Goal: Information Seeking & Learning: Learn about a topic

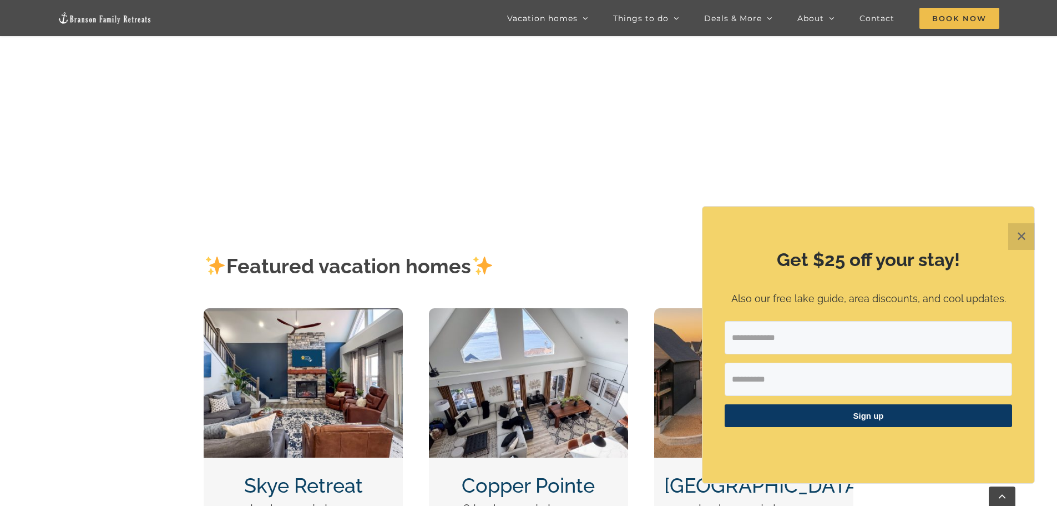
scroll to position [499, 0]
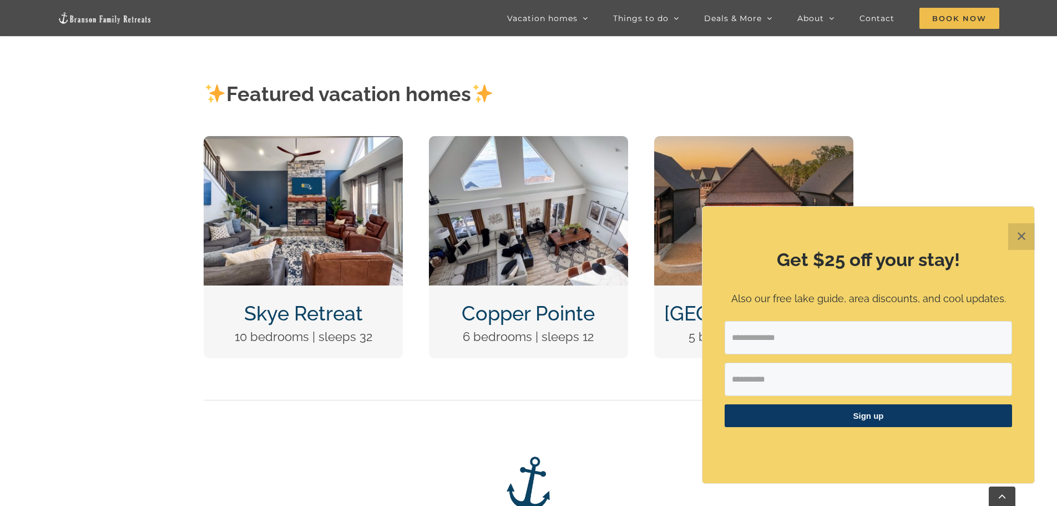
click at [1016, 235] on button "✕" at bounding box center [1021, 236] width 27 height 27
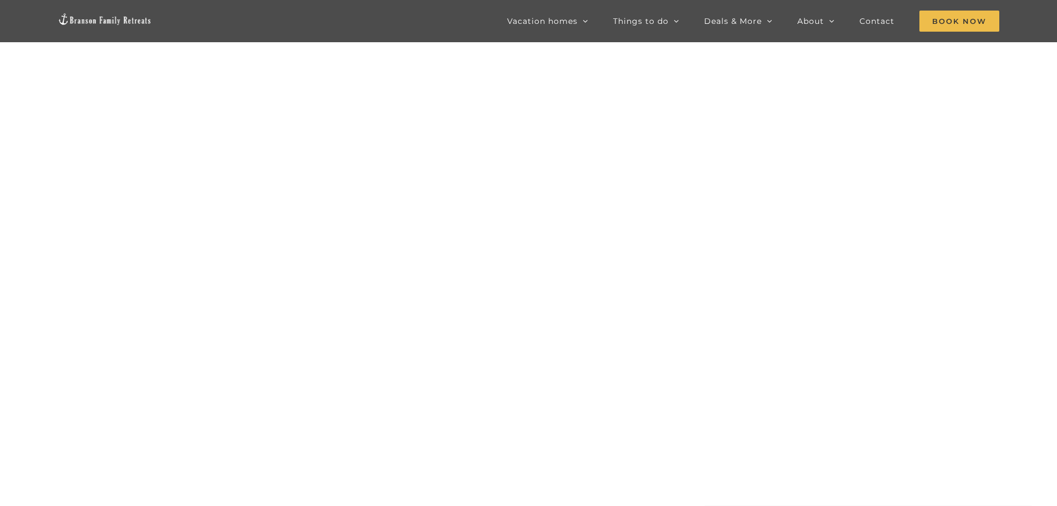
scroll to position [55, 0]
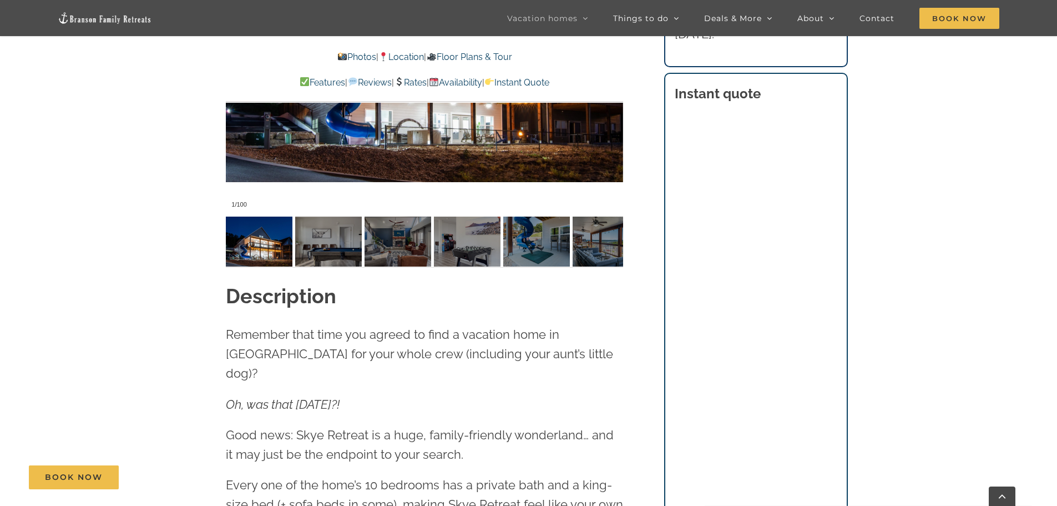
scroll to position [943, 0]
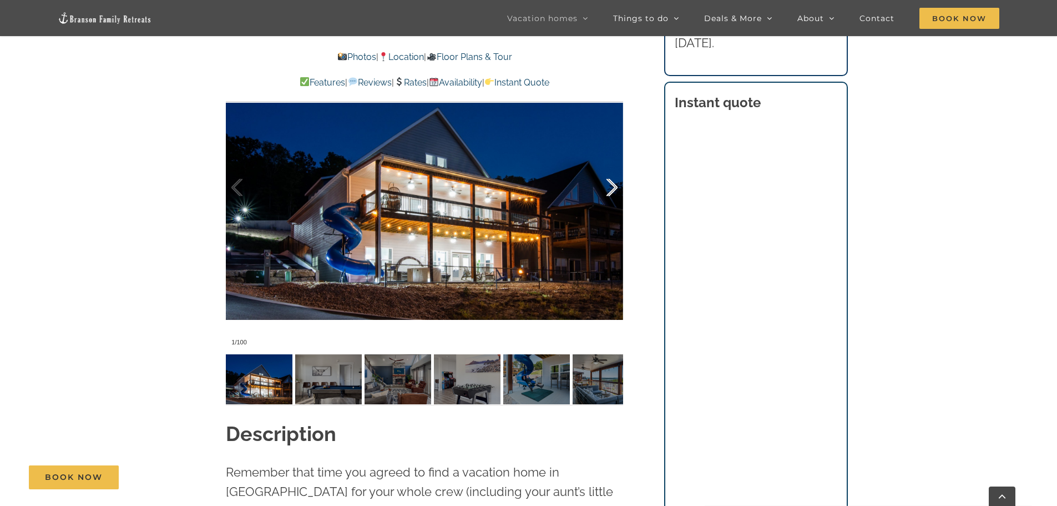
click at [612, 188] on div at bounding box center [600, 187] width 34 height 69
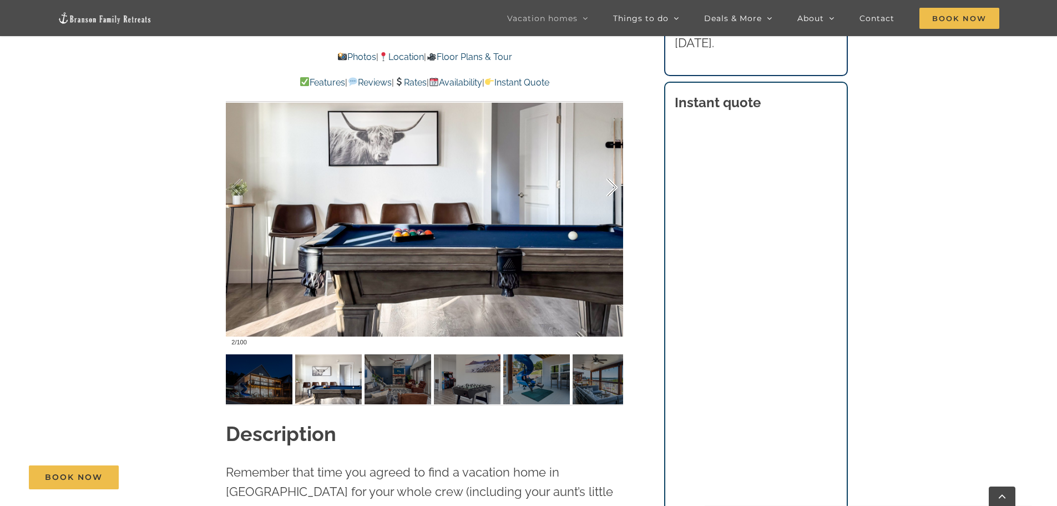
click at [612, 188] on div at bounding box center [600, 187] width 34 height 69
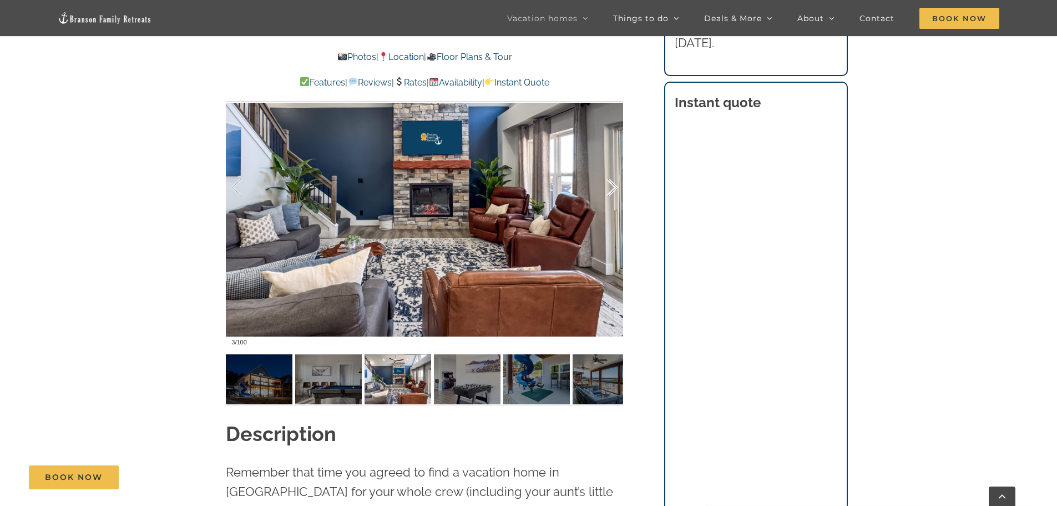
click at [612, 188] on div at bounding box center [600, 187] width 34 height 69
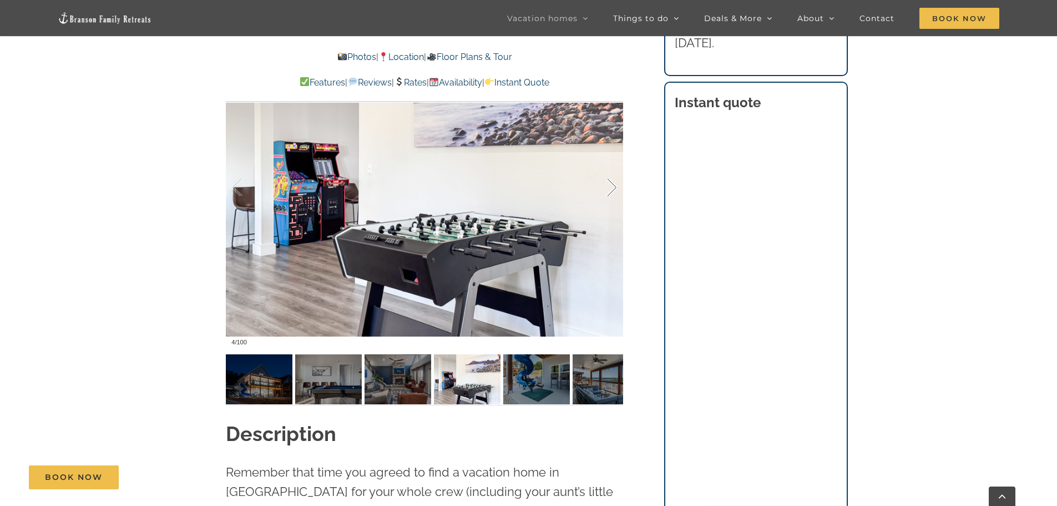
click at [612, 188] on div at bounding box center [600, 187] width 34 height 69
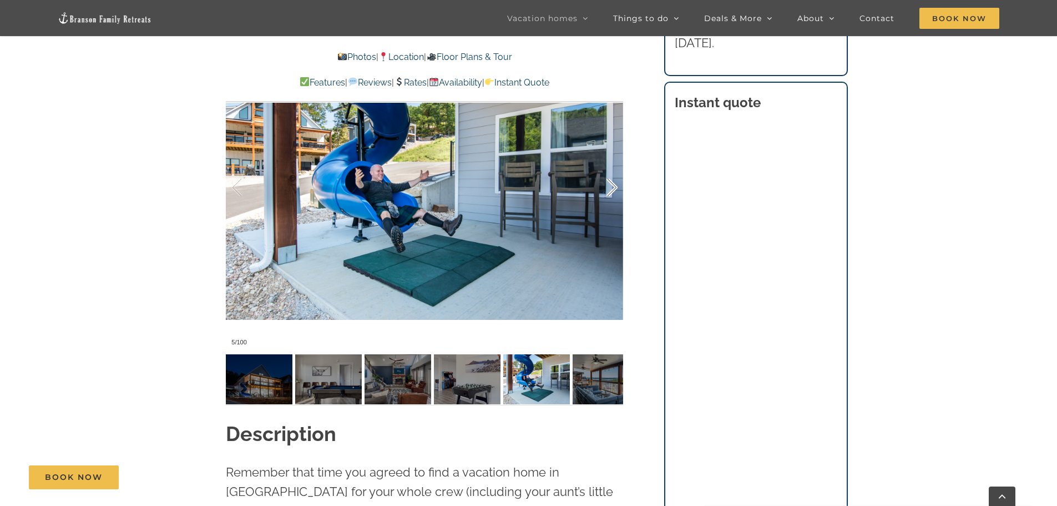
click at [612, 188] on div at bounding box center [600, 187] width 34 height 69
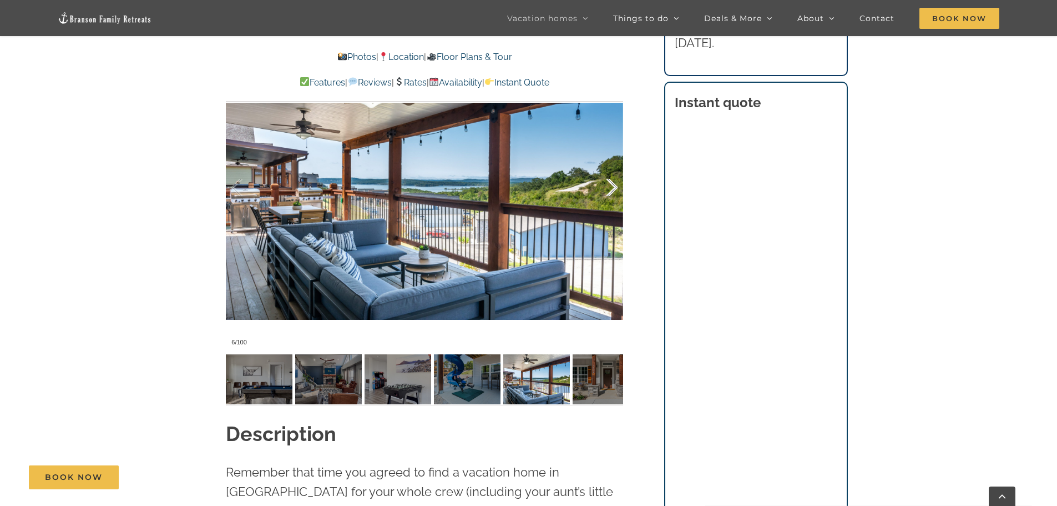
click at [612, 188] on div at bounding box center [600, 187] width 34 height 69
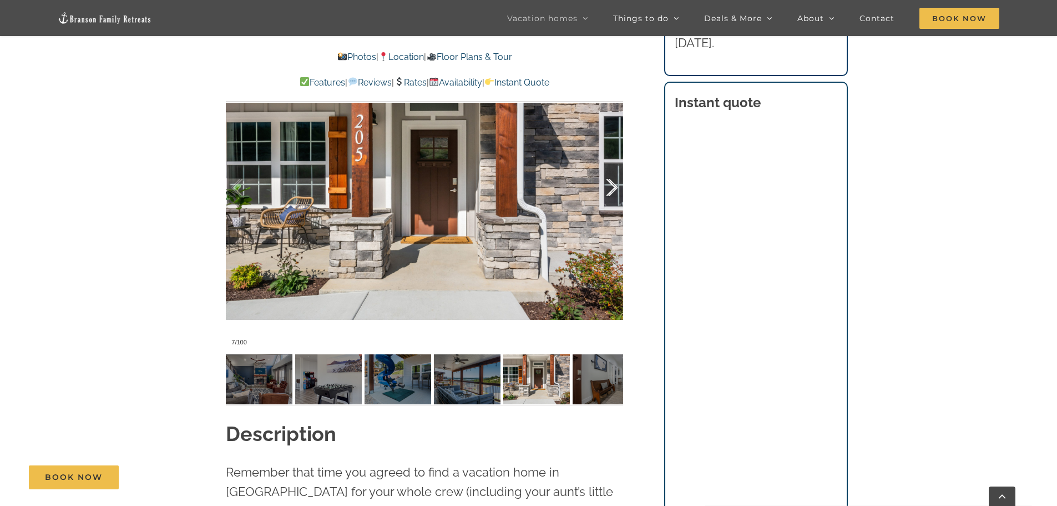
click at [612, 188] on div at bounding box center [600, 187] width 34 height 69
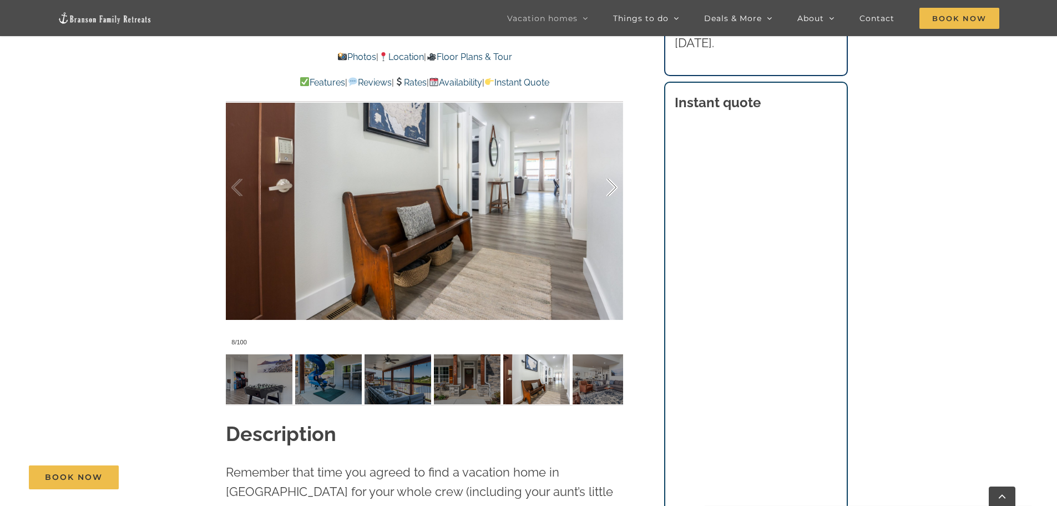
click at [612, 188] on div at bounding box center [600, 187] width 34 height 69
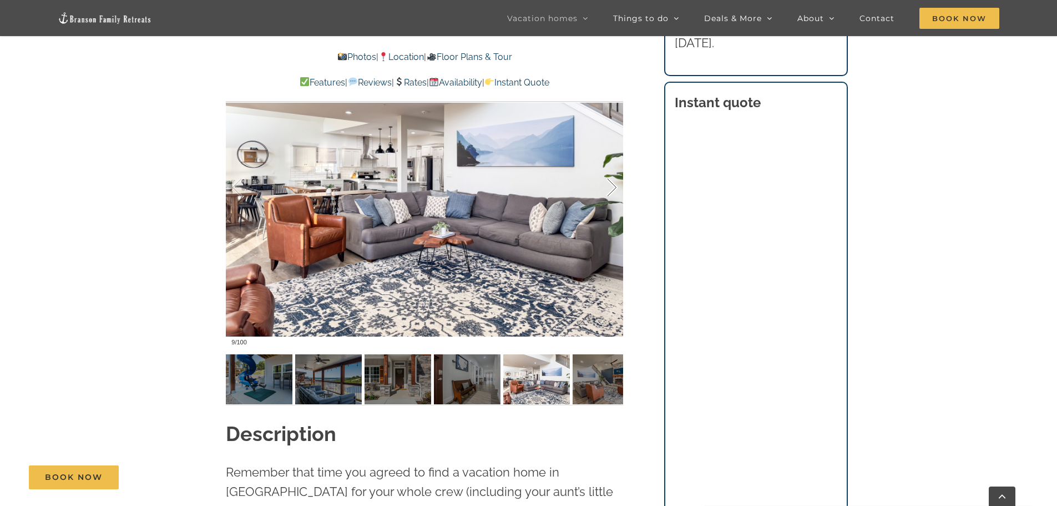
click at [612, 188] on div at bounding box center [600, 187] width 34 height 69
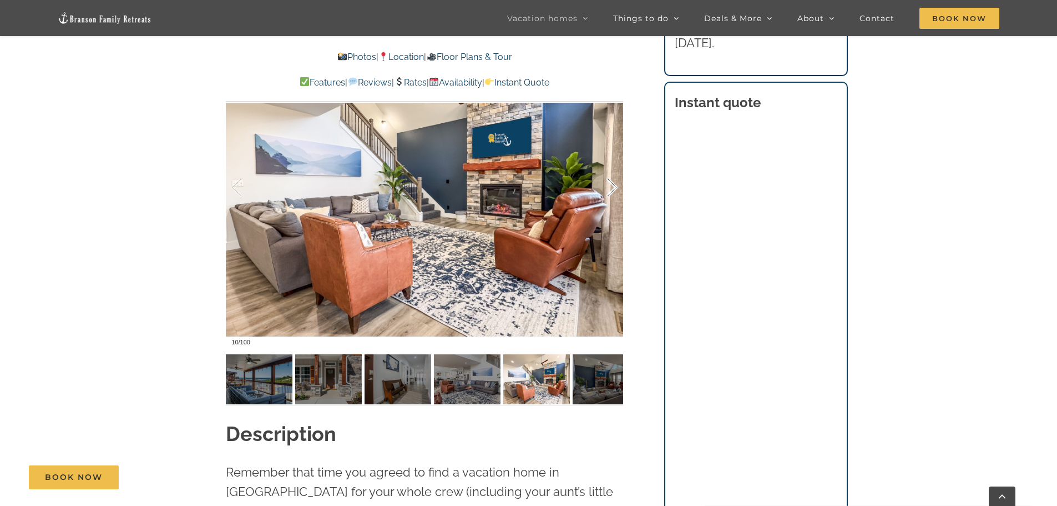
click at [612, 188] on div at bounding box center [600, 187] width 34 height 69
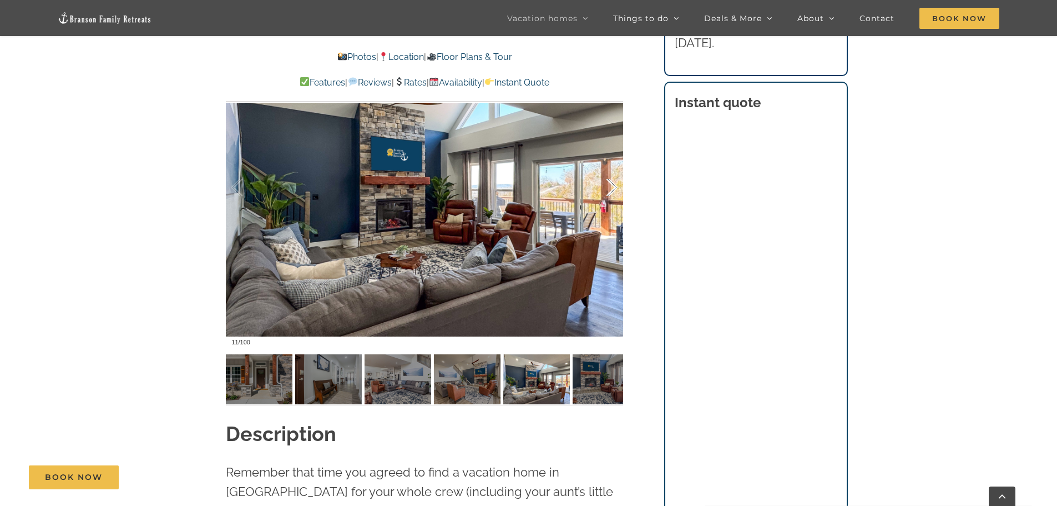
click at [612, 188] on div at bounding box center [600, 187] width 34 height 69
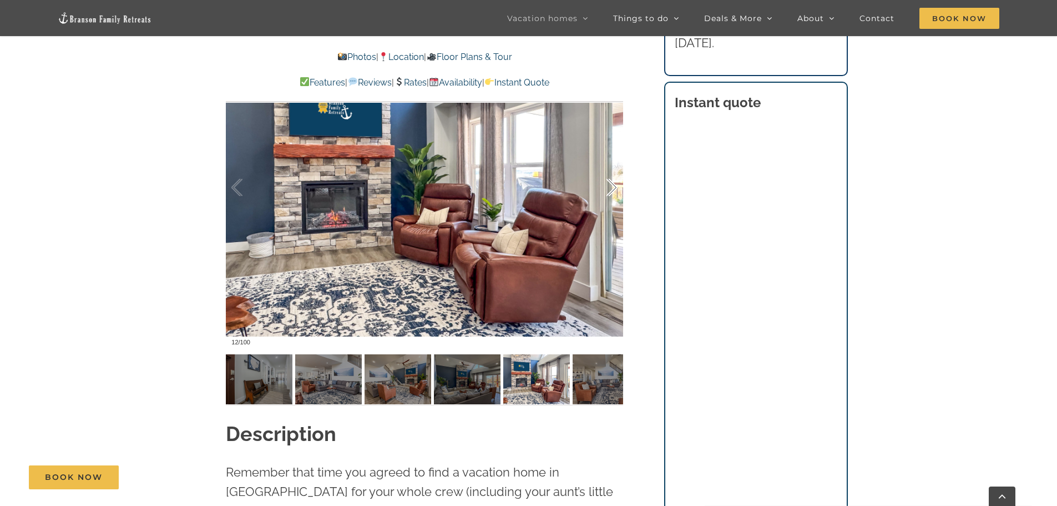
click at [612, 188] on div at bounding box center [600, 187] width 34 height 69
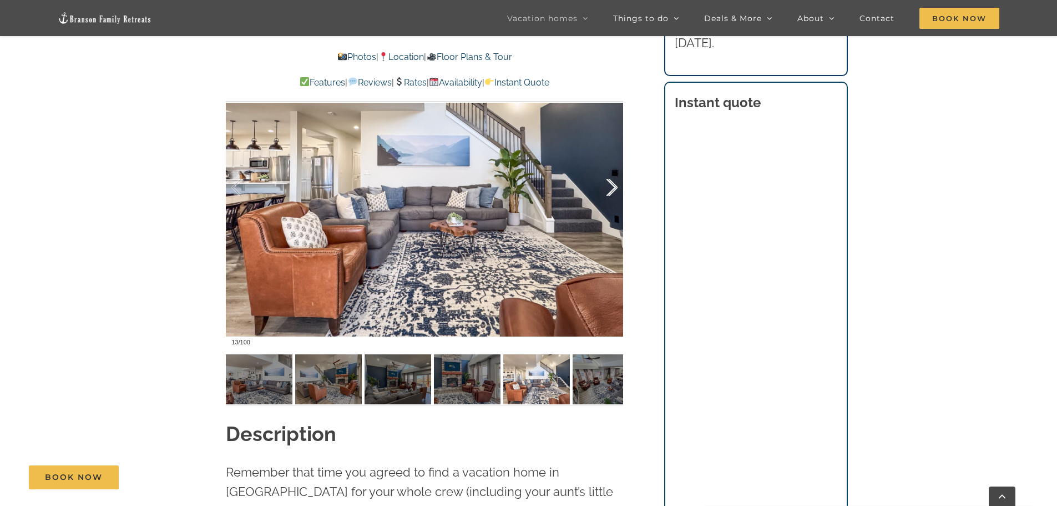
click at [612, 188] on div at bounding box center [600, 187] width 34 height 69
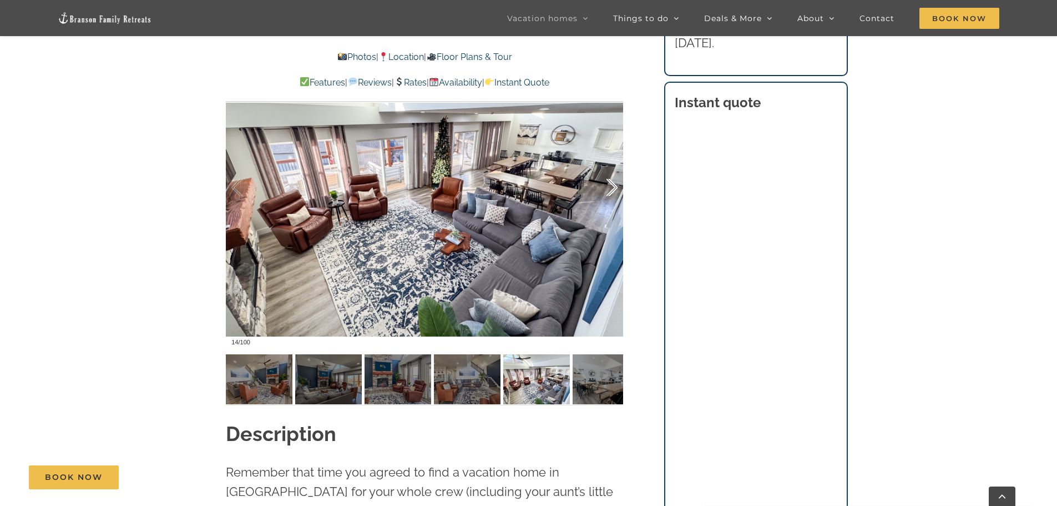
click at [612, 188] on div at bounding box center [600, 187] width 34 height 69
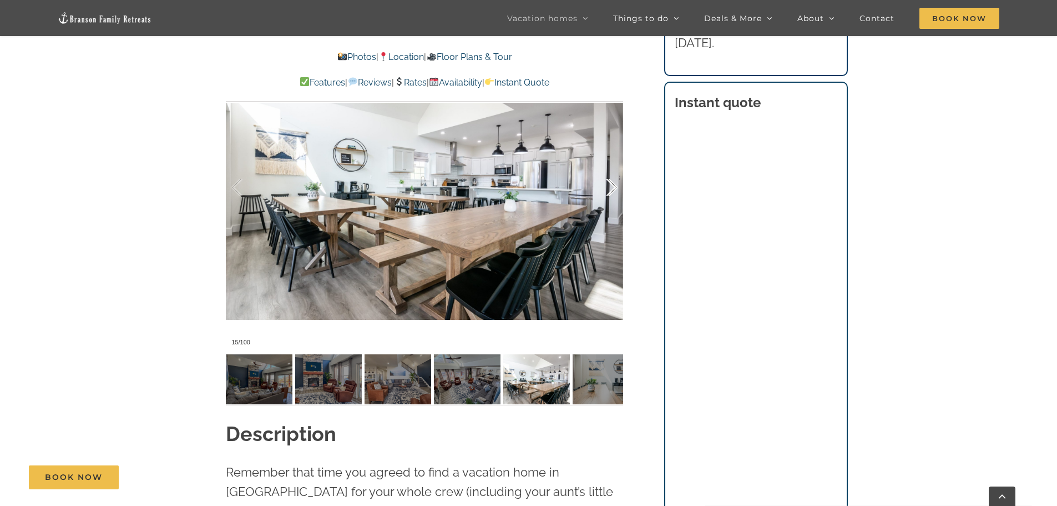
click at [612, 188] on div at bounding box center [600, 187] width 34 height 69
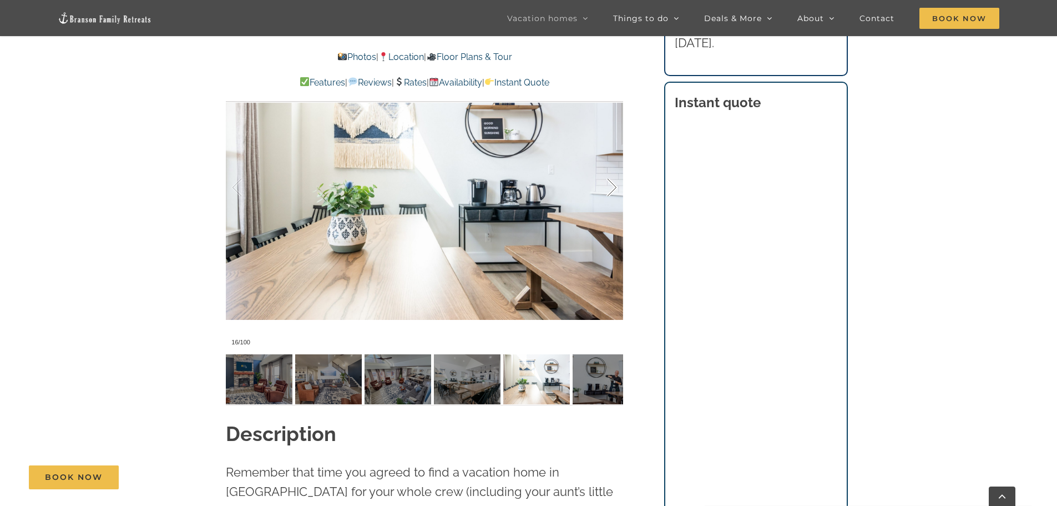
click at [612, 188] on div at bounding box center [600, 187] width 34 height 69
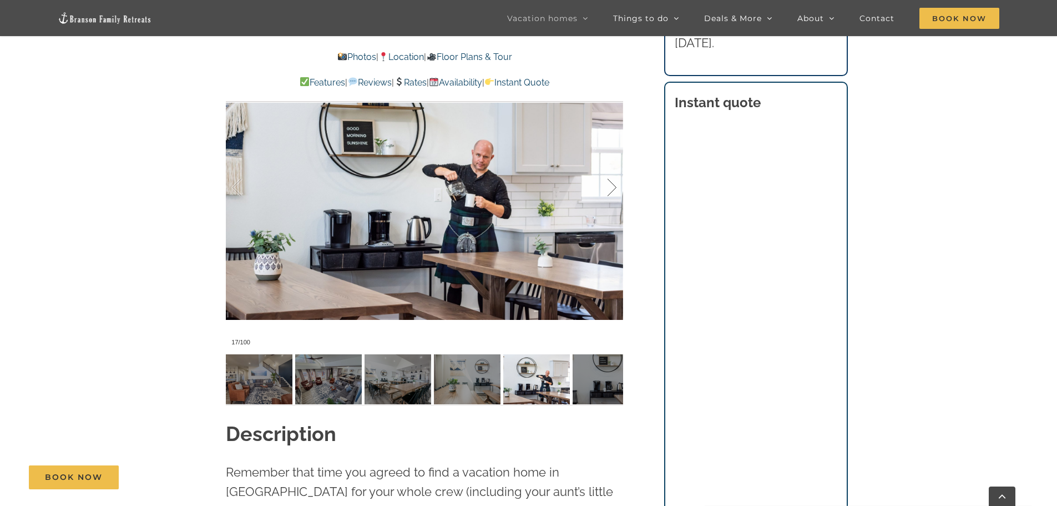
click at [612, 188] on div at bounding box center [600, 187] width 34 height 69
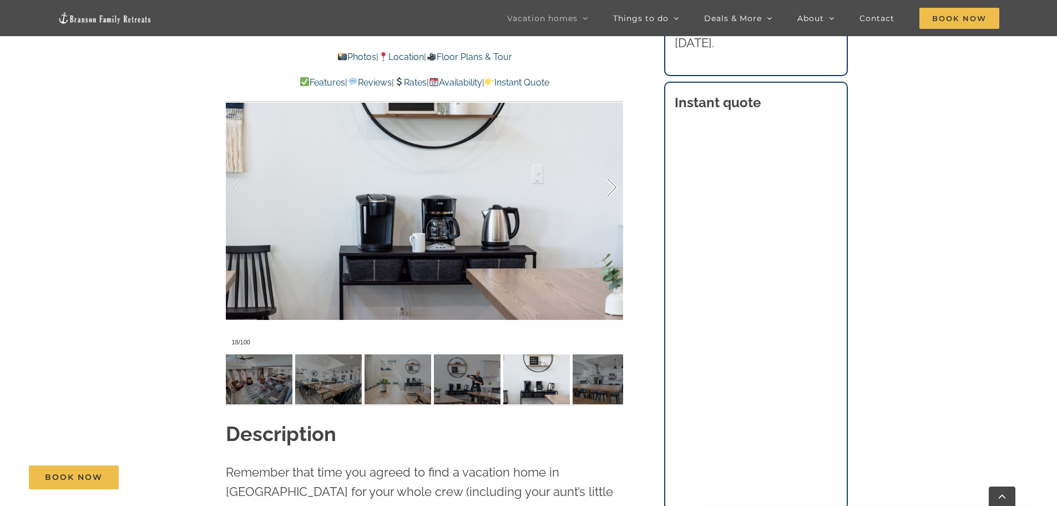
click at [612, 188] on div at bounding box center [600, 187] width 34 height 69
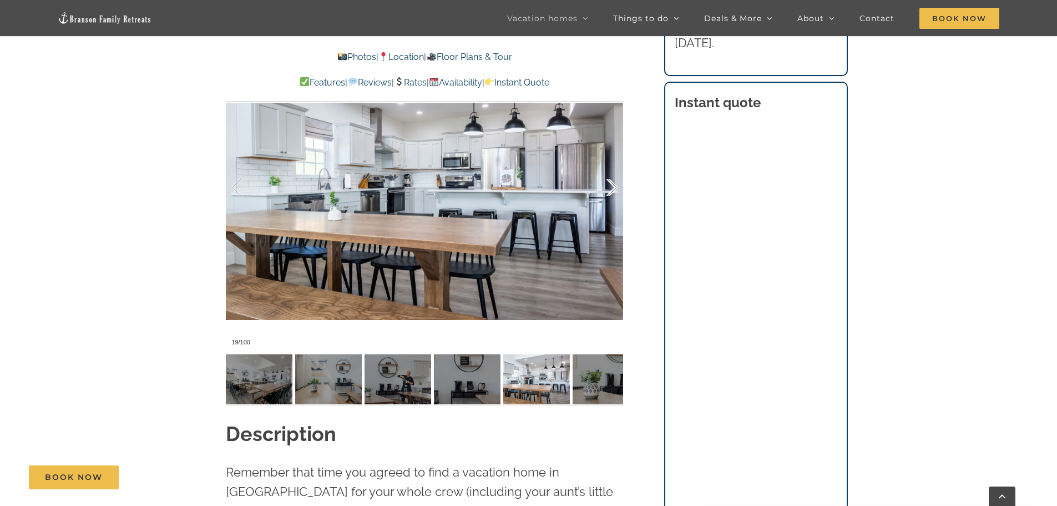
click at [612, 188] on div at bounding box center [600, 187] width 34 height 69
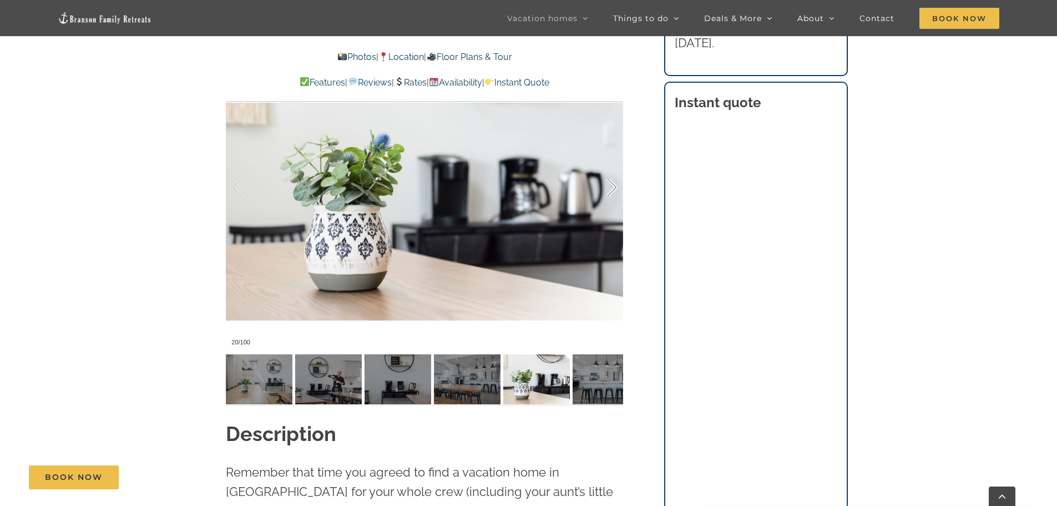
click at [612, 188] on div at bounding box center [600, 187] width 34 height 69
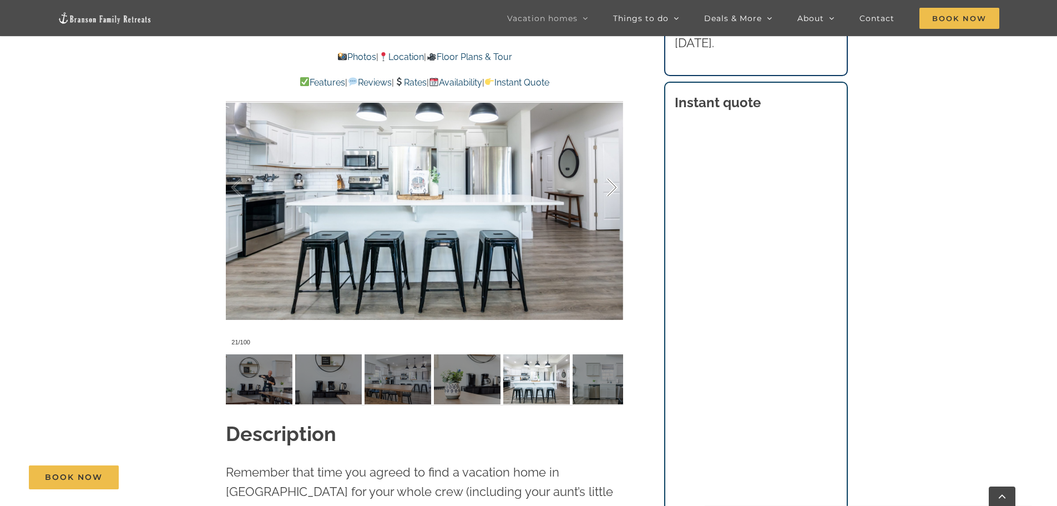
click at [612, 188] on div at bounding box center [600, 187] width 34 height 69
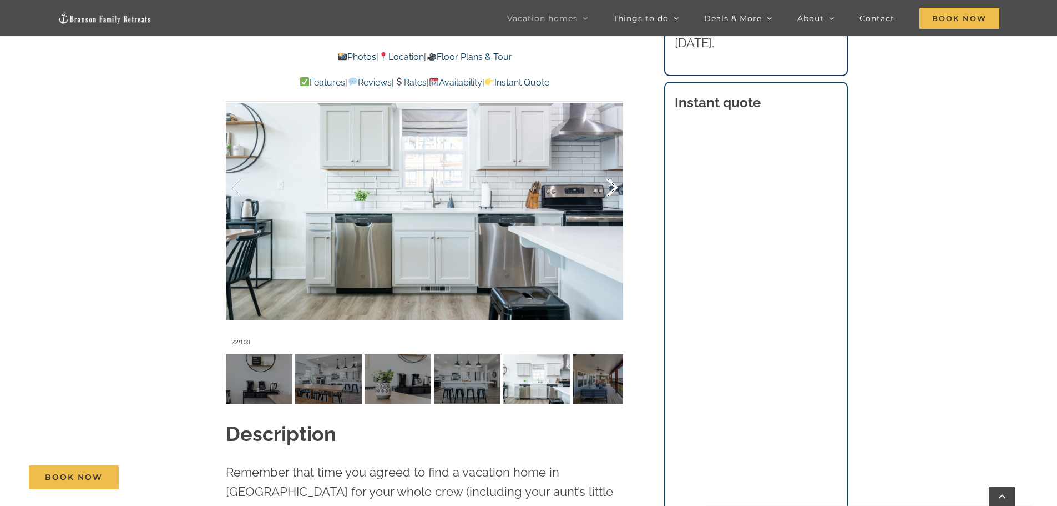
click at [612, 188] on div at bounding box center [600, 187] width 34 height 69
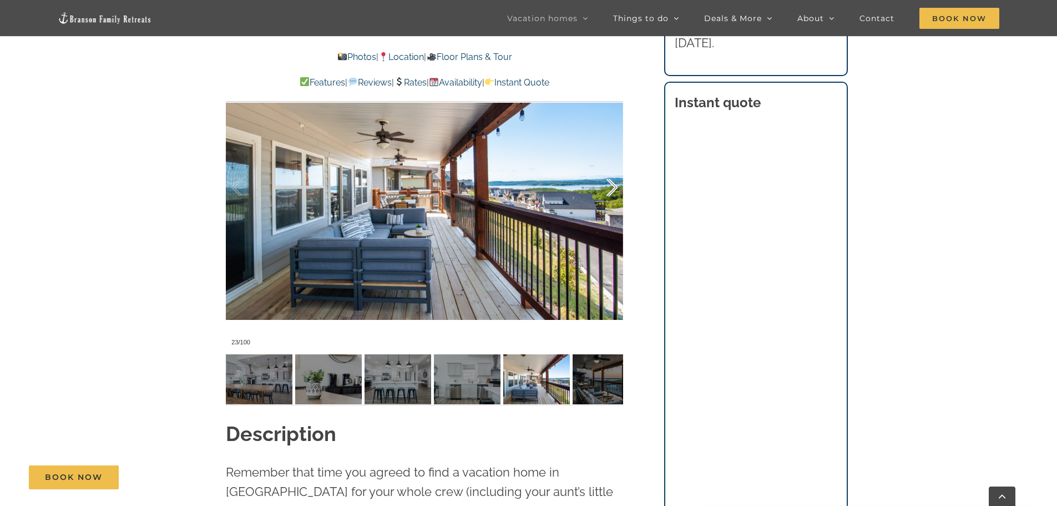
click at [612, 188] on div at bounding box center [600, 187] width 34 height 69
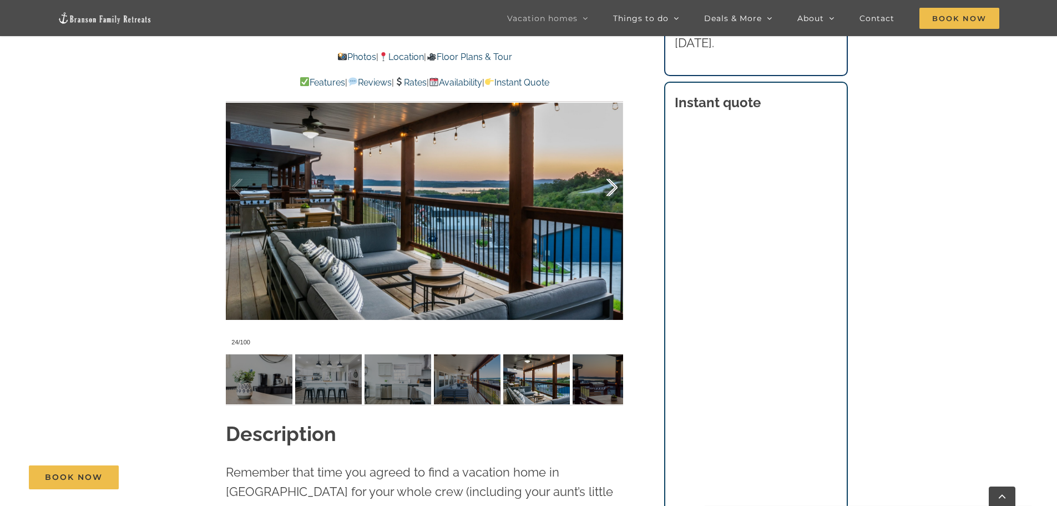
click at [612, 188] on div at bounding box center [600, 187] width 34 height 69
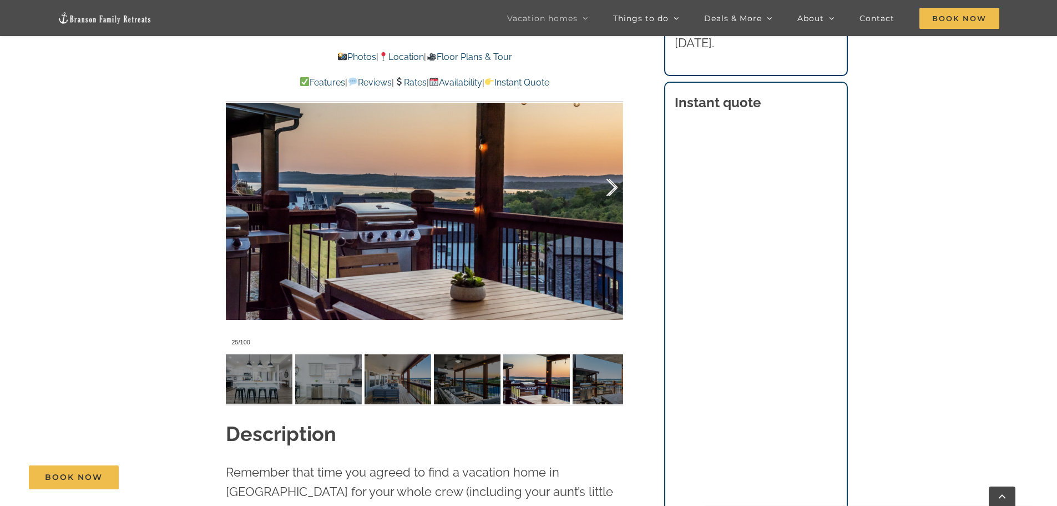
click at [612, 188] on div at bounding box center [600, 187] width 34 height 69
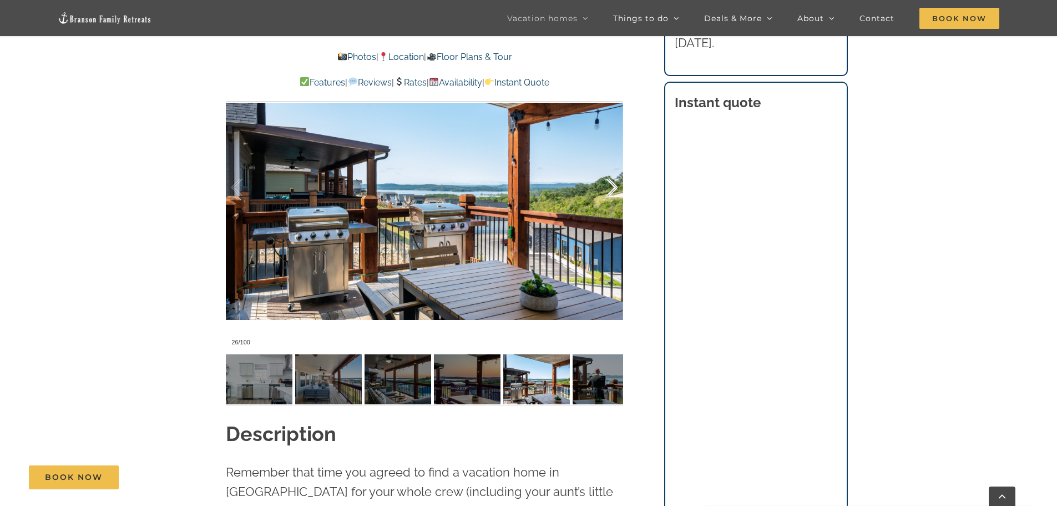
click at [612, 188] on div at bounding box center [600, 187] width 34 height 69
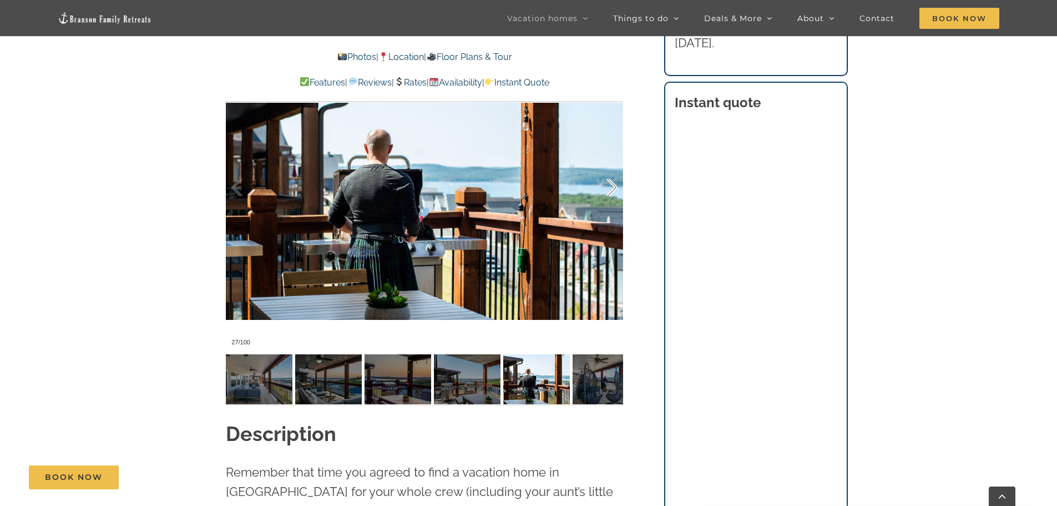
click at [612, 188] on div at bounding box center [600, 187] width 34 height 69
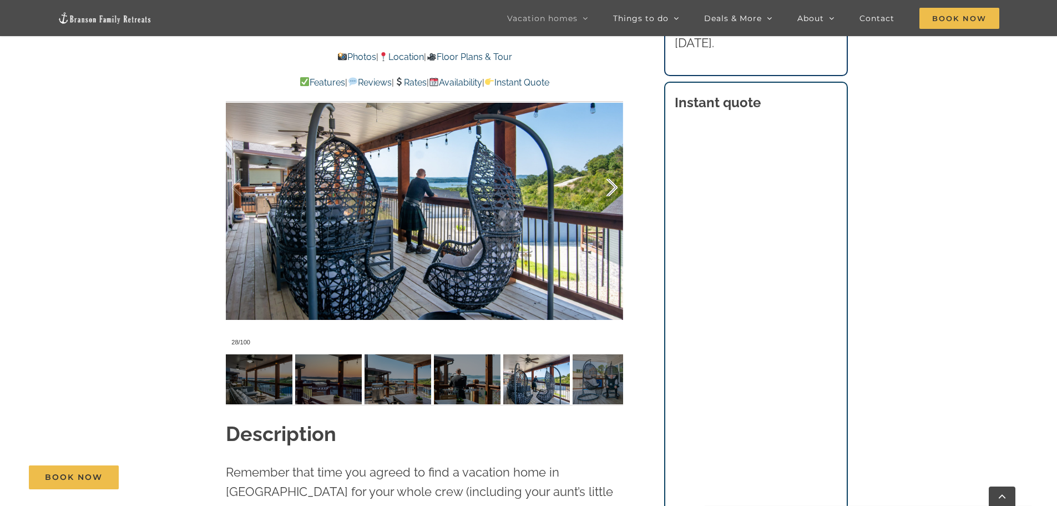
click at [612, 188] on div at bounding box center [600, 187] width 34 height 69
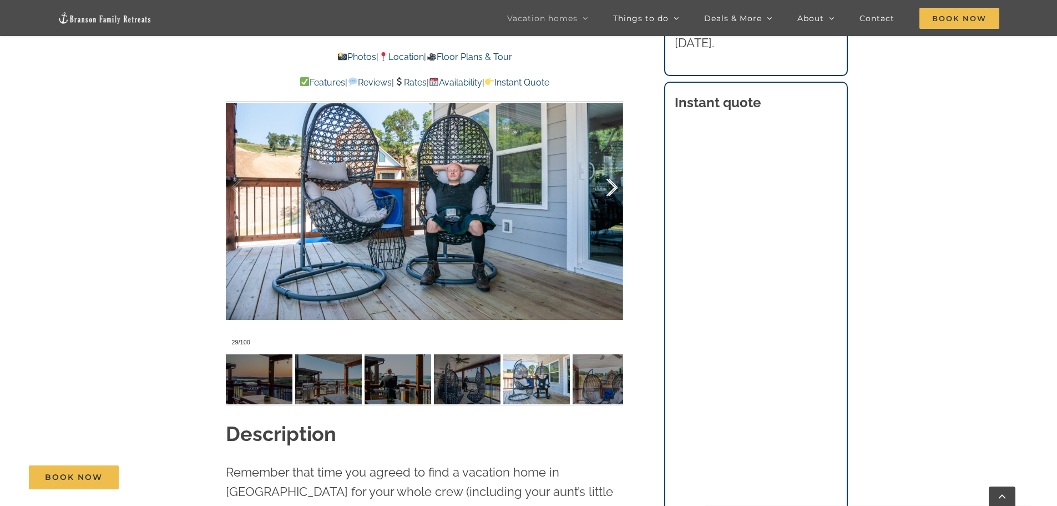
click at [612, 188] on div at bounding box center [600, 187] width 34 height 69
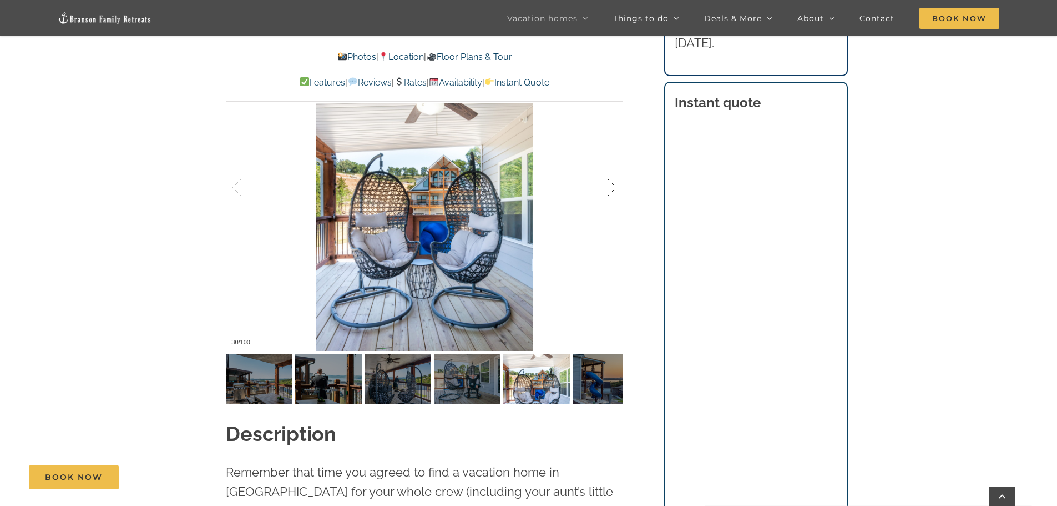
click at [612, 188] on div at bounding box center [600, 187] width 34 height 69
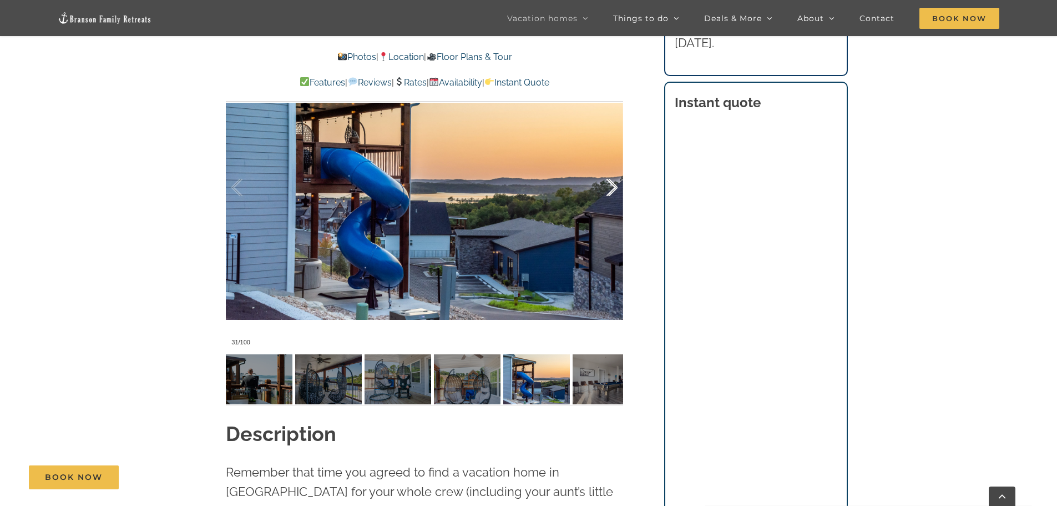
click at [612, 188] on div at bounding box center [600, 187] width 34 height 69
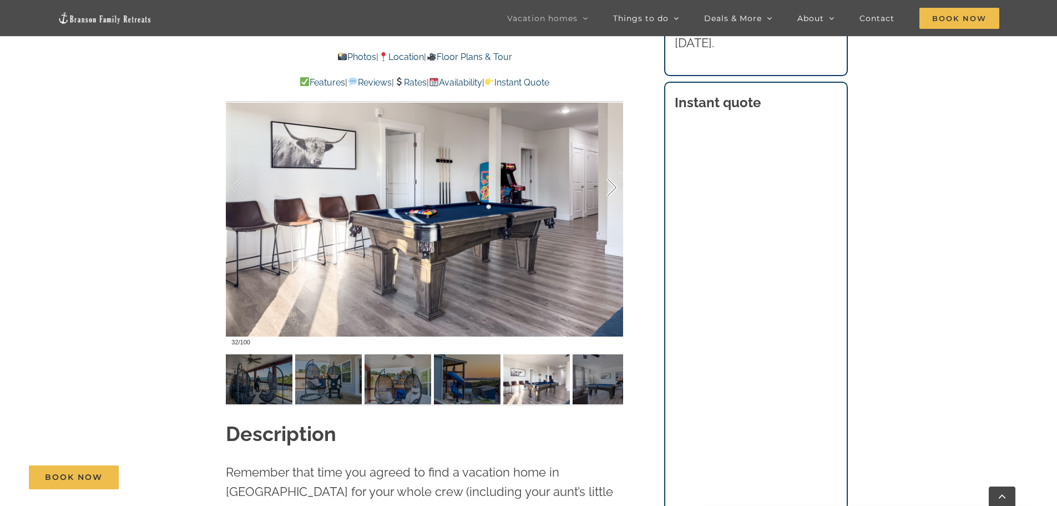
click at [612, 188] on div at bounding box center [600, 187] width 34 height 69
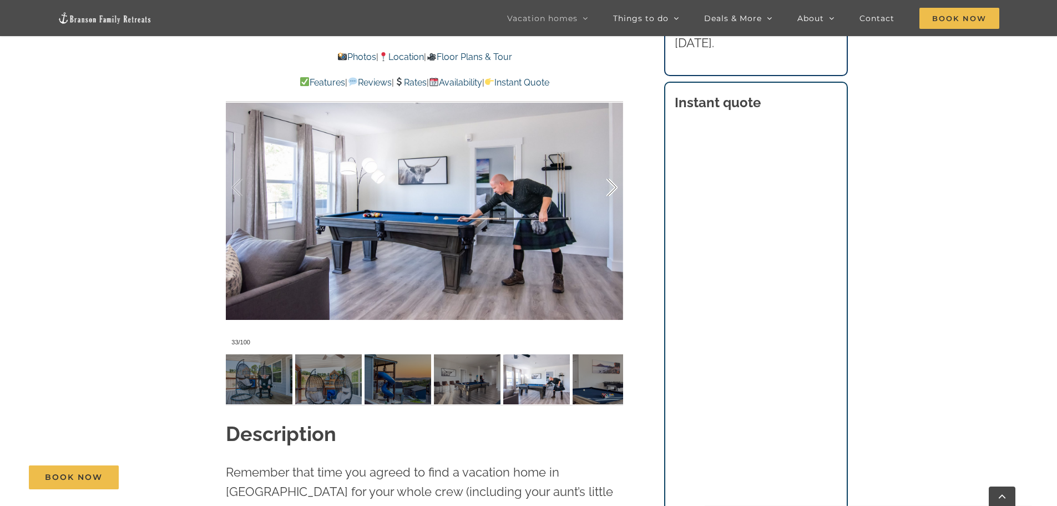
click at [612, 188] on div at bounding box center [600, 187] width 34 height 69
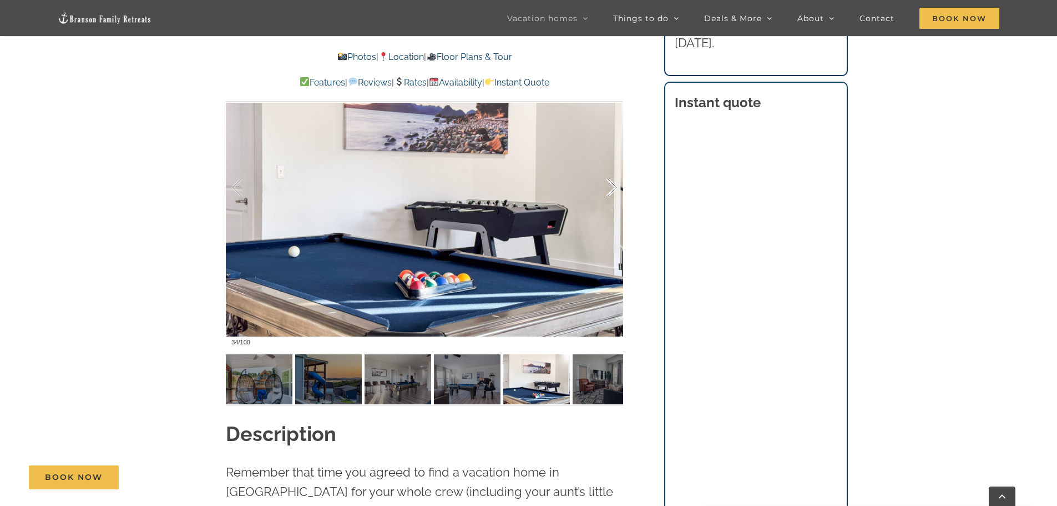
click at [612, 188] on div at bounding box center [600, 187] width 34 height 69
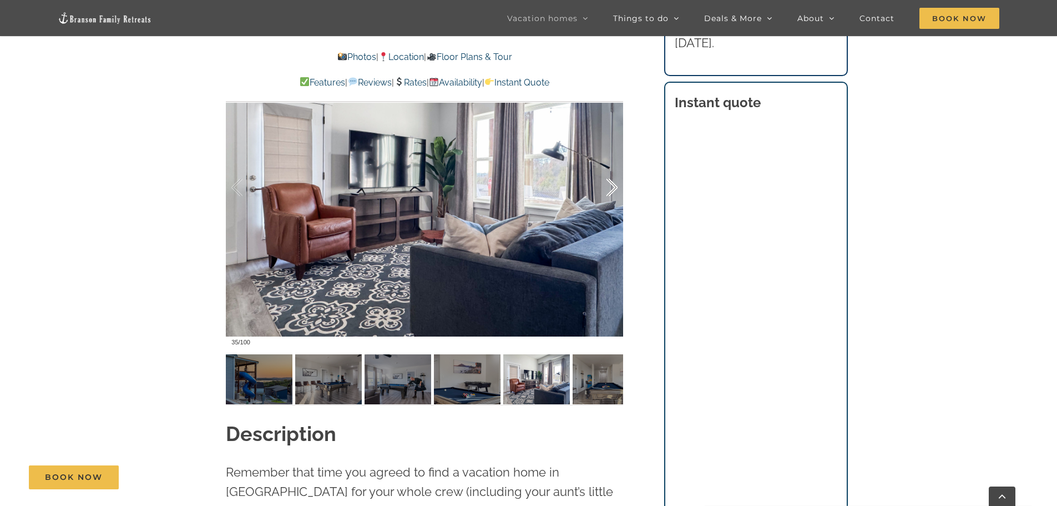
click at [612, 188] on div at bounding box center [600, 187] width 34 height 69
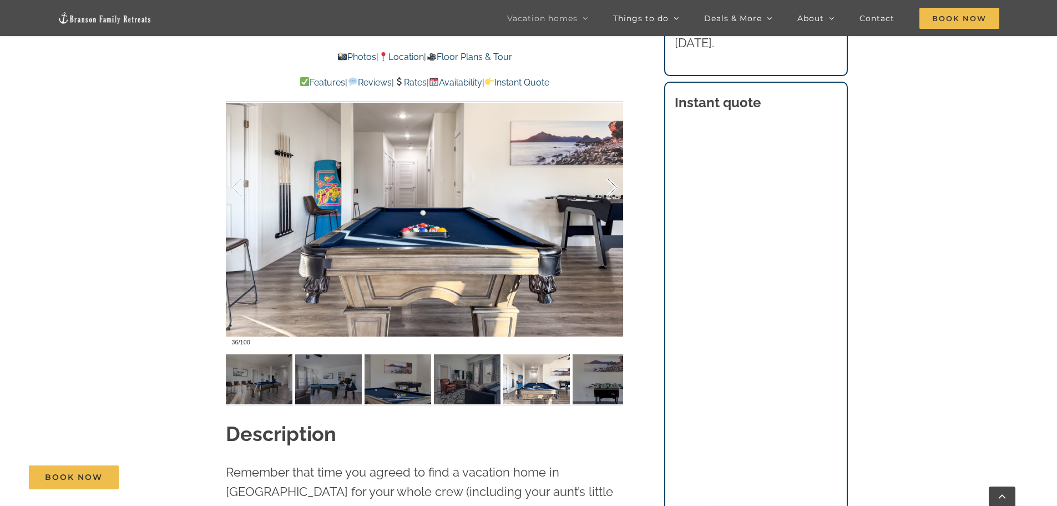
click at [612, 188] on div at bounding box center [600, 187] width 34 height 69
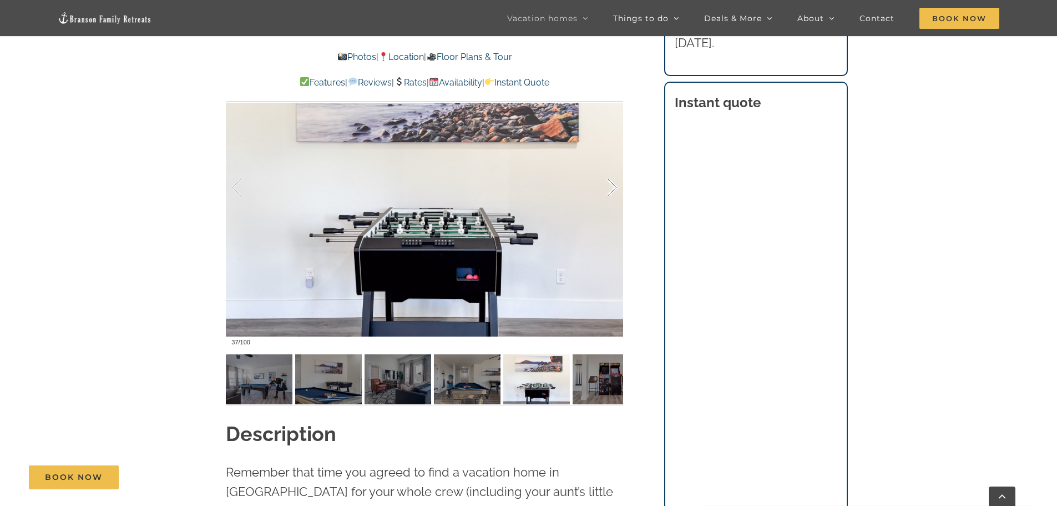
click at [612, 188] on div at bounding box center [600, 187] width 34 height 69
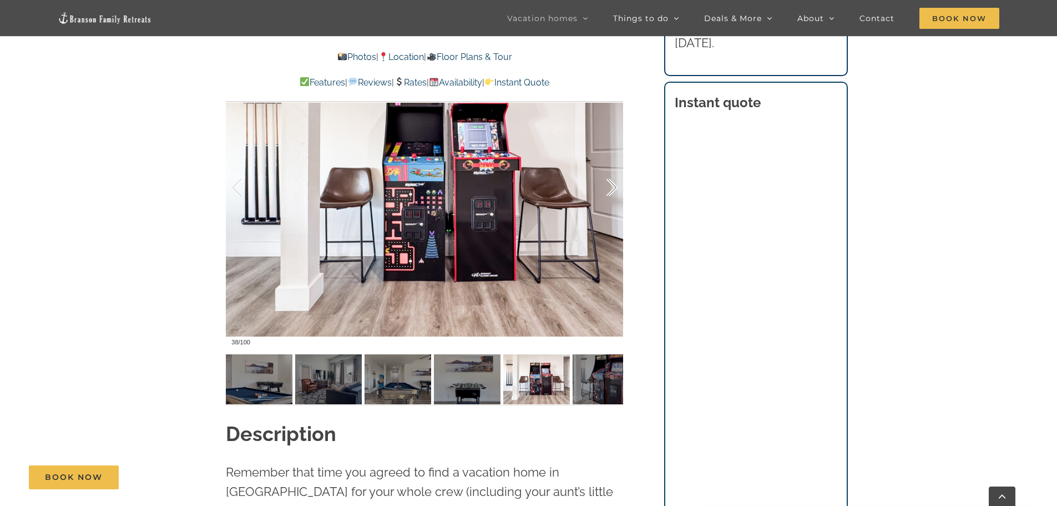
click at [612, 188] on div at bounding box center [600, 187] width 34 height 69
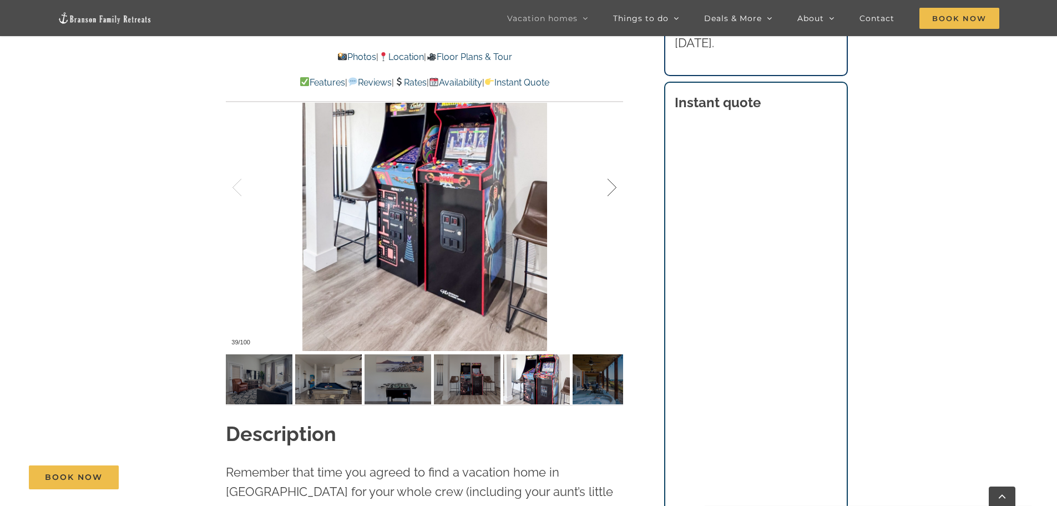
click at [612, 188] on div at bounding box center [600, 187] width 34 height 69
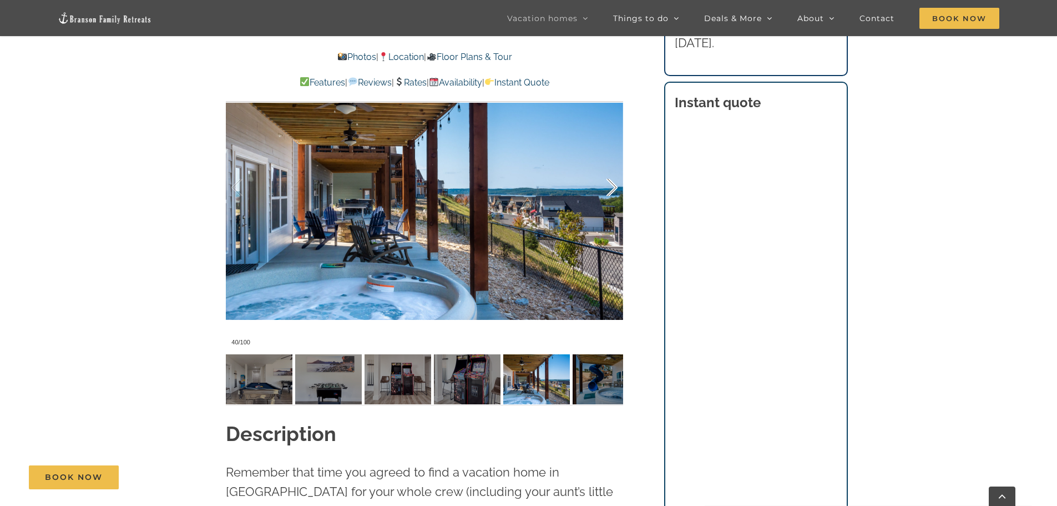
click at [612, 188] on div at bounding box center [600, 187] width 34 height 69
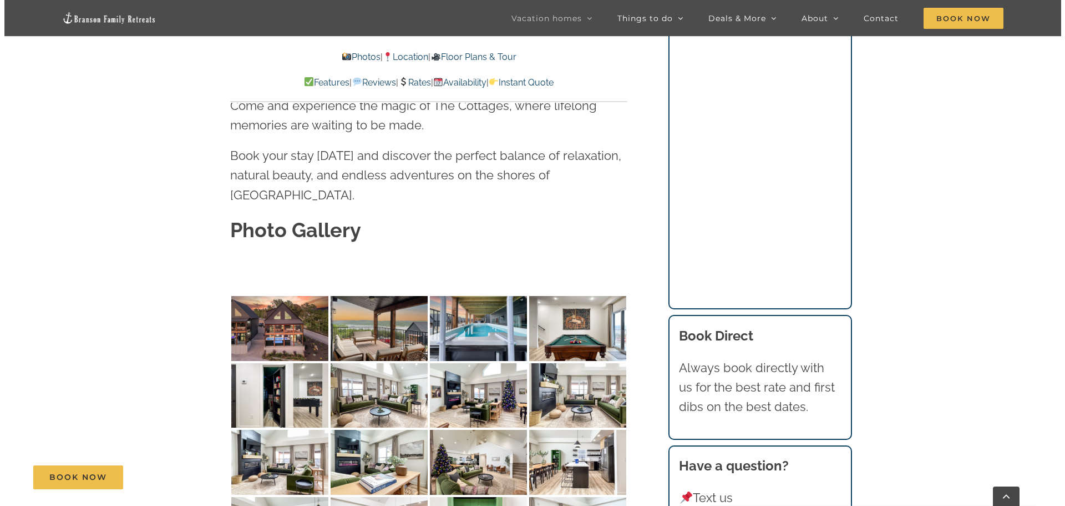
scroll to position [3457, 0]
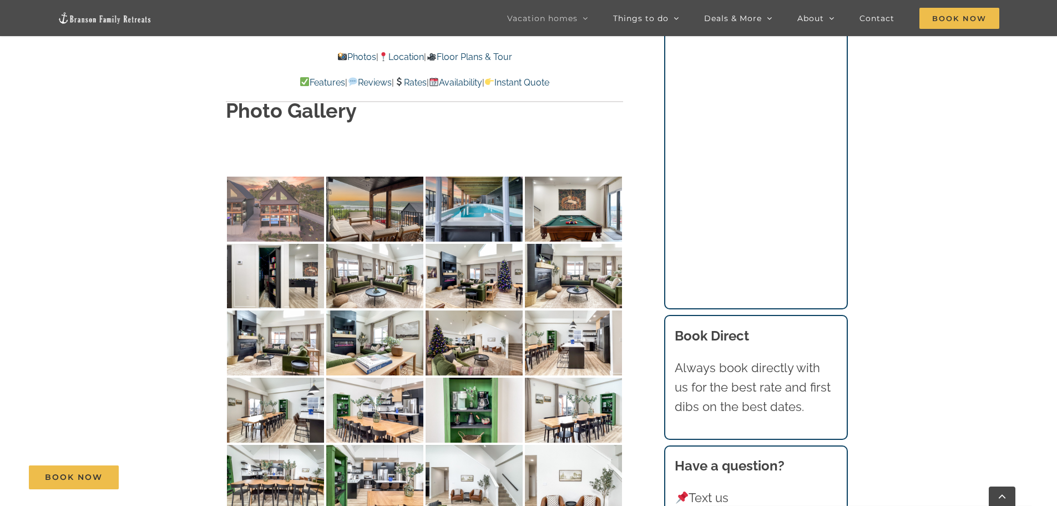
click at [259, 176] on img at bounding box center [275, 208] width 97 height 65
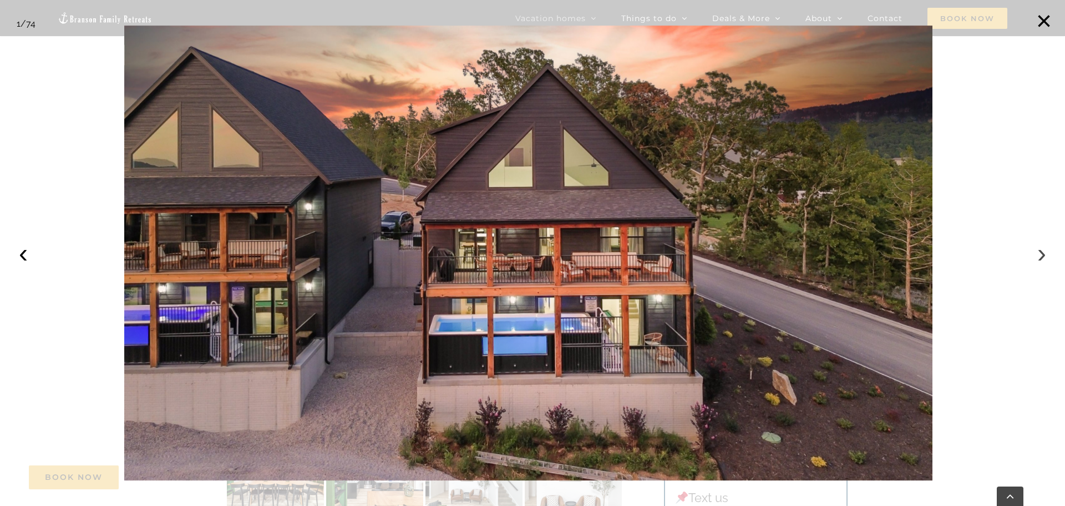
click at [1040, 259] on button "›" at bounding box center [1042, 253] width 24 height 24
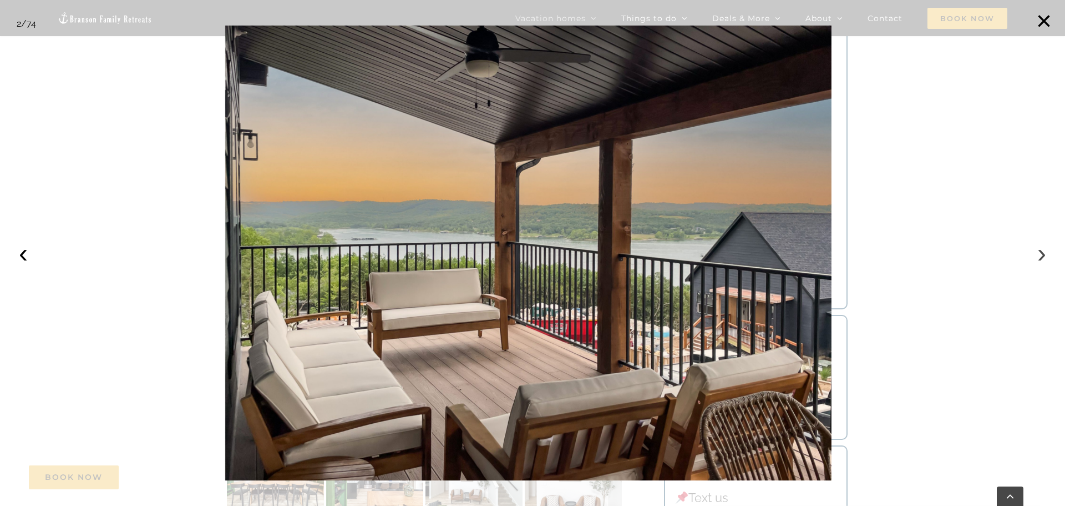
click at [1040, 259] on button "›" at bounding box center [1042, 253] width 24 height 24
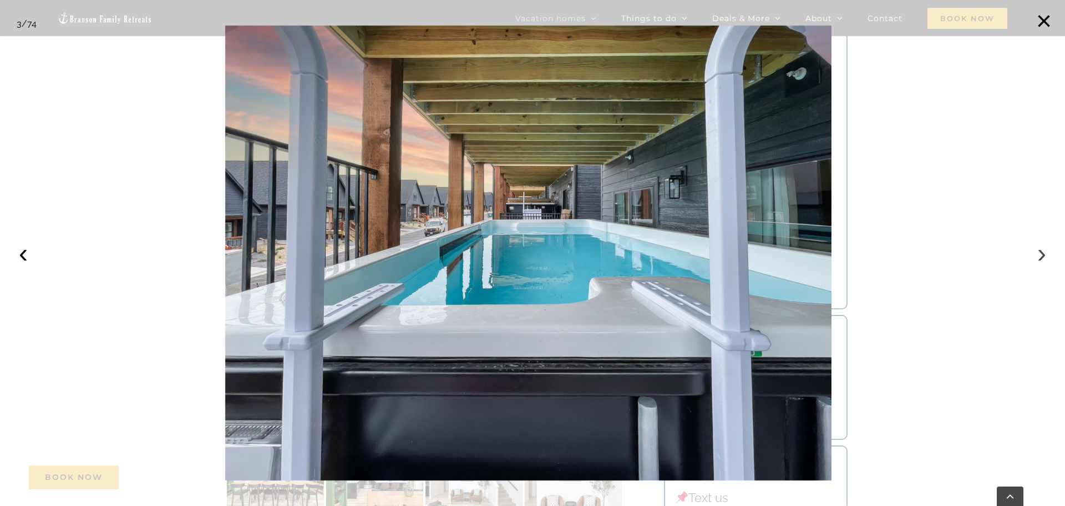
click at [1040, 259] on button "›" at bounding box center [1042, 253] width 24 height 24
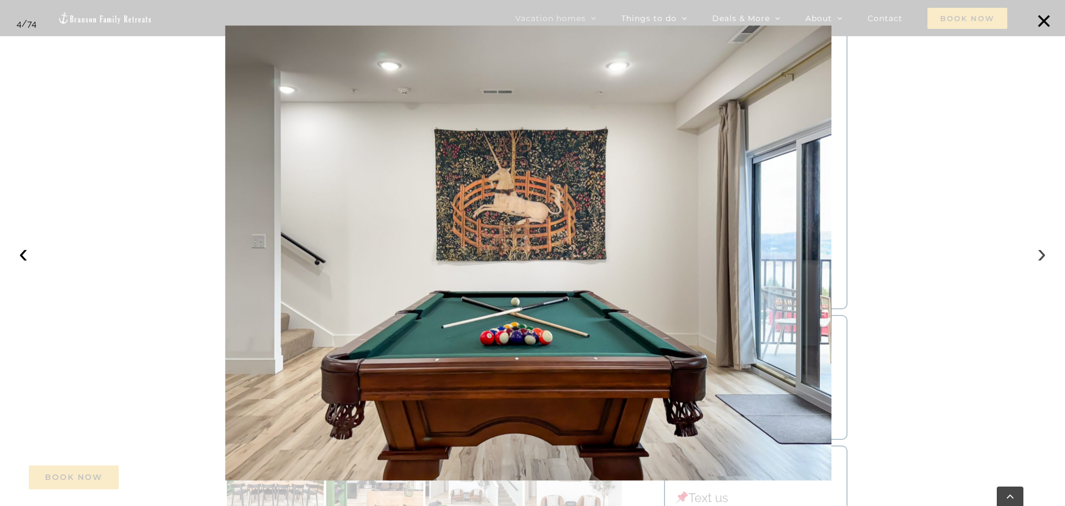
click at [1040, 259] on button "›" at bounding box center [1042, 253] width 24 height 24
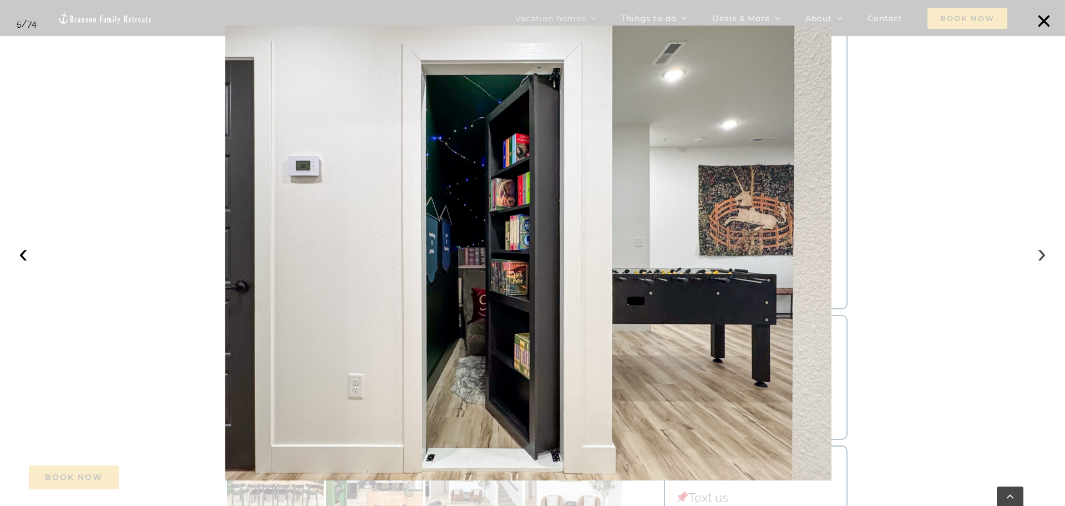
click at [1040, 259] on button "›" at bounding box center [1042, 253] width 24 height 24
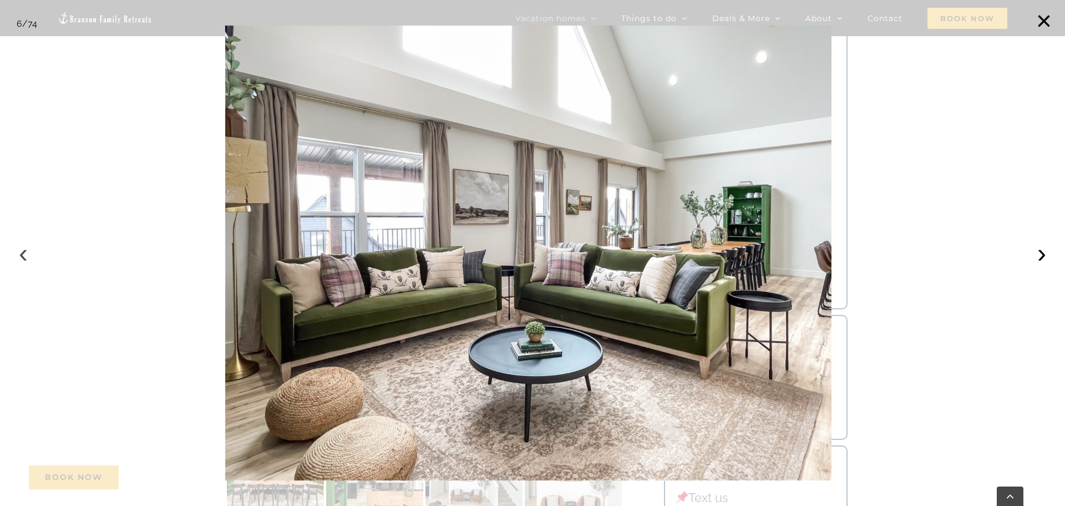
click at [22, 259] on button "‹" at bounding box center [23, 253] width 24 height 24
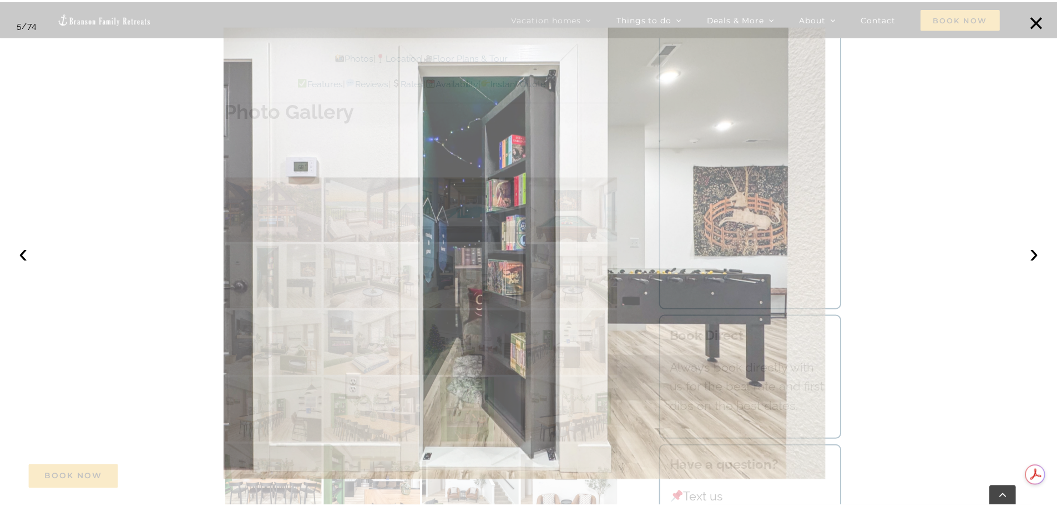
scroll to position [0, 0]
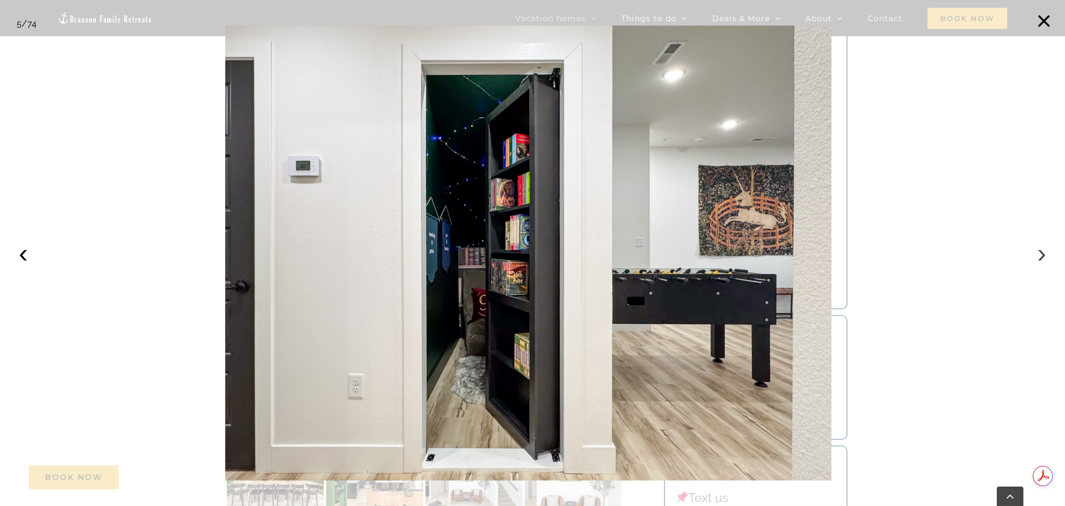
click at [1046, 257] on button "›" at bounding box center [1042, 253] width 24 height 24
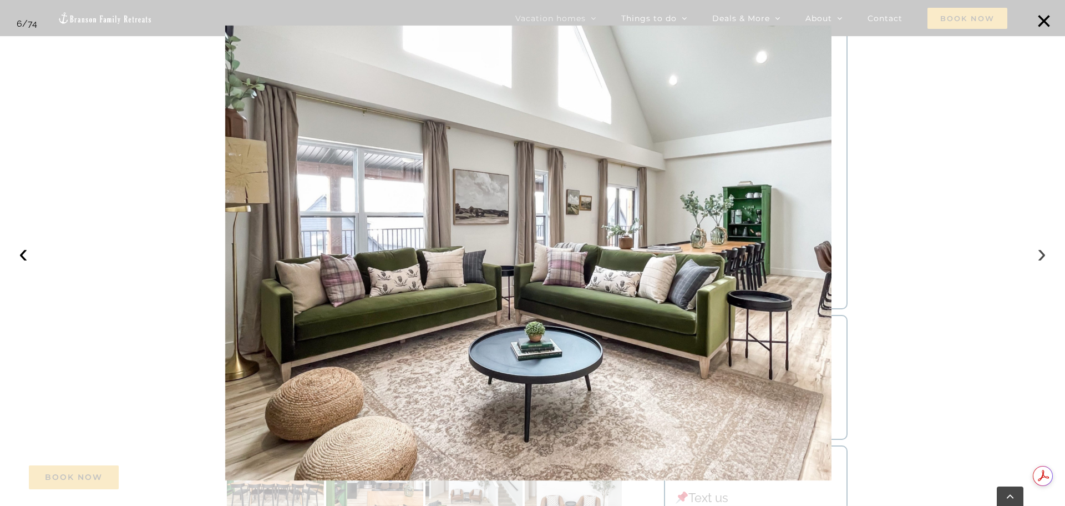
click at [1046, 257] on button "›" at bounding box center [1042, 253] width 24 height 24
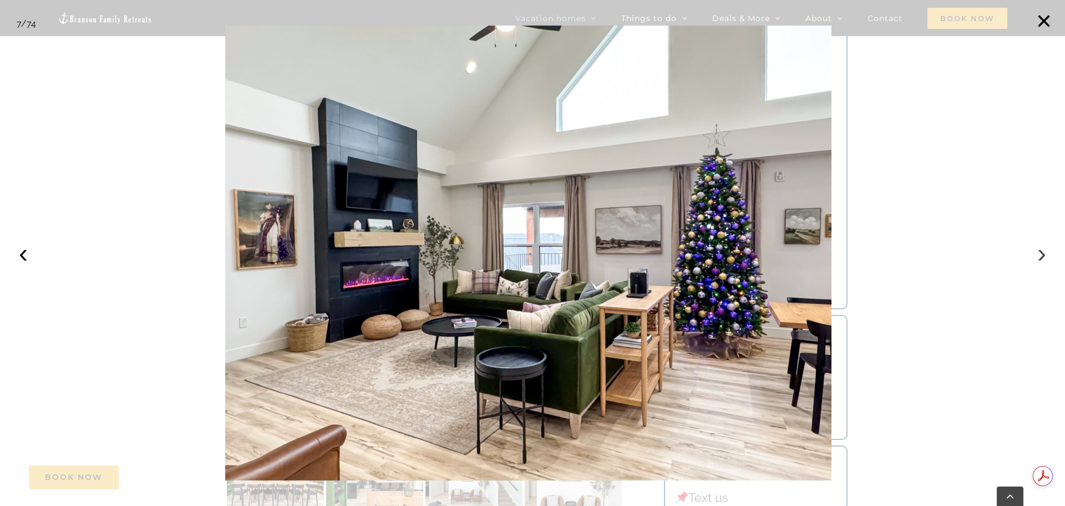
click at [1046, 257] on button "›" at bounding box center [1042, 253] width 24 height 24
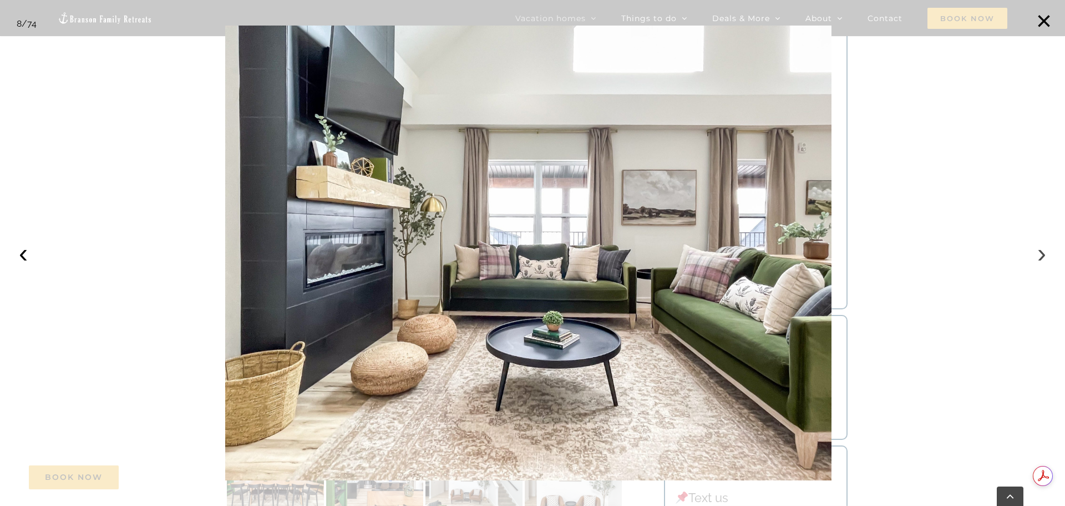
click at [1046, 257] on button "›" at bounding box center [1042, 253] width 24 height 24
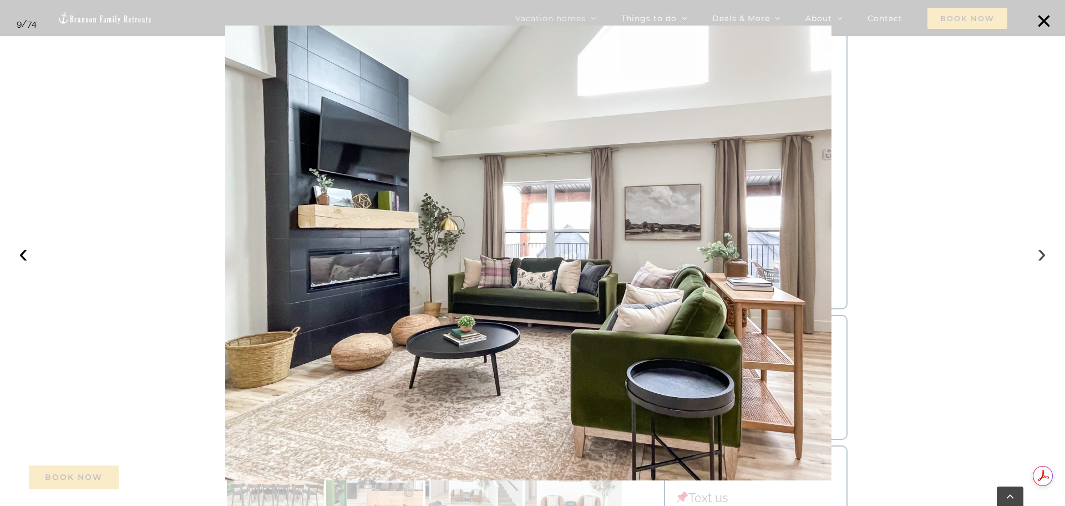
click at [1046, 257] on button "›" at bounding box center [1042, 253] width 24 height 24
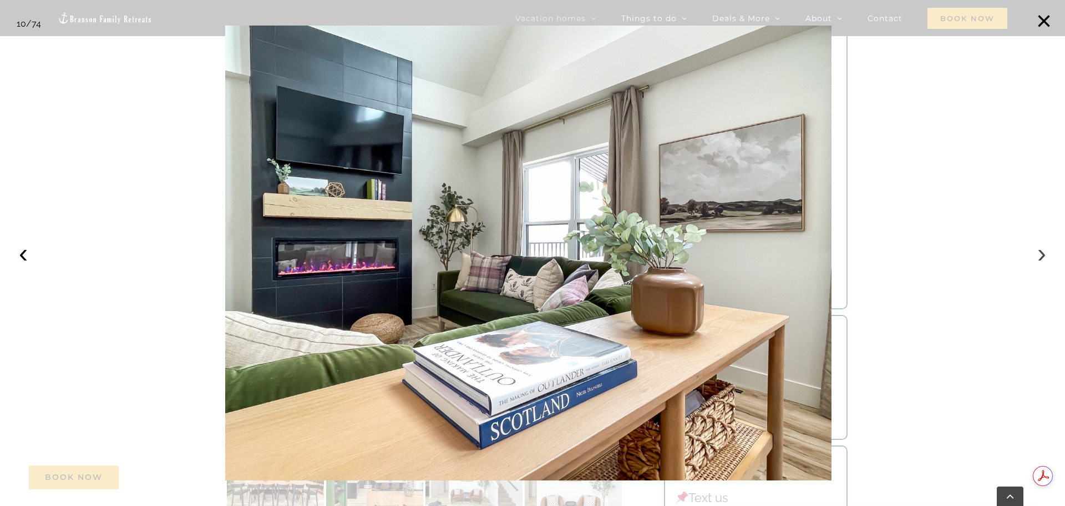
click at [1046, 257] on button "›" at bounding box center [1042, 253] width 24 height 24
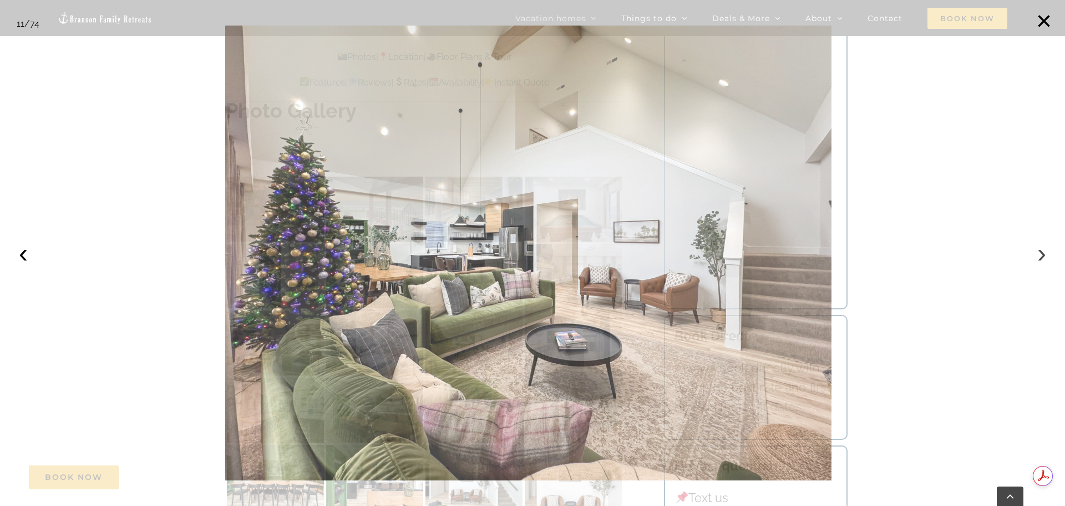
click at [1046, 257] on button "›" at bounding box center [1042, 253] width 24 height 24
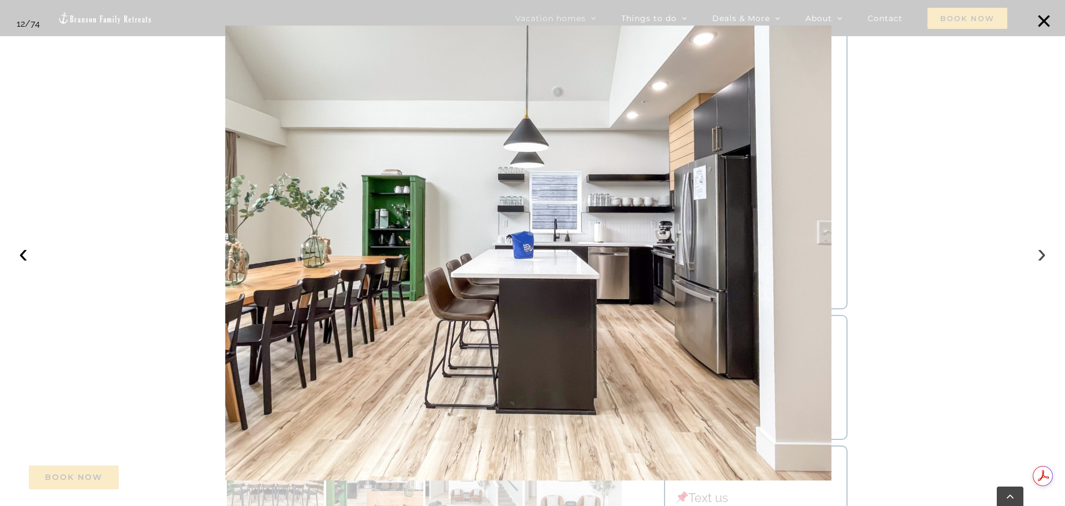
click at [1046, 257] on button "›" at bounding box center [1042, 253] width 24 height 24
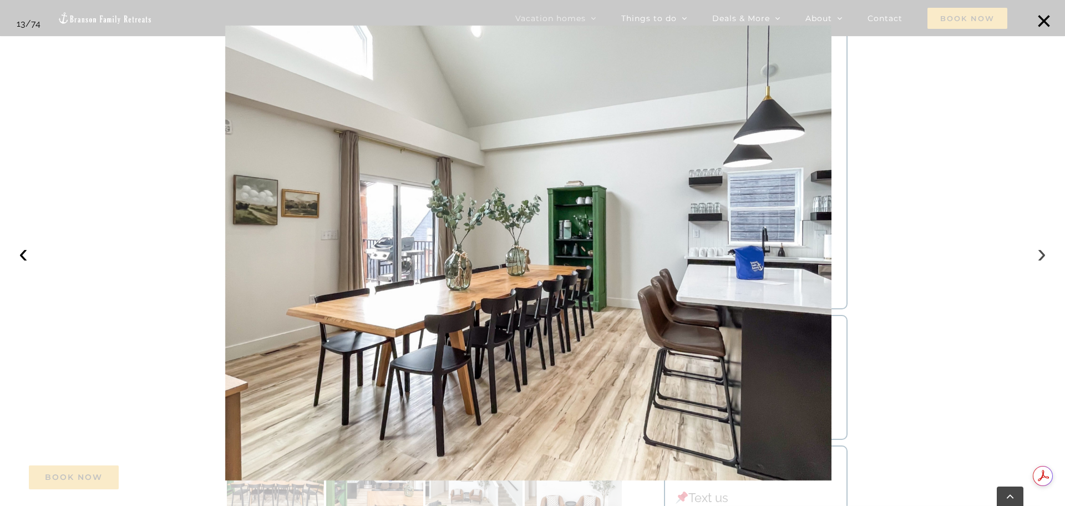
click at [1046, 257] on button "›" at bounding box center [1042, 253] width 24 height 24
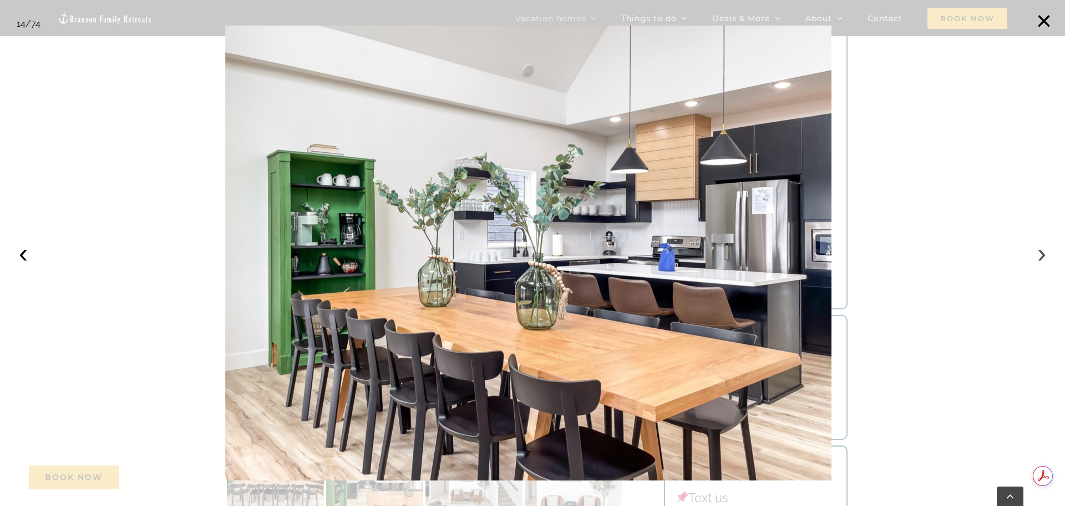
click at [1046, 257] on button "›" at bounding box center [1042, 253] width 24 height 24
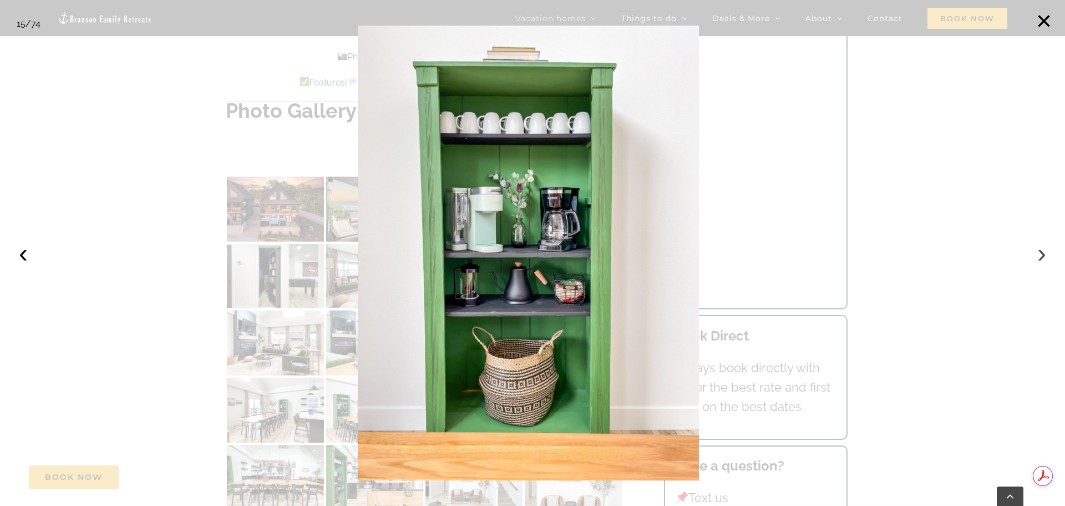
click at [1046, 257] on button "›" at bounding box center [1042, 253] width 24 height 24
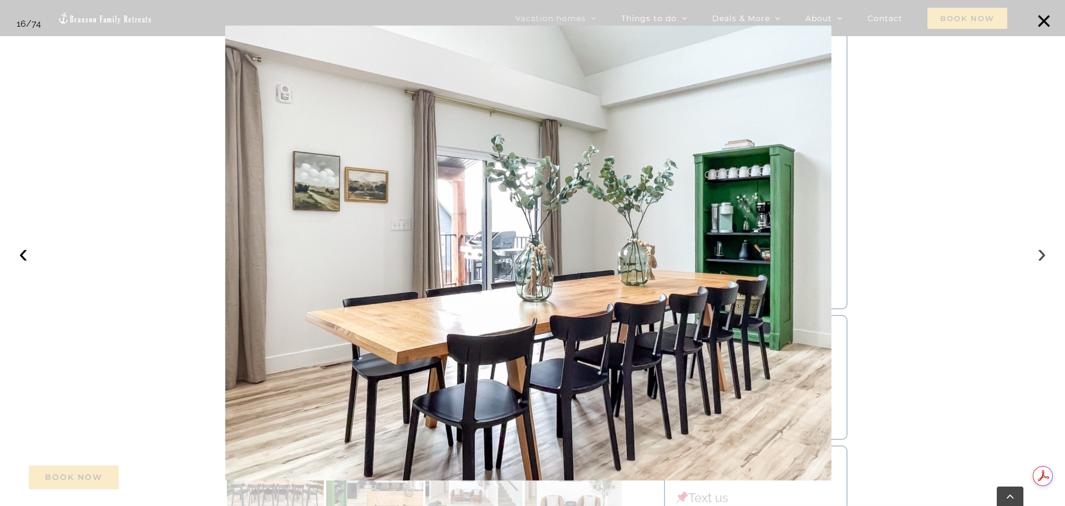
click at [1046, 257] on button "›" at bounding box center [1042, 253] width 24 height 24
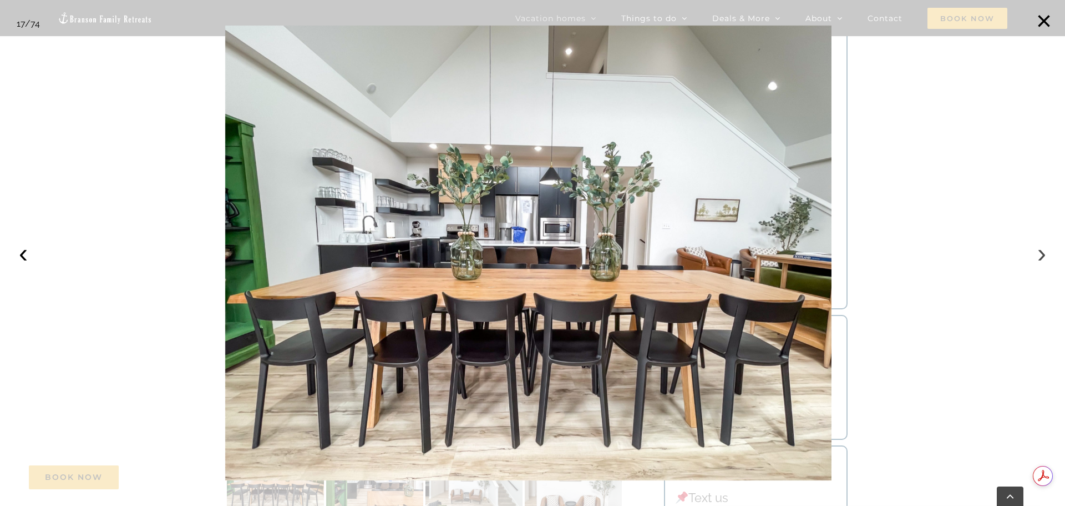
click at [1046, 257] on button "›" at bounding box center [1042, 253] width 24 height 24
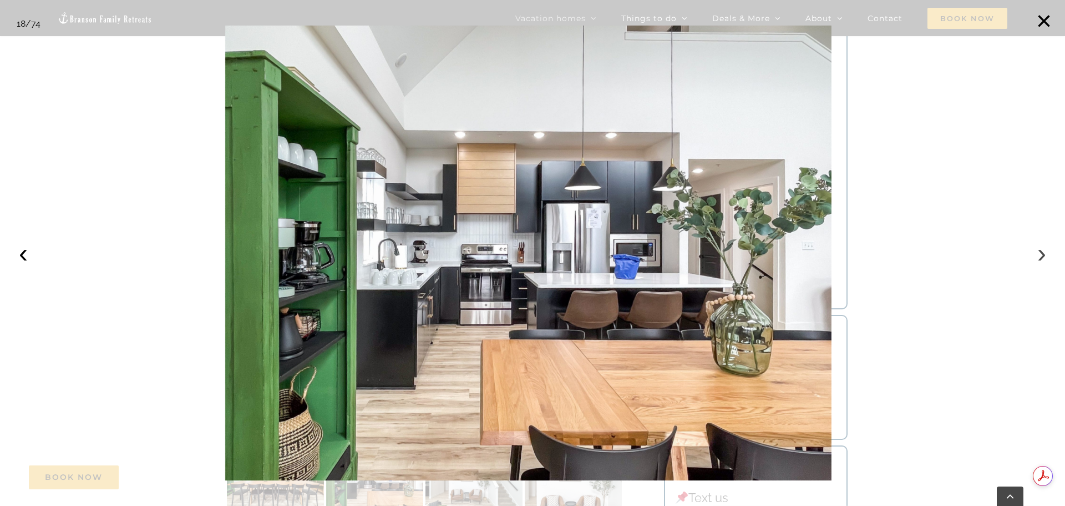
click at [1046, 257] on button "›" at bounding box center [1042, 253] width 24 height 24
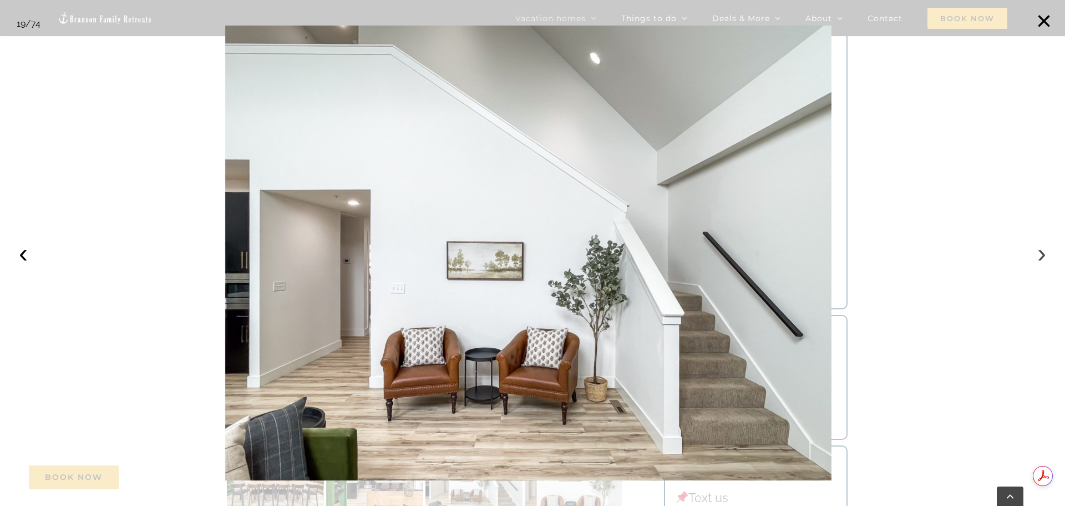
click at [1046, 257] on button "›" at bounding box center [1042, 253] width 24 height 24
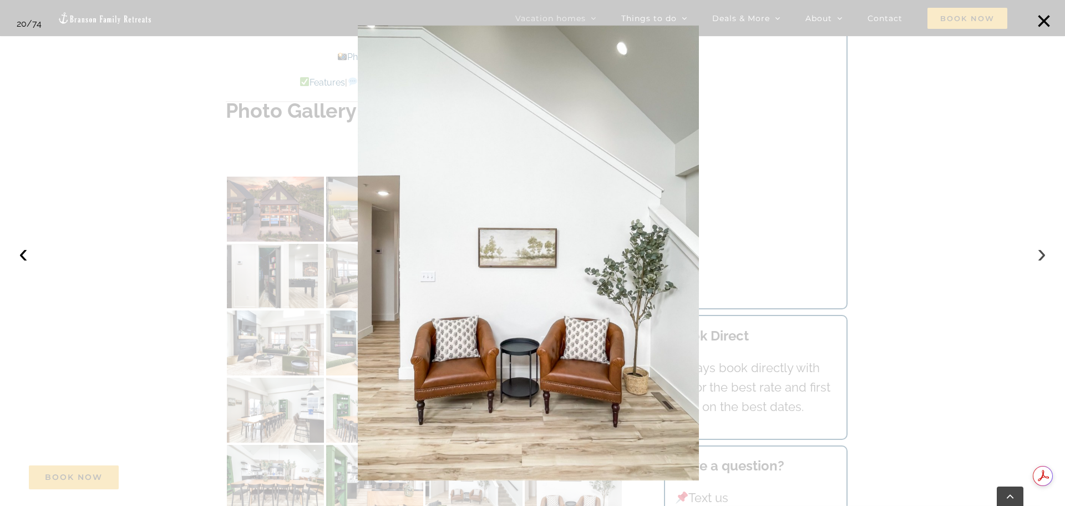
click at [1046, 257] on button "›" at bounding box center [1042, 253] width 24 height 24
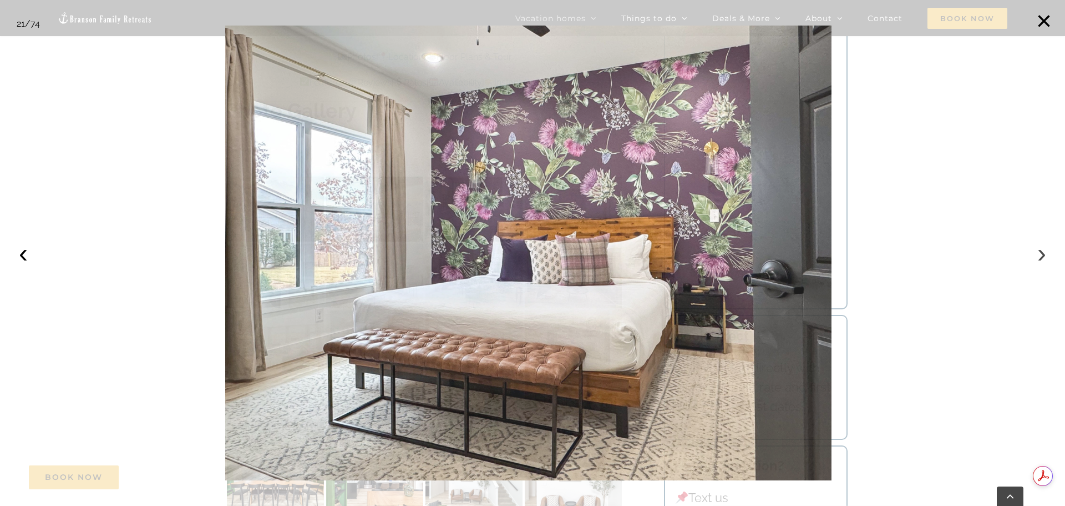
click at [1046, 257] on button "›" at bounding box center [1042, 253] width 24 height 24
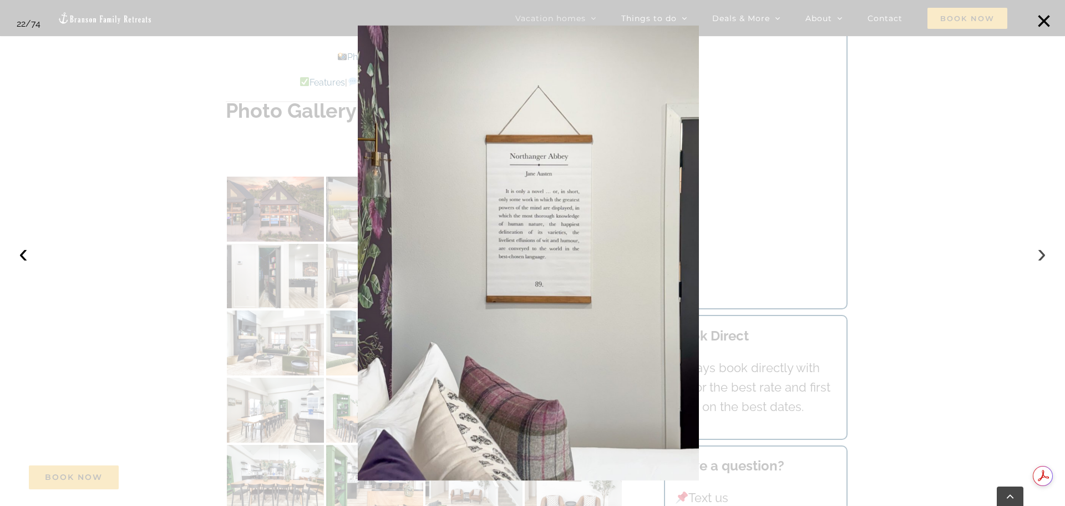
click at [1046, 257] on button "›" at bounding box center [1042, 253] width 24 height 24
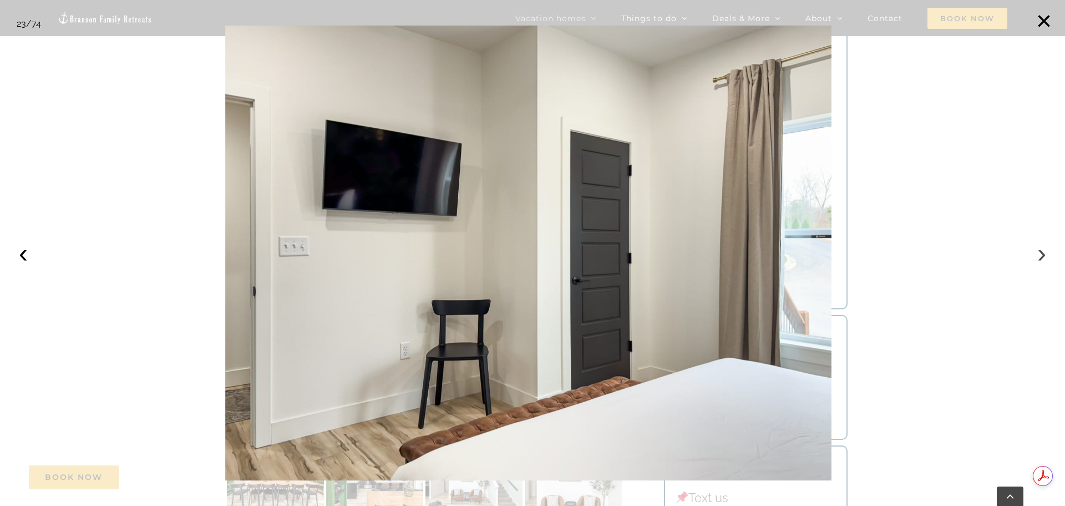
click at [1046, 257] on button "›" at bounding box center [1042, 253] width 24 height 24
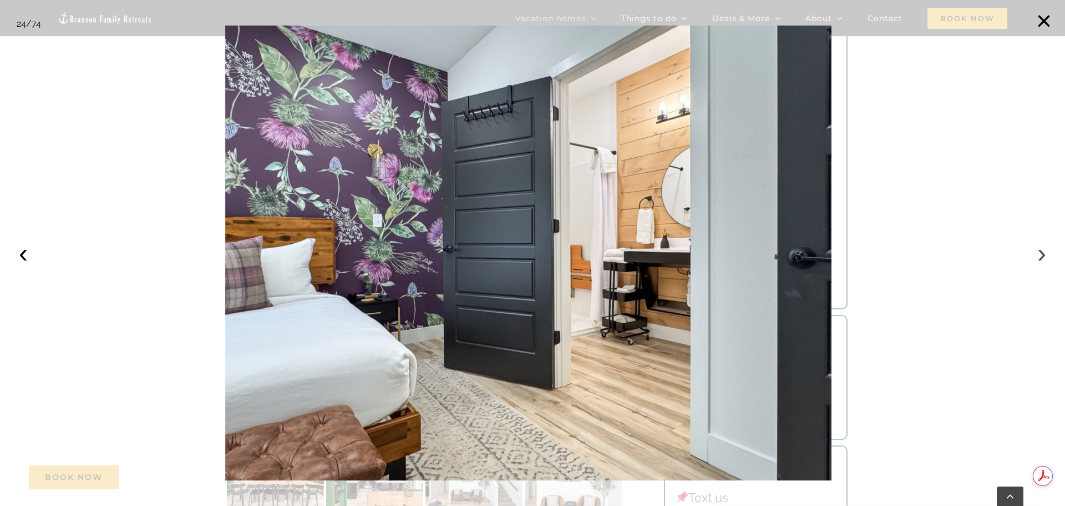
click at [1046, 257] on button "›" at bounding box center [1042, 253] width 24 height 24
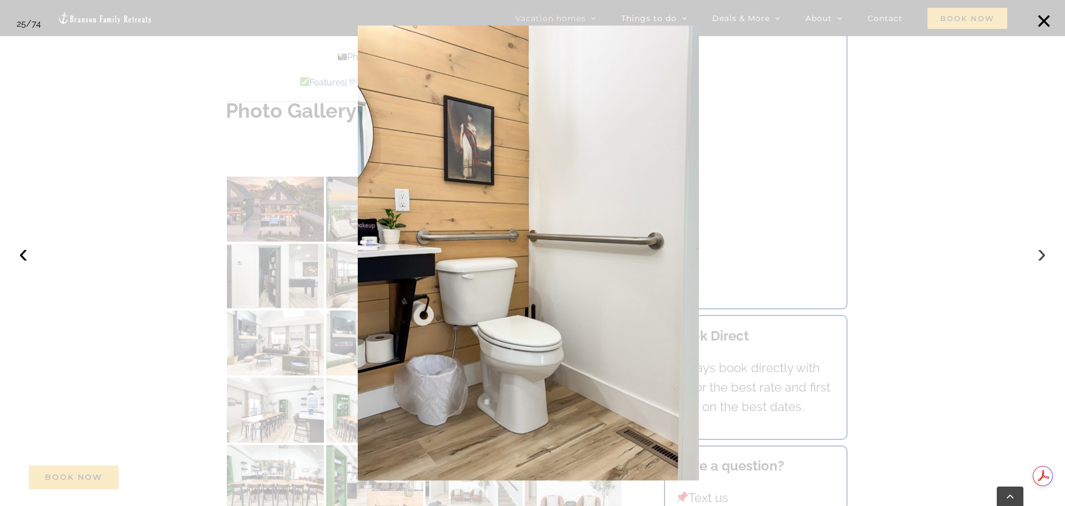
click at [1046, 257] on button "›" at bounding box center [1042, 253] width 24 height 24
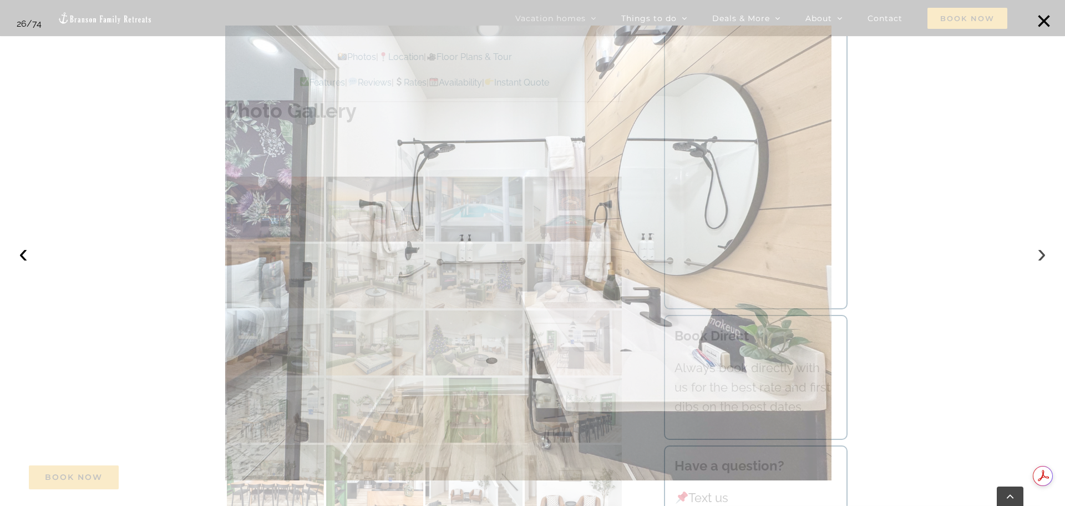
click at [1046, 257] on button "›" at bounding box center [1042, 253] width 24 height 24
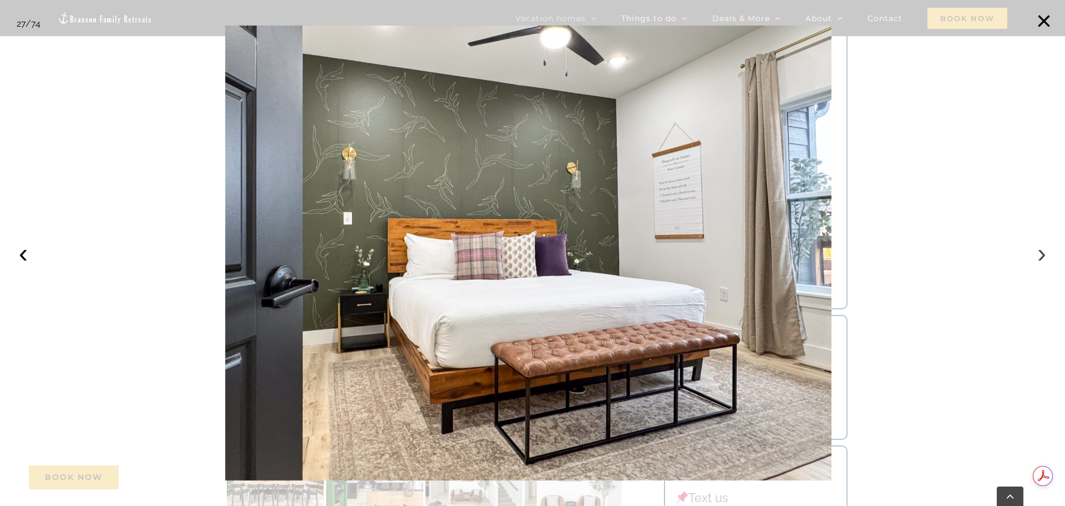
click at [1046, 257] on button "›" at bounding box center [1042, 253] width 24 height 24
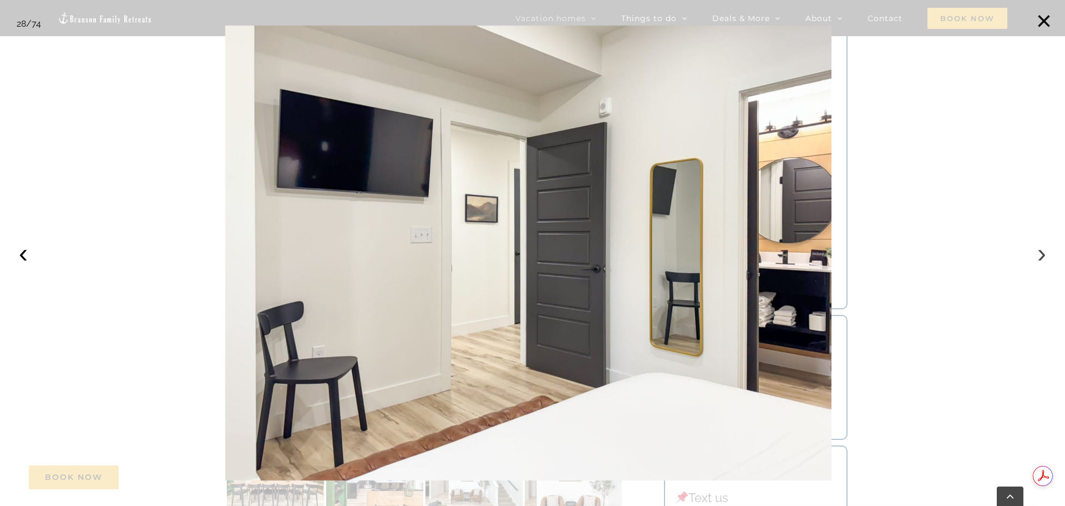
click at [1046, 257] on button "›" at bounding box center [1042, 253] width 24 height 24
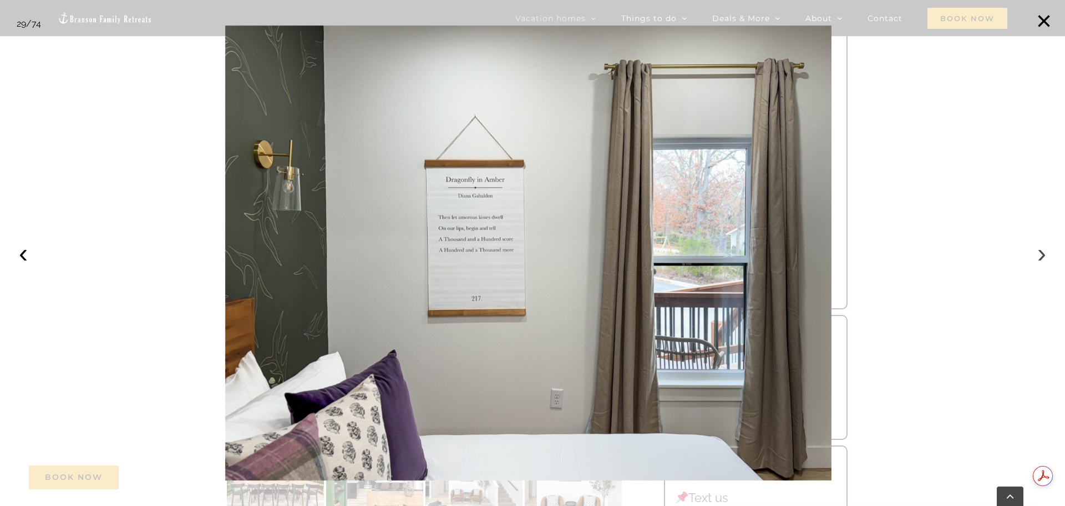
click at [1046, 257] on button "›" at bounding box center [1042, 253] width 24 height 24
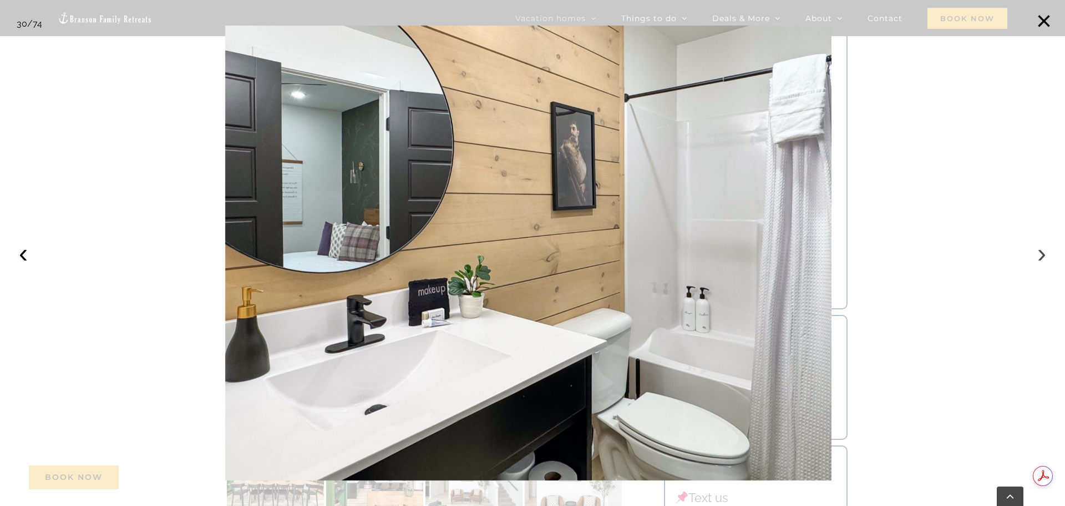
click at [1046, 257] on button "›" at bounding box center [1042, 253] width 24 height 24
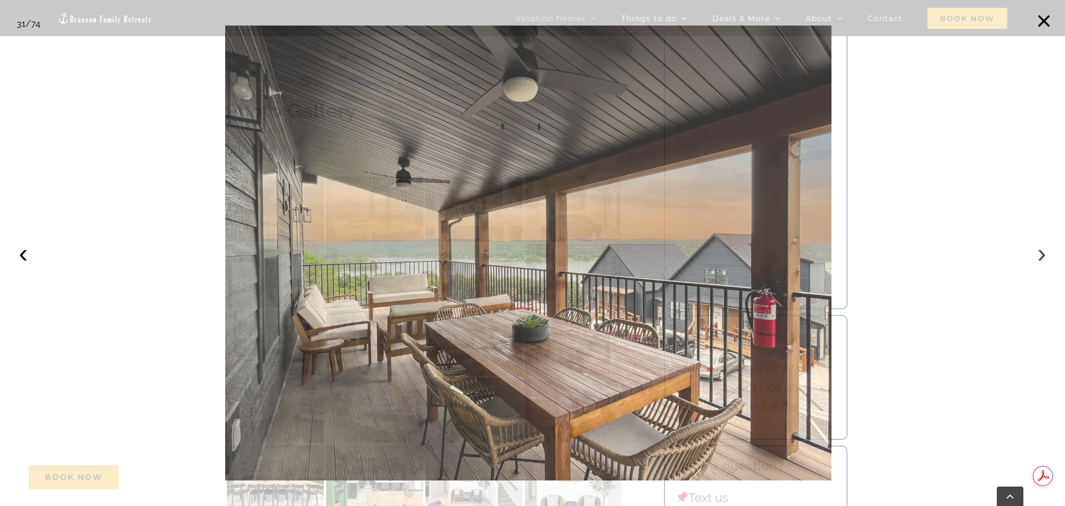
click at [1046, 257] on button "›" at bounding box center [1042, 253] width 24 height 24
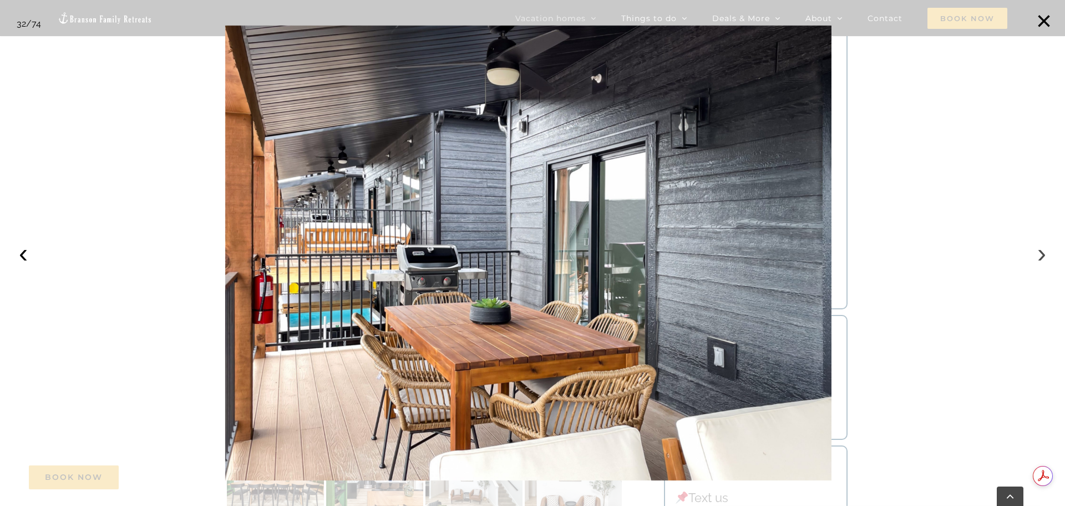
click at [1046, 257] on button "›" at bounding box center [1042, 253] width 24 height 24
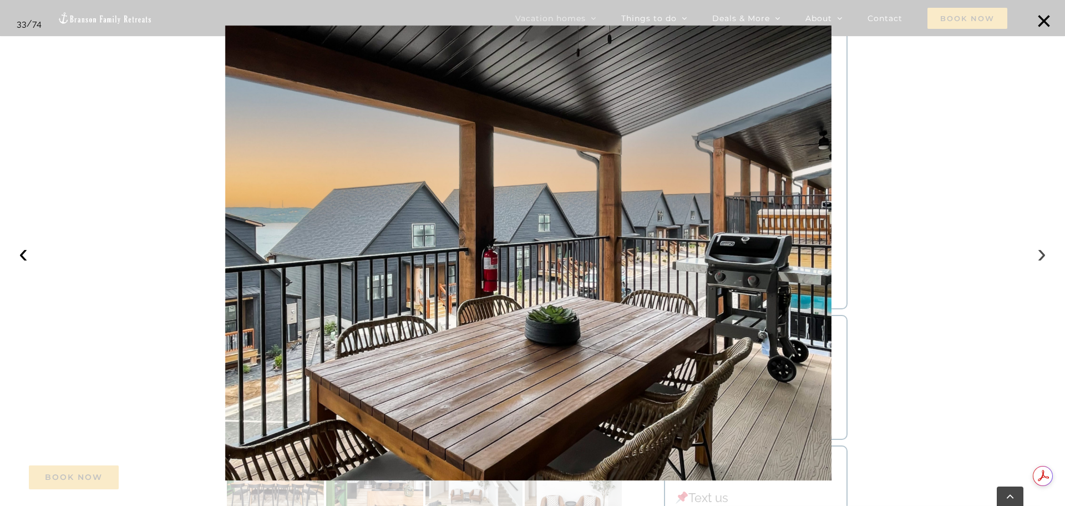
click at [1046, 257] on button "›" at bounding box center [1042, 253] width 24 height 24
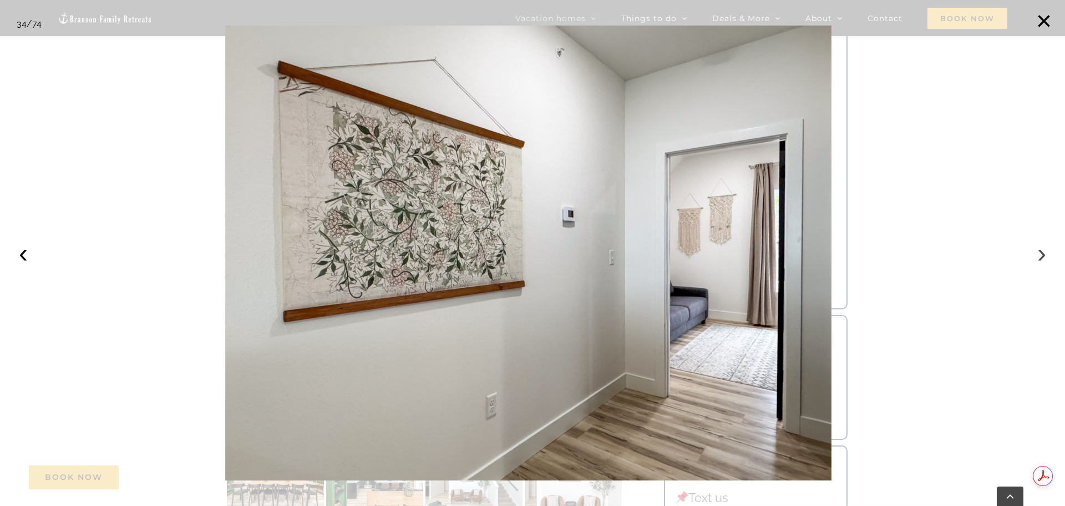
click at [1046, 257] on button "›" at bounding box center [1042, 253] width 24 height 24
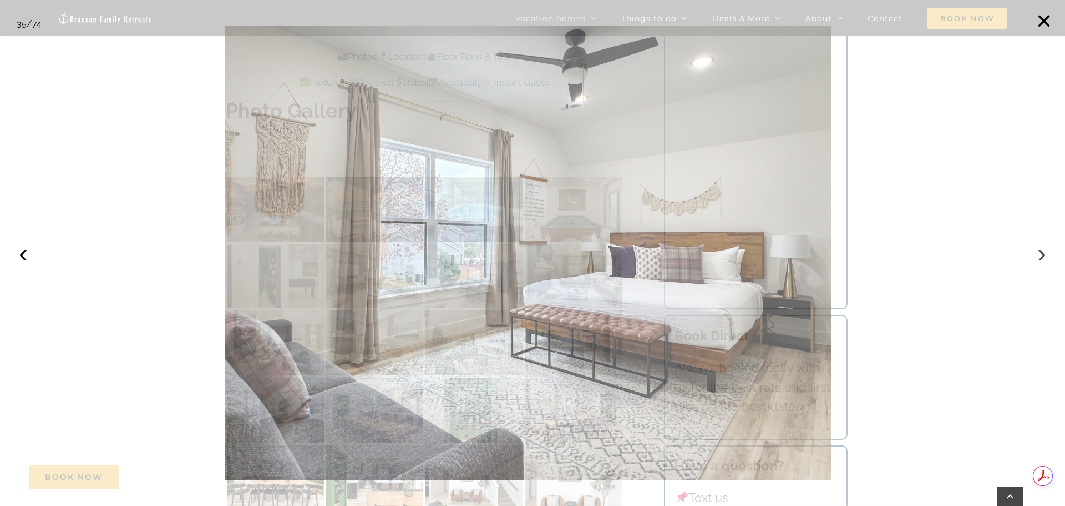
click at [1046, 257] on button "›" at bounding box center [1042, 253] width 24 height 24
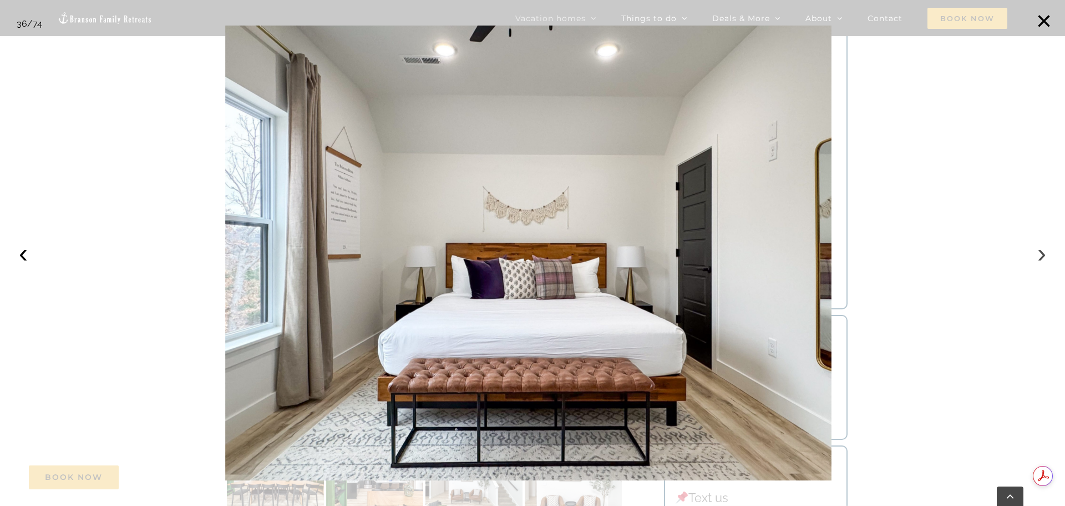
click at [1046, 257] on button "›" at bounding box center [1042, 253] width 24 height 24
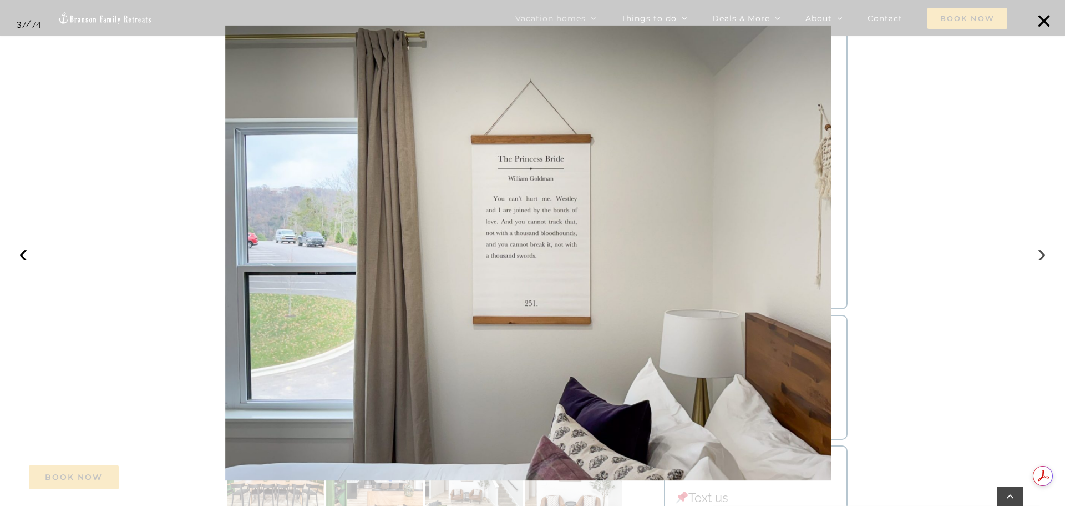
click at [1046, 257] on button "›" at bounding box center [1042, 253] width 24 height 24
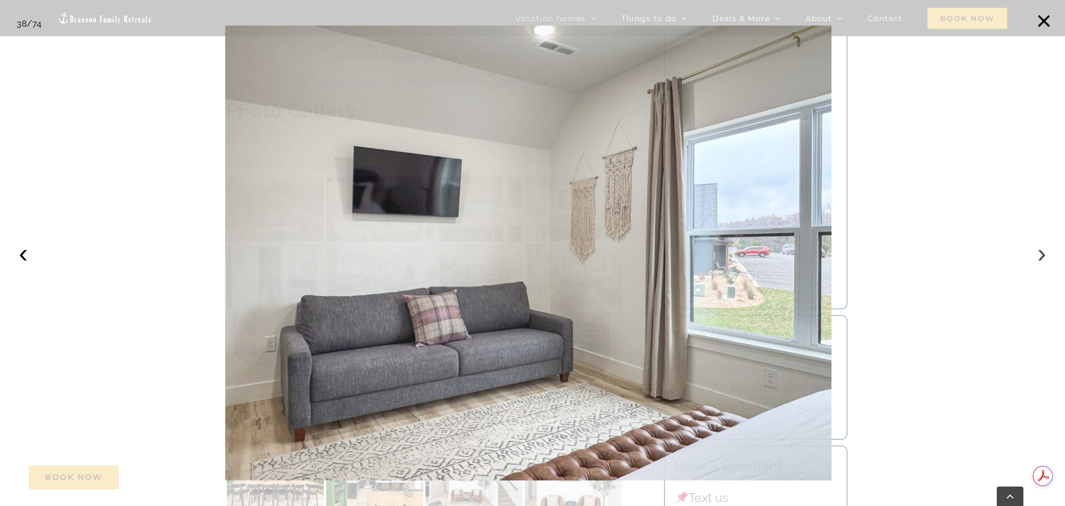
click at [1046, 257] on button "›" at bounding box center [1042, 253] width 24 height 24
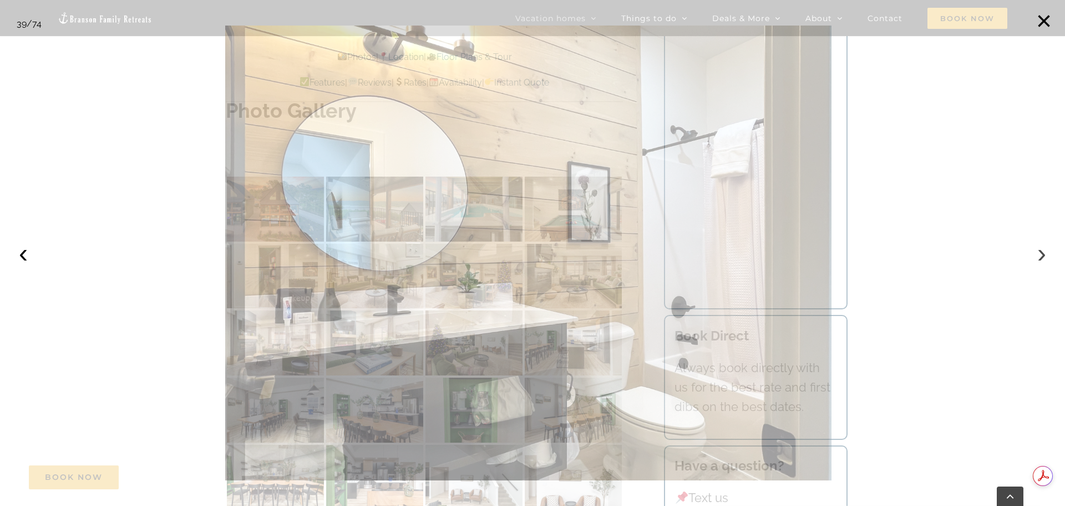
click at [1046, 257] on button "›" at bounding box center [1042, 253] width 24 height 24
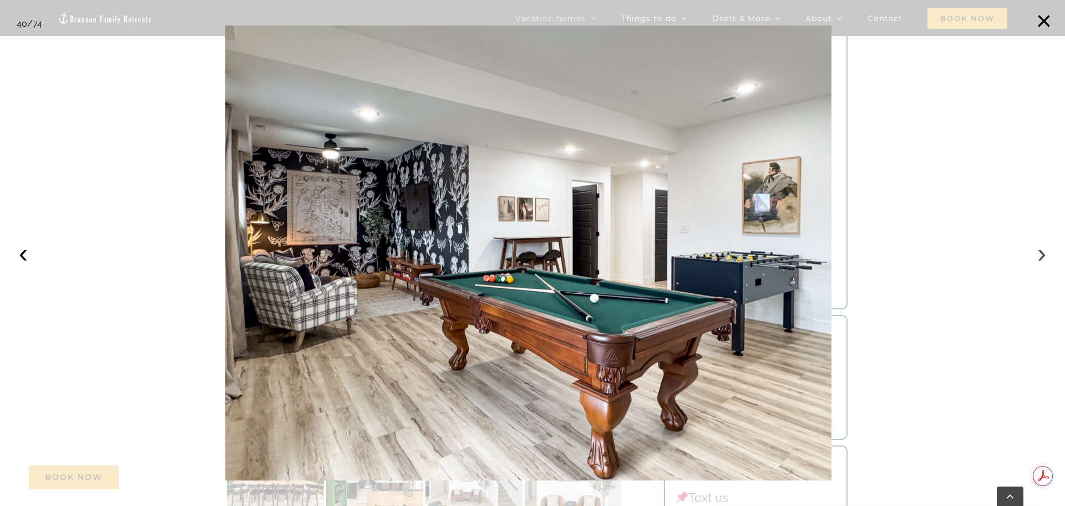
click at [1046, 257] on button "›" at bounding box center [1042, 253] width 24 height 24
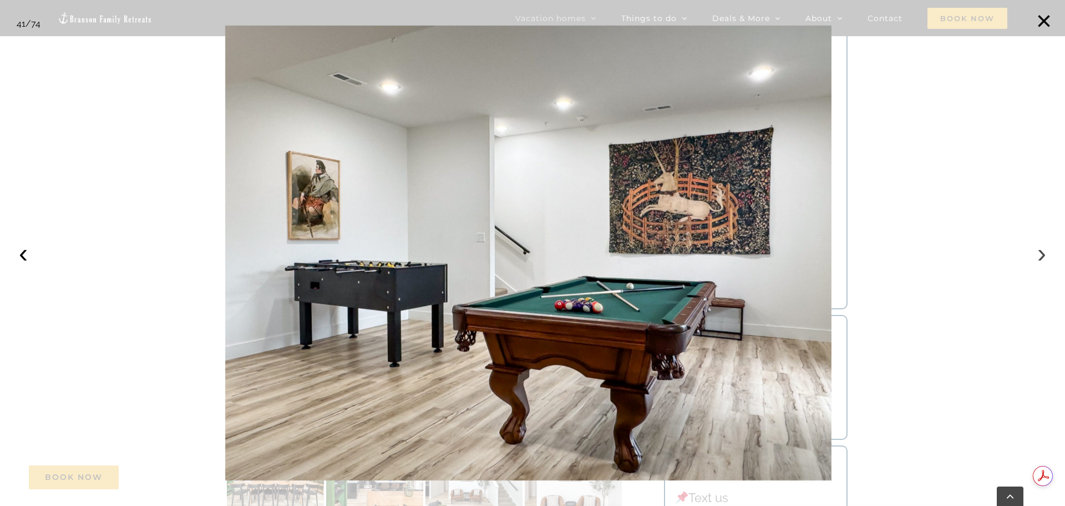
click at [1046, 257] on button "›" at bounding box center [1042, 253] width 24 height 24
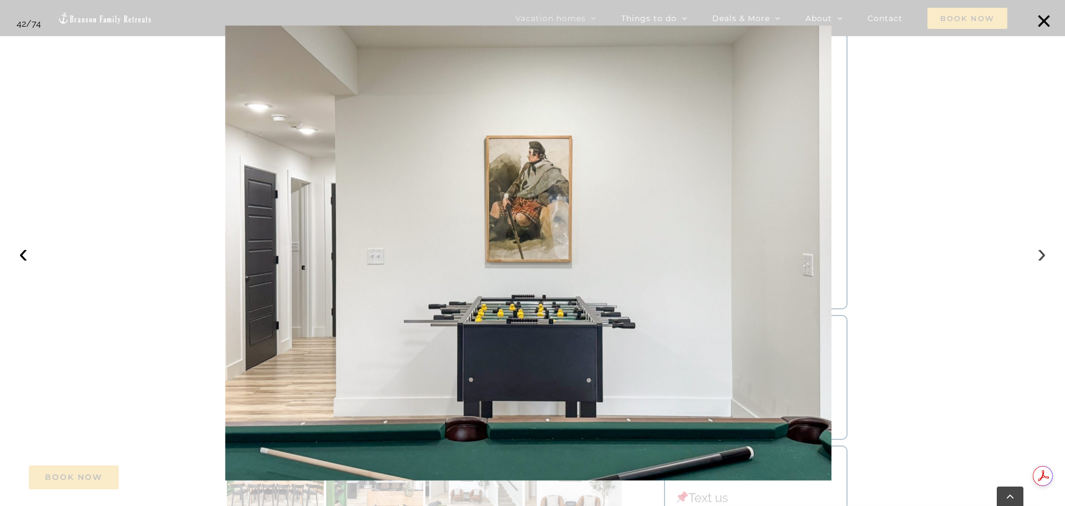
click at [1046, 257] on button "›" at bounding box center [1042, 253] width 24 height 24
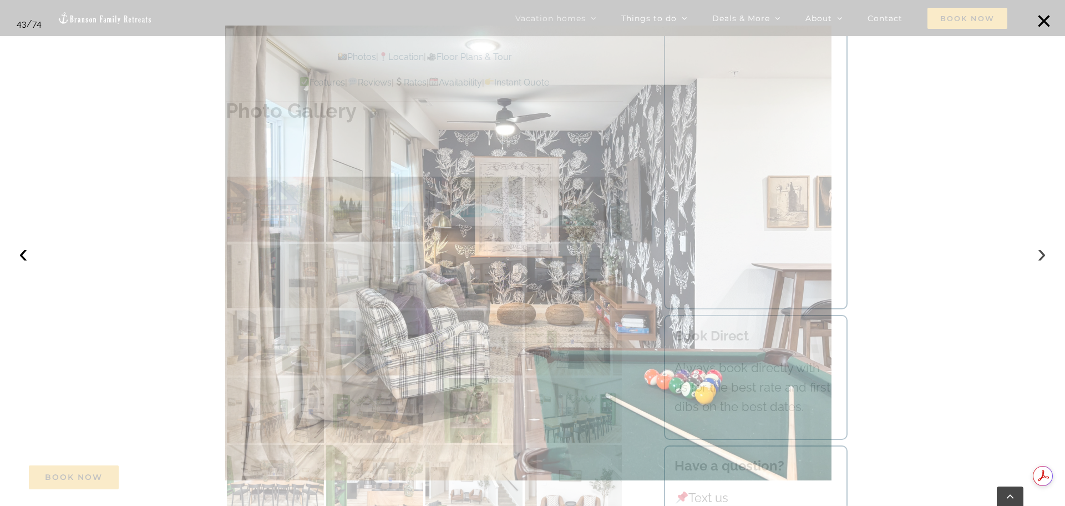
click at [1046, 257] on button "›" at bounding box center [1042, 253] width 24 height 24
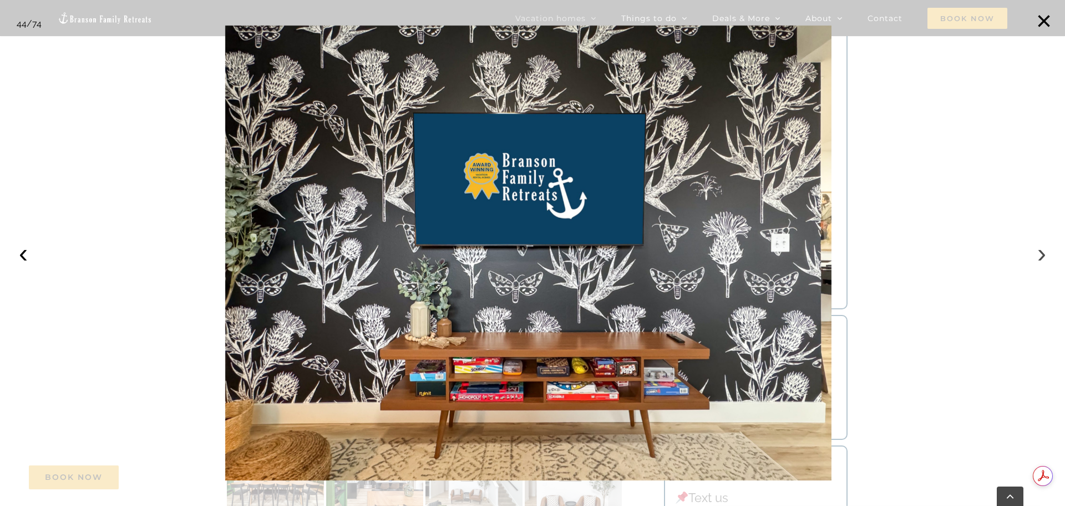
click at [1046, 257] on button "›" at bounding box center [1042, 253] width 24 height 24
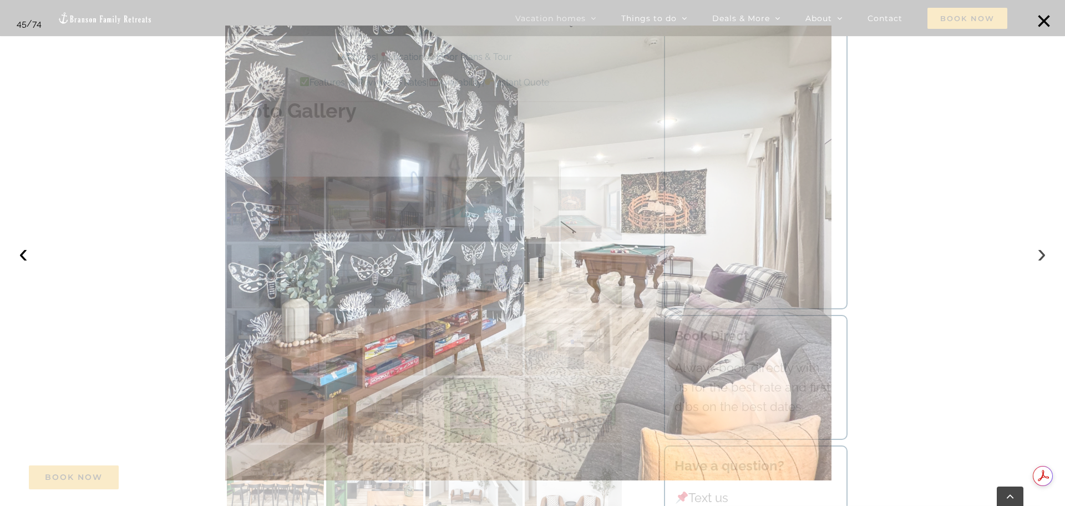
click at [1046, 257] on button "›" at bounding box center [1042, 253] width 24 height 24
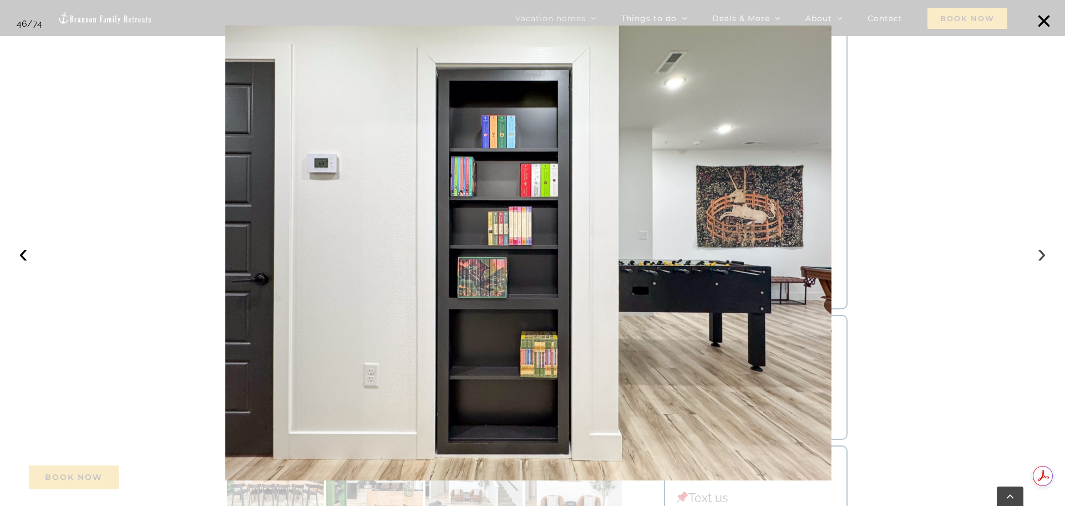
click at [1046, 257] on button "›" at bounding box center [1042, 253] width 24 height 24
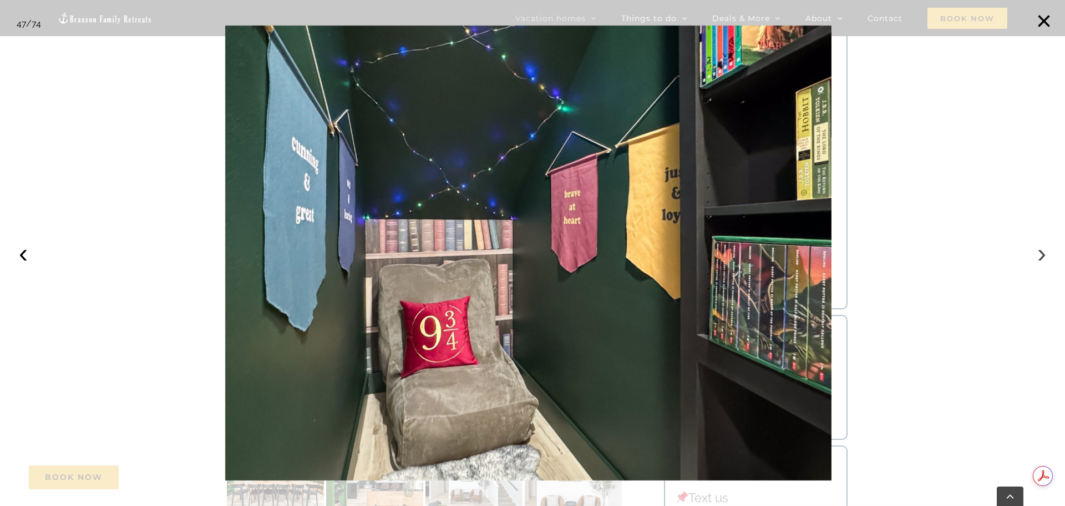
click at [1046, 257] on button "›" at bounding box center [1042, 253] width 24 height 24
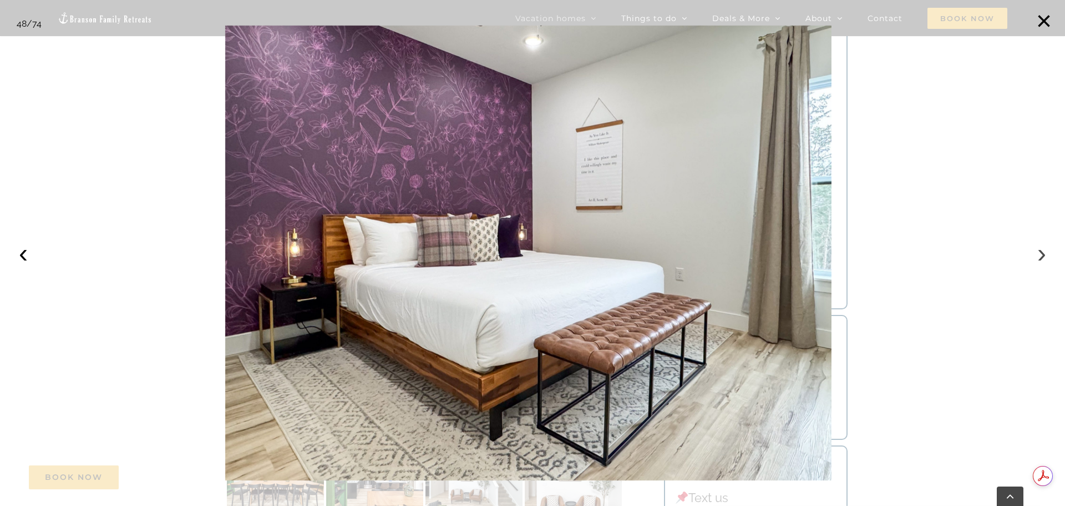
click at [1046, 257] on button "›" at bounding box center [1042, 253] width 24 height 24
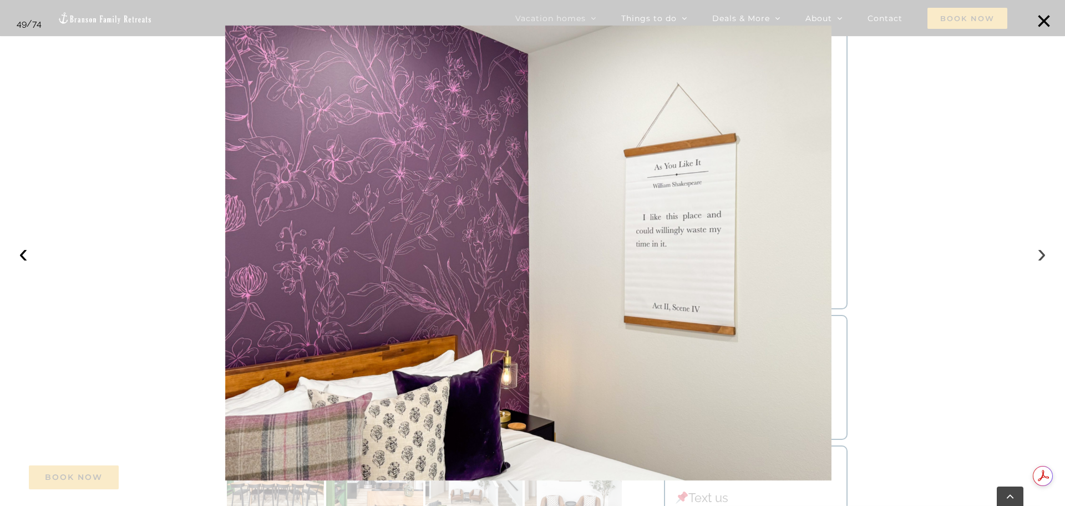
click at [1046, 257] on button "›" at bounding box center [1042, 253] width 24 height 24
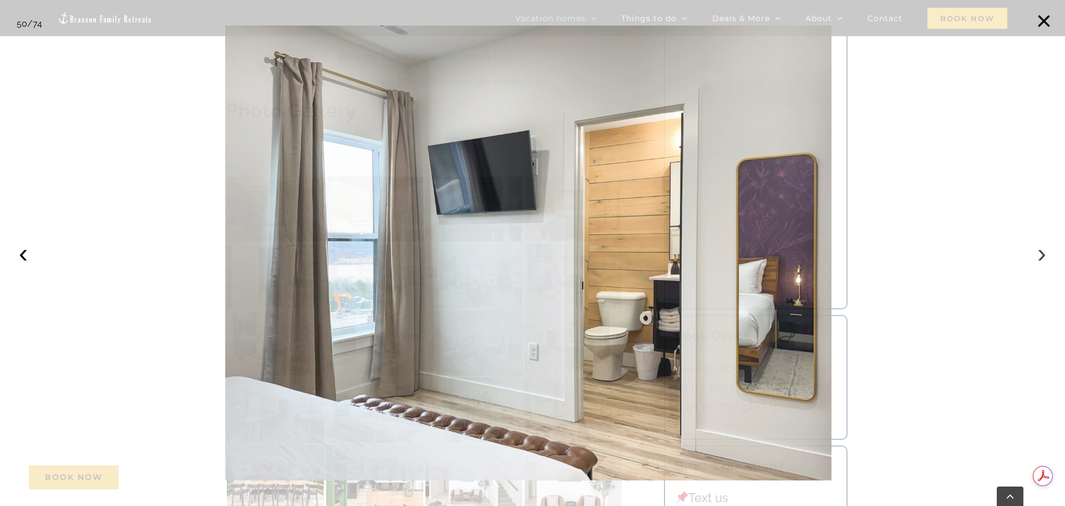
click at [1046, 257] on button "›" at bounding box center [1042, 253] width 24 height 24
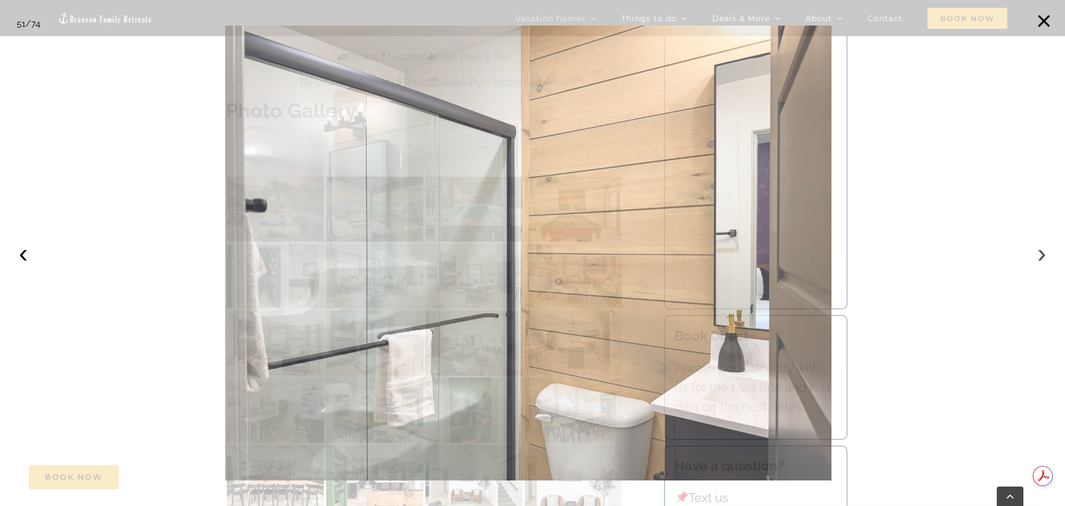
click at [1046, 257] on button "›" at bounding box center [1042, 253] width 24 height 24
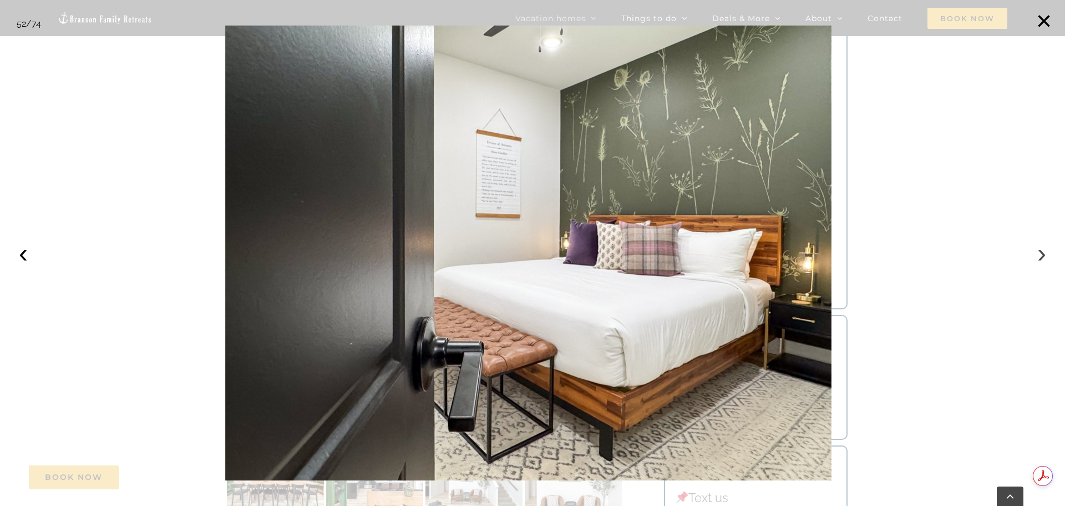
click at [1046, 257] on button "›" at bounding box center [1042, 253] width 24 height 24
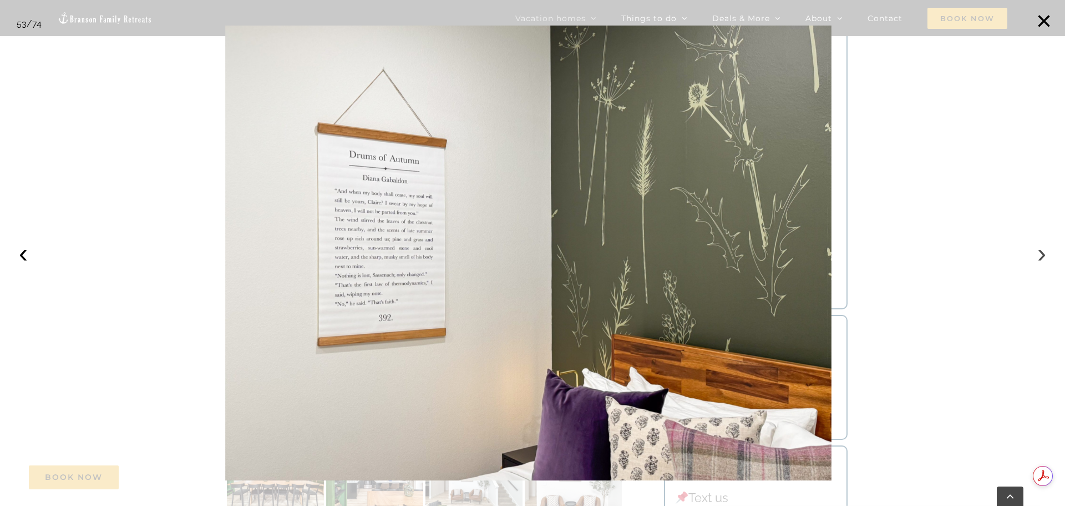
click at [1046, 257] on button "›" at bounding box center [1042, 253] width 24 height 24
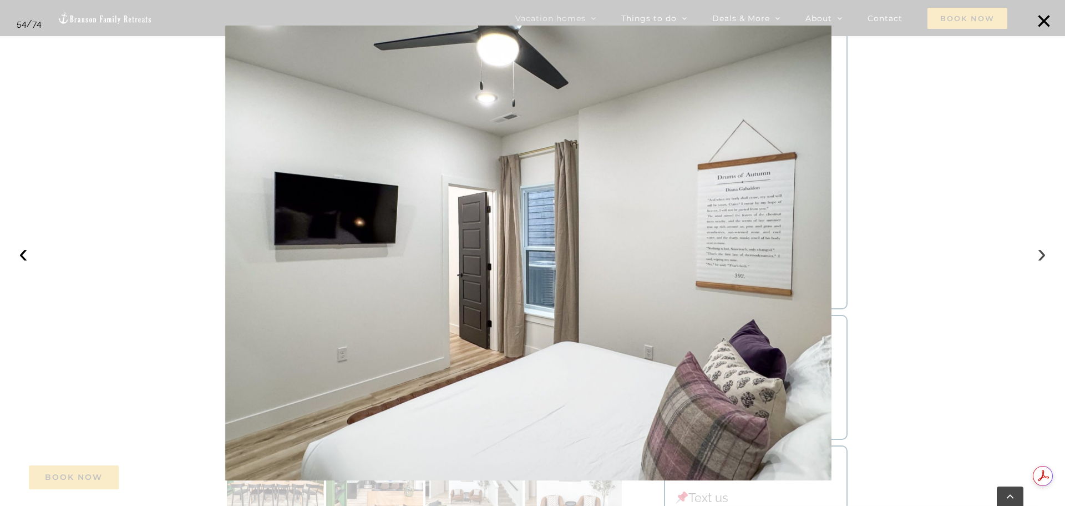
click at [1046, 257] on button "›" at bounding box center [1042, 253] width 24 height 24
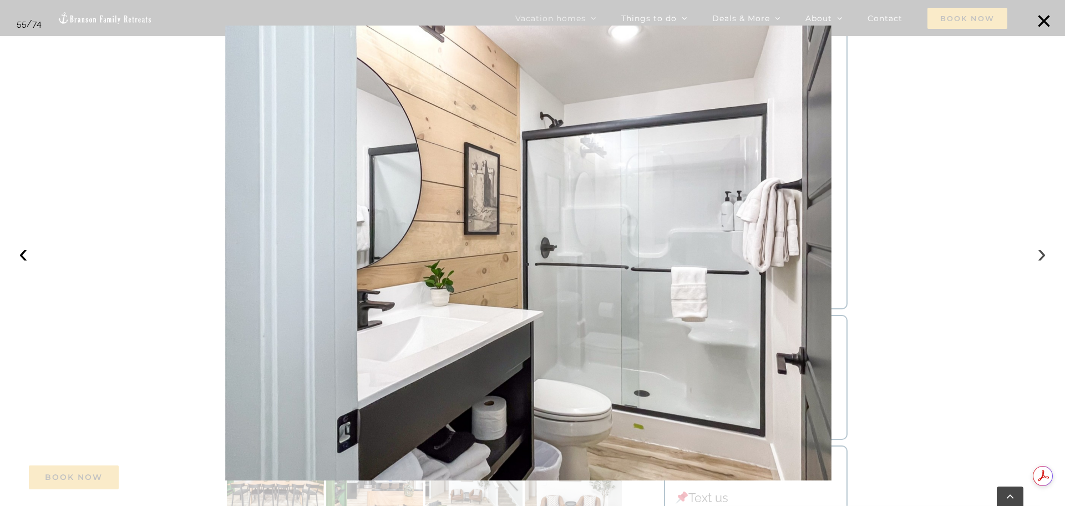
click at [1046, 257] on button "›" at bounding box center [1042, 253] width 24 height 24
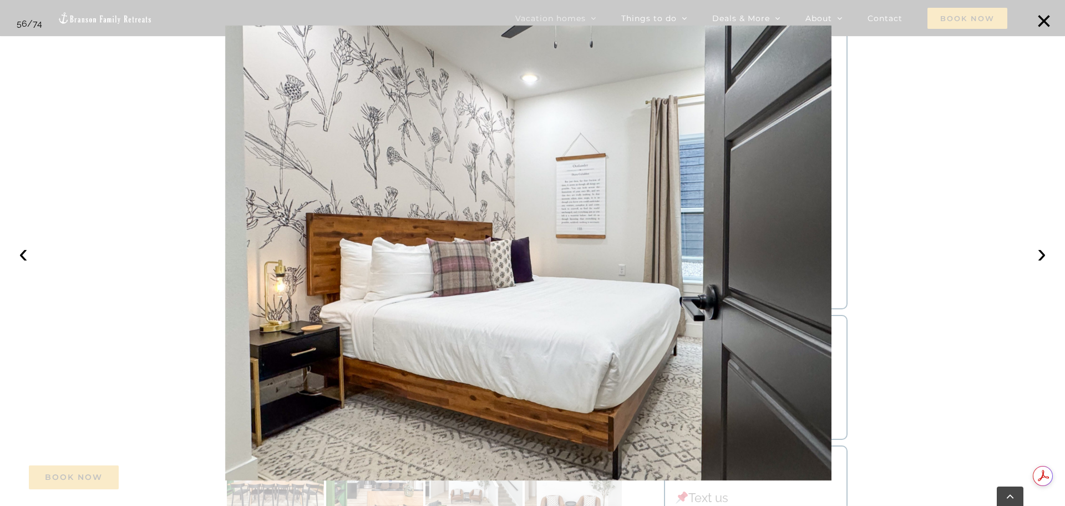
click at [999, 254] on div at bounding box center [532, 253] width 1065 height 506
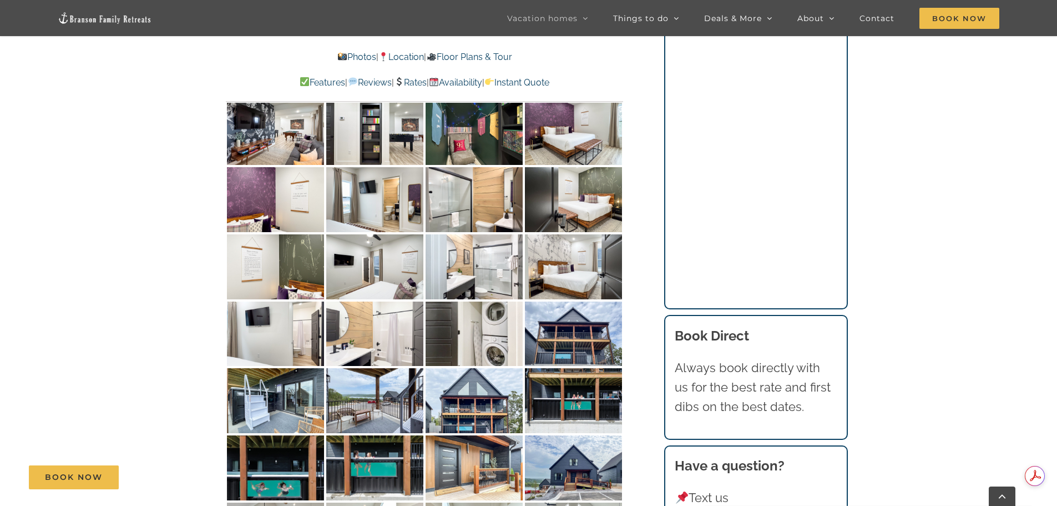
scroll to position [4289, 0]
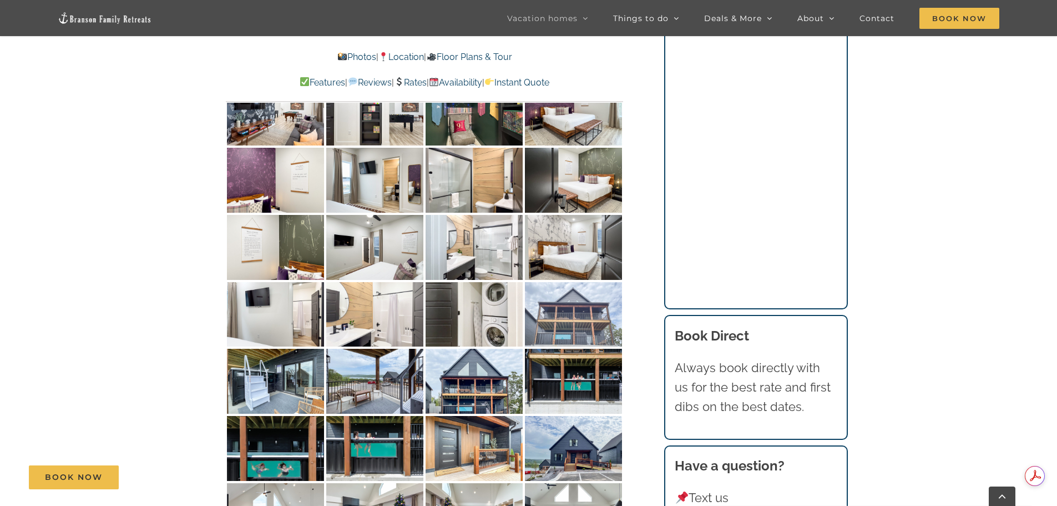
click at [575, 282] on img at bounding box center [573, 314] width 97 height 65
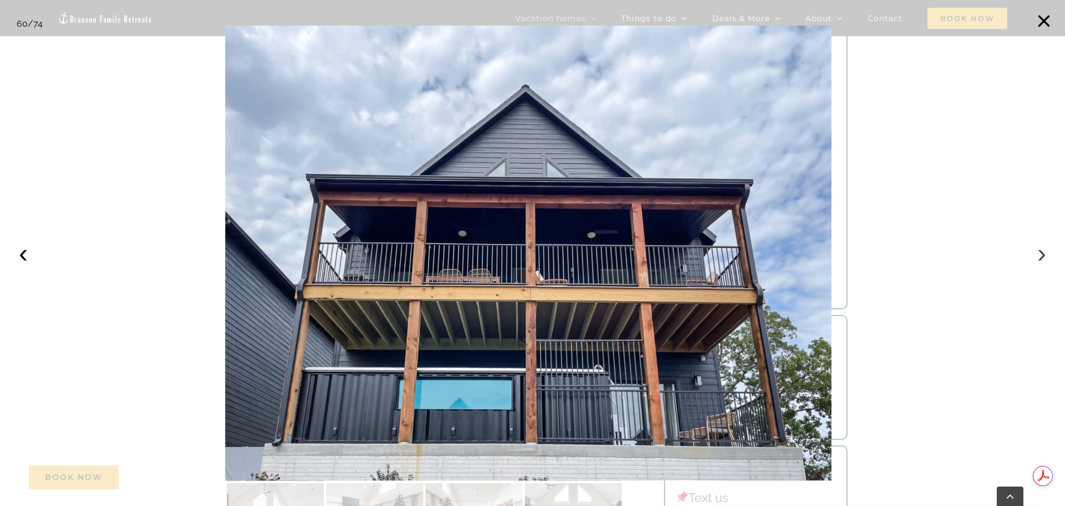
click at [1045, 261] on button "›" at bounding box center [1042, 253] width 24 height 24
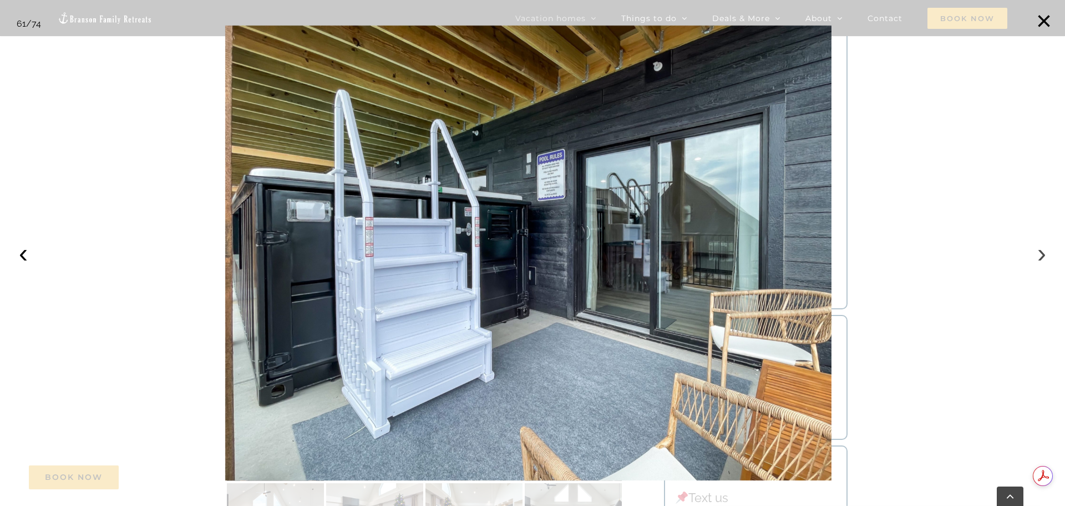
click at [1045, 261] on button "›" at bounding box center [1042, 253] width 24 height 24
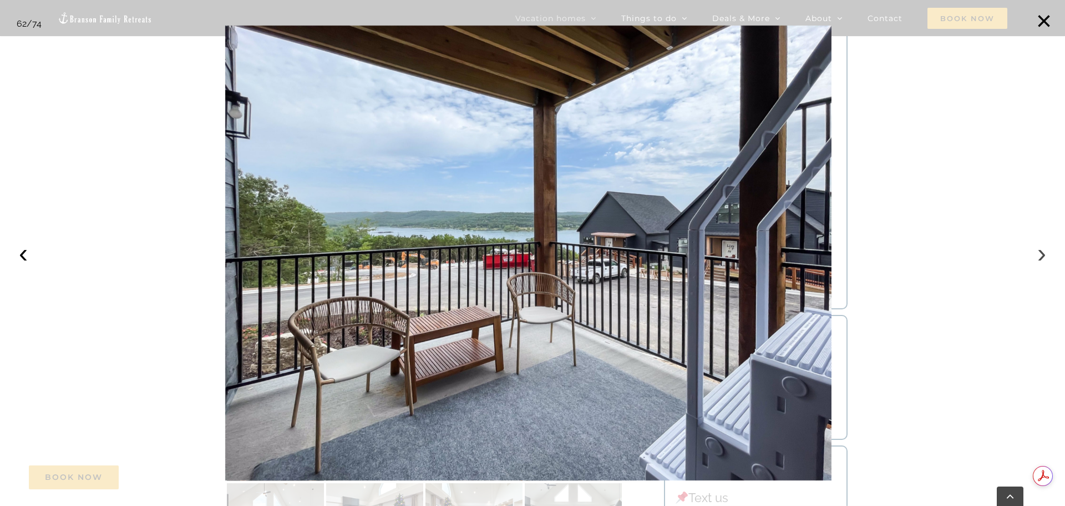
click at [1045, 261] on button "›" at bounding box center [1042, 253] width 24 height 24
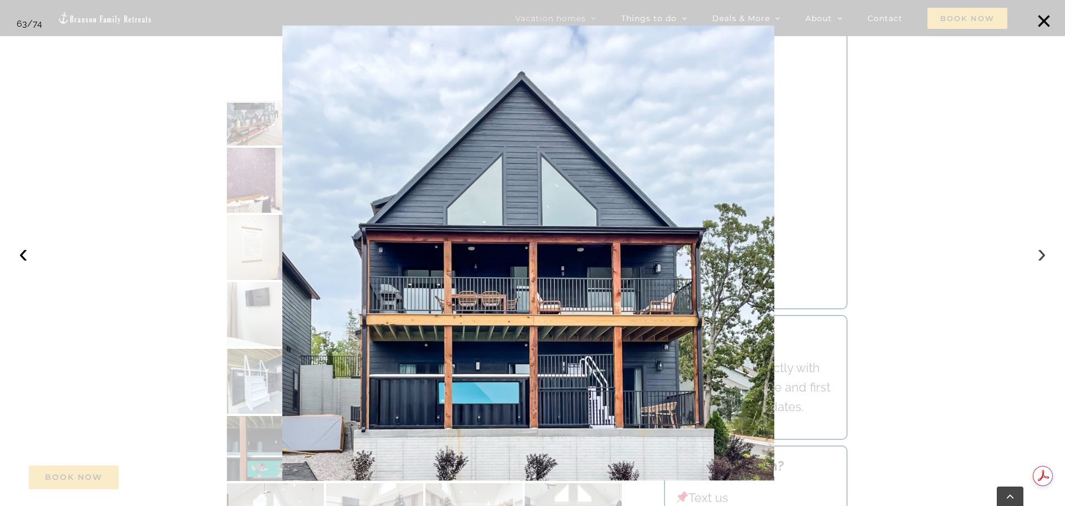
click at [1045, 261] on button "›" at bounding box center [1042, 253] width 24 height 24
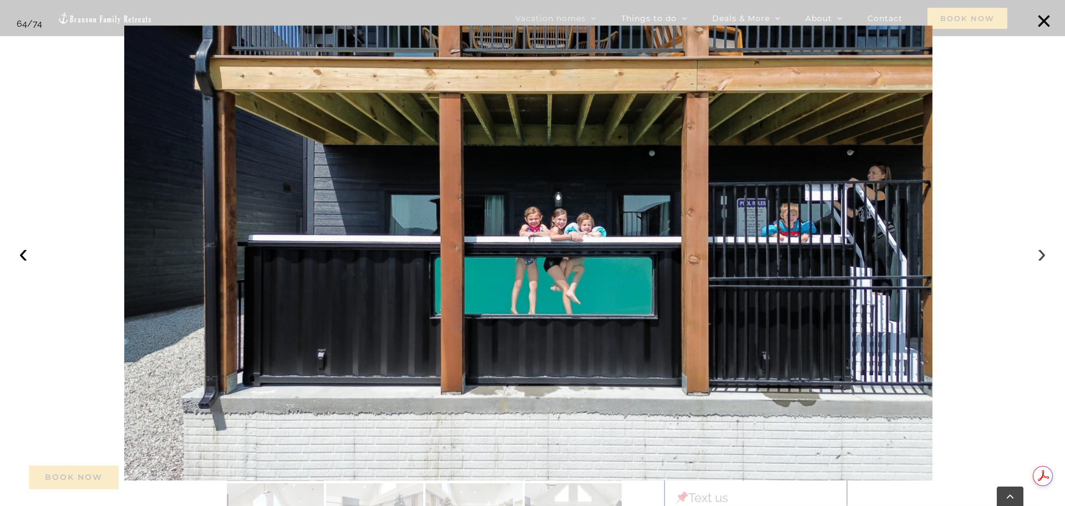
click at [1045, 261] on button "›" at bounding box center [1042, 253] width 24 height 24
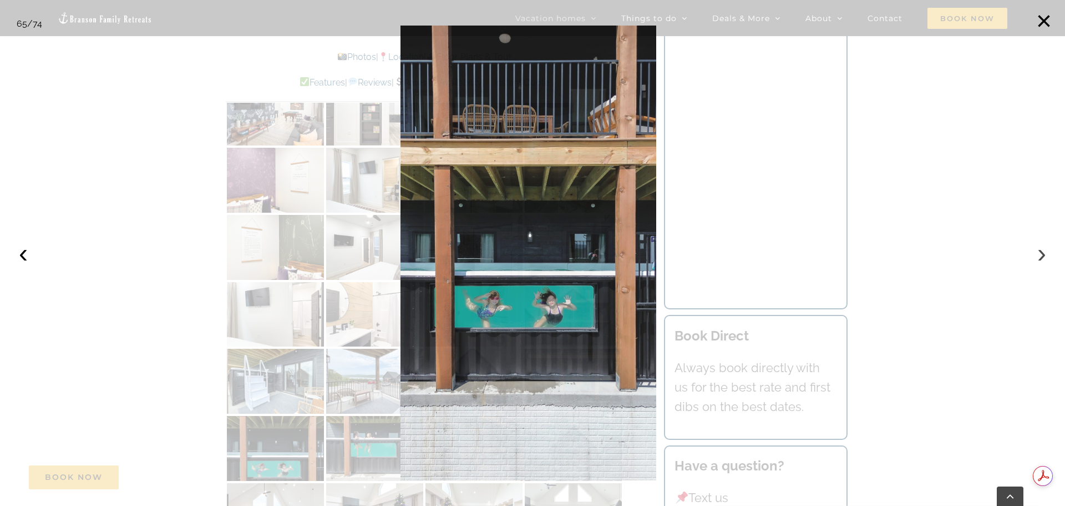
click at [1045, 261] on button "›" at bounding box center [1042, 253] width 24 height 24
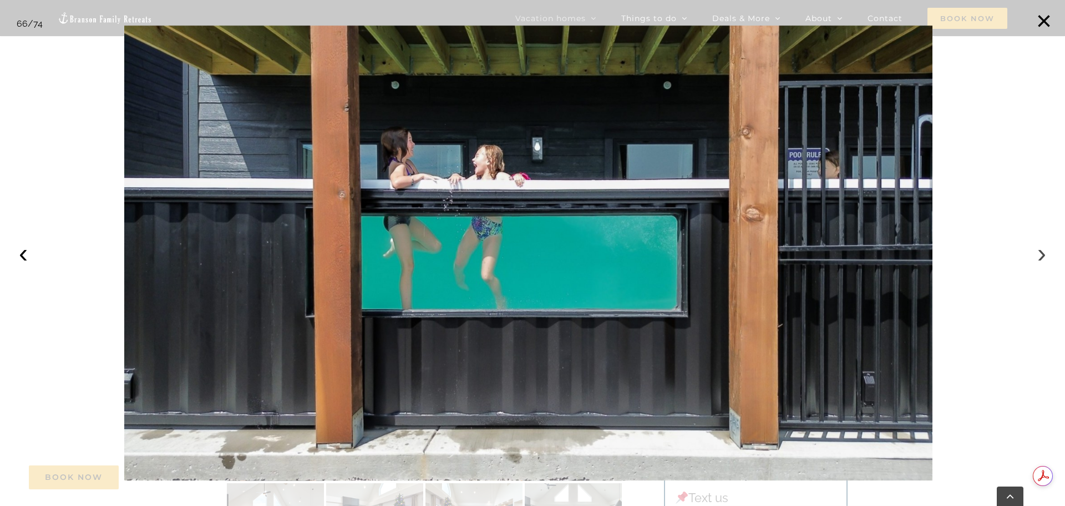
click at [1045, 261] on button "›" at bounding box center [1042, 253] width 24 height 24
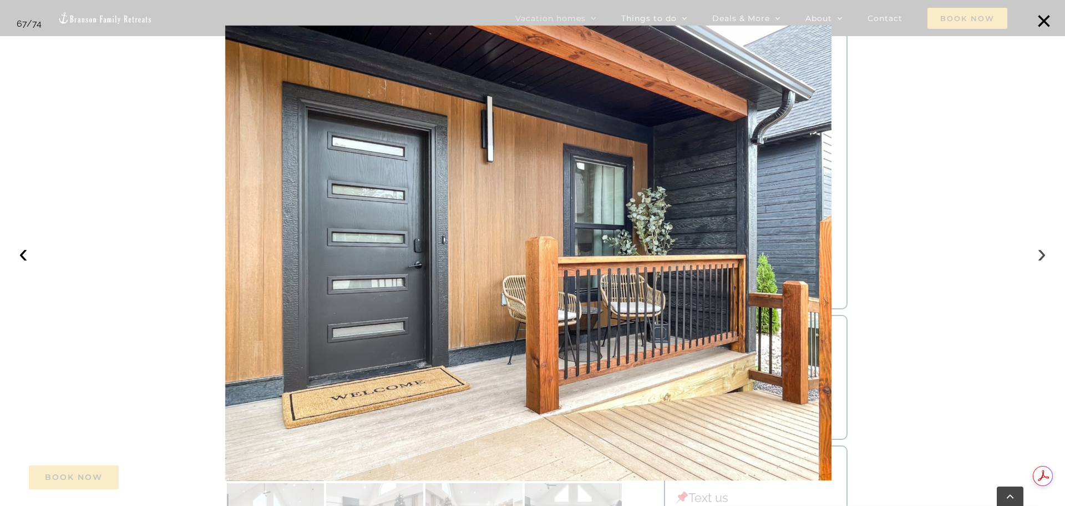
click at [1045, 261] on button "›" at bounding box center [1042, 253] width 24 height 24
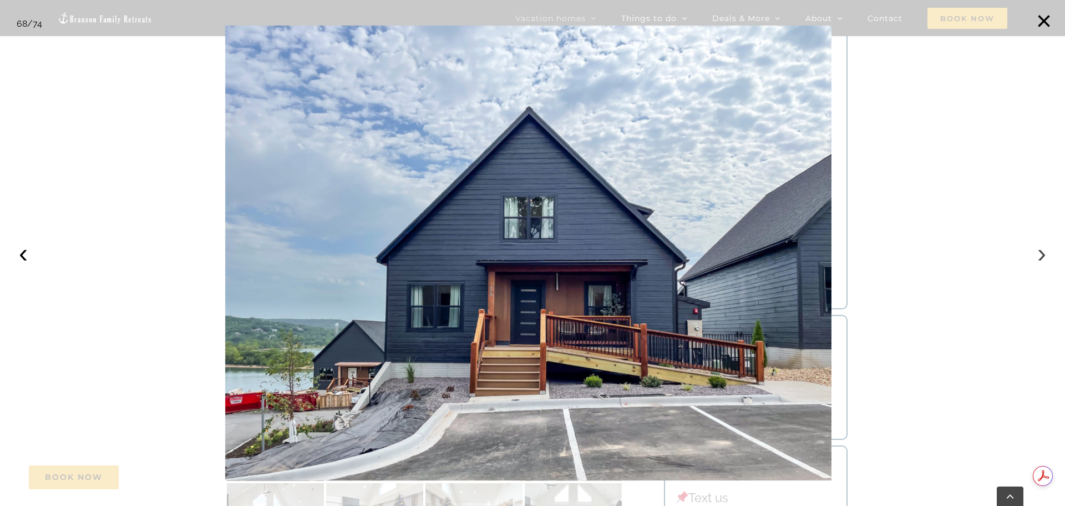
click at [1045, 261] on button "›" at bounding box center [1042, 253] width 24 height 24
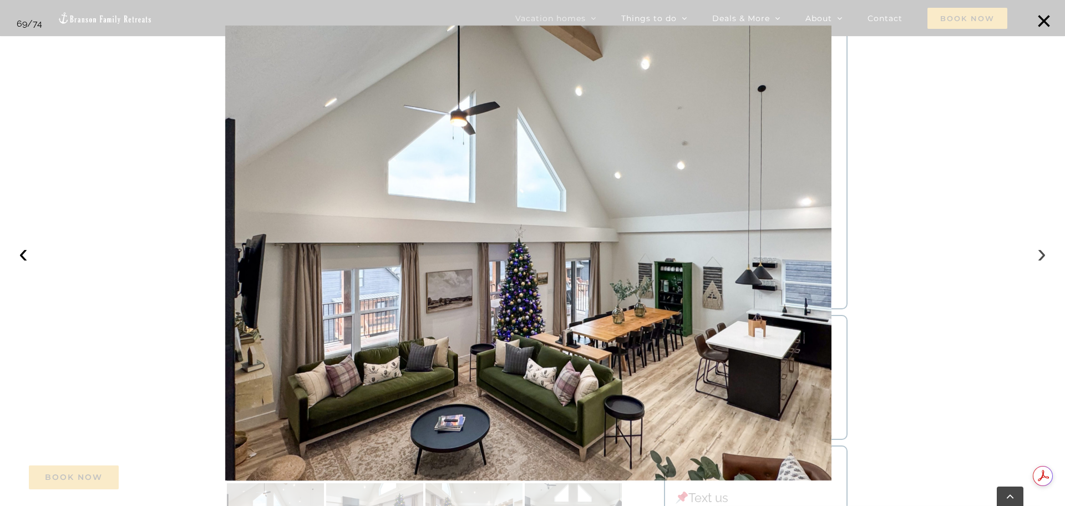
click at [1045, 261] on button "›" at bounding box center [1042, 253] width 24 height 24
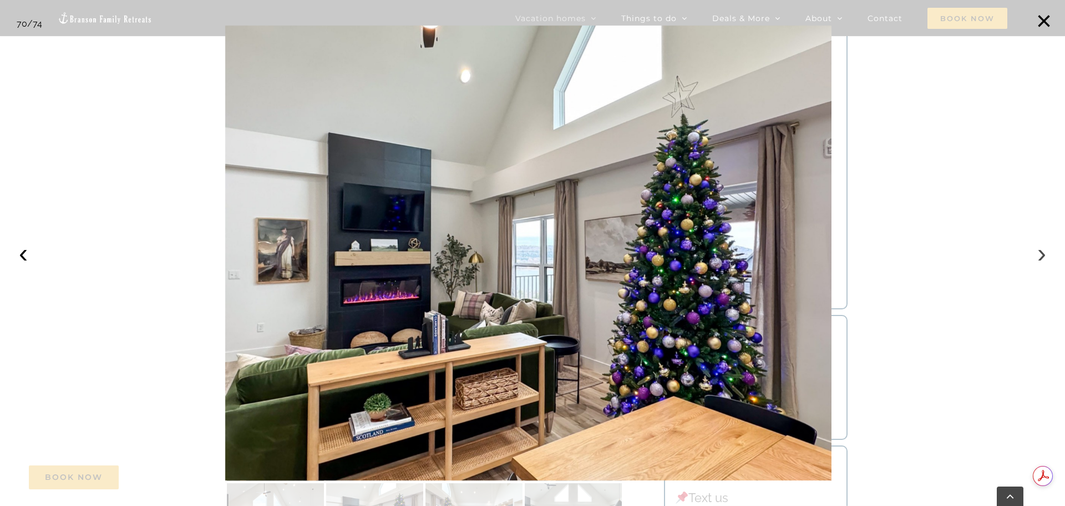
click at [1045, 261] on button "›" at bounding box center [1042, 253] width 24 height 24
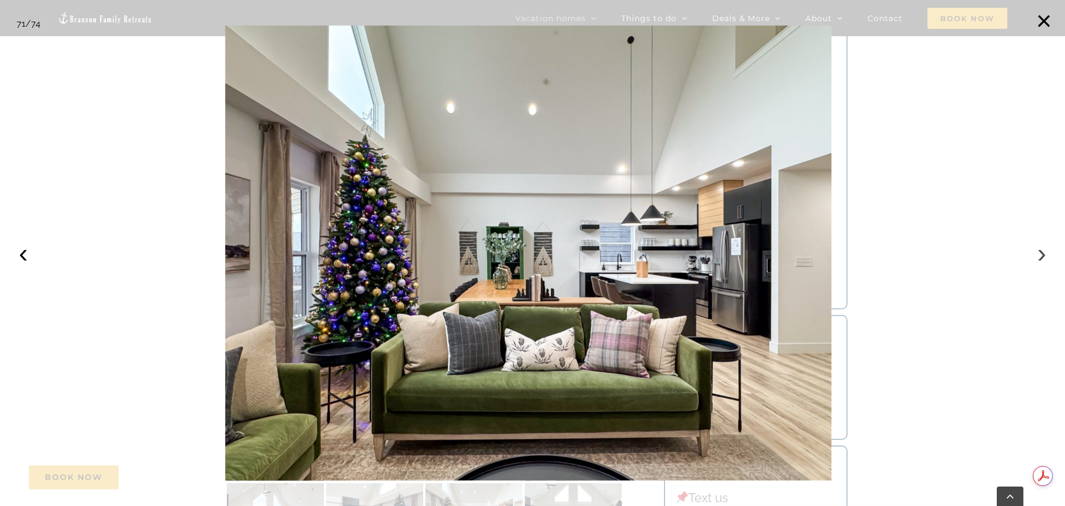
click at [1045, 261] on button "›" at bounding box center [1042, 253] width 24 height 24
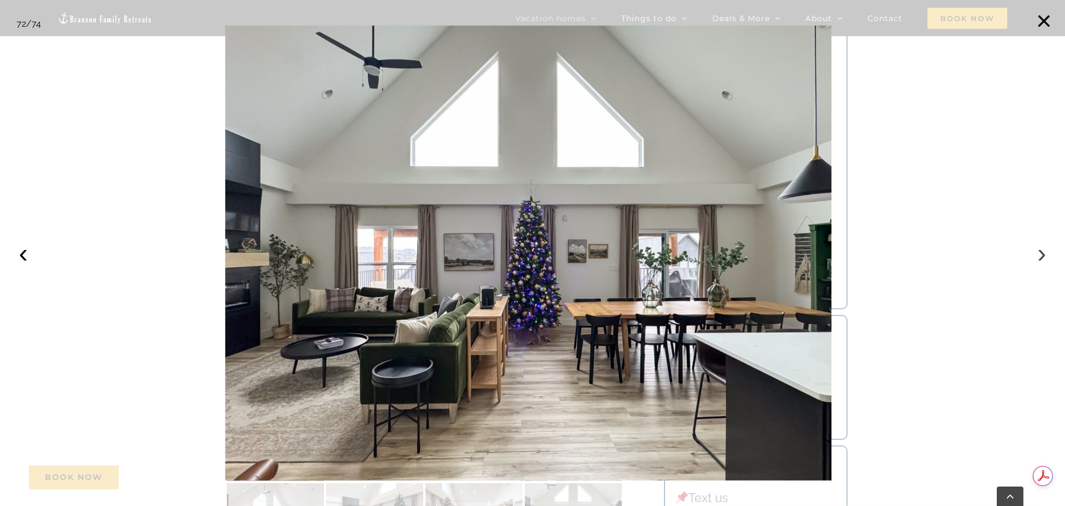
click at [1045, 261] on button "›" at bounding box center [1042, 253] width 24 height 24
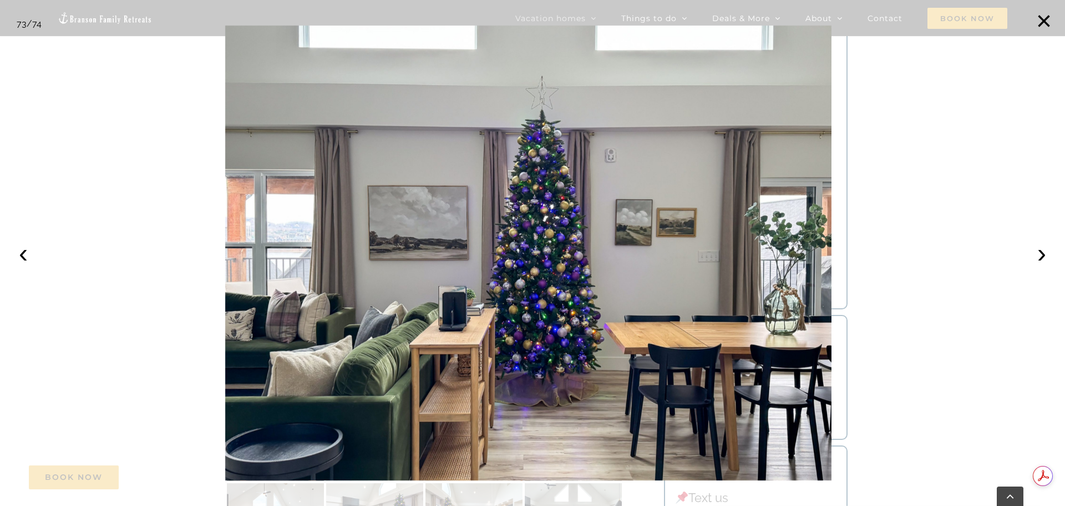
click at [987, 281] on div at bounding box center [532, 253] width 1065 height 506
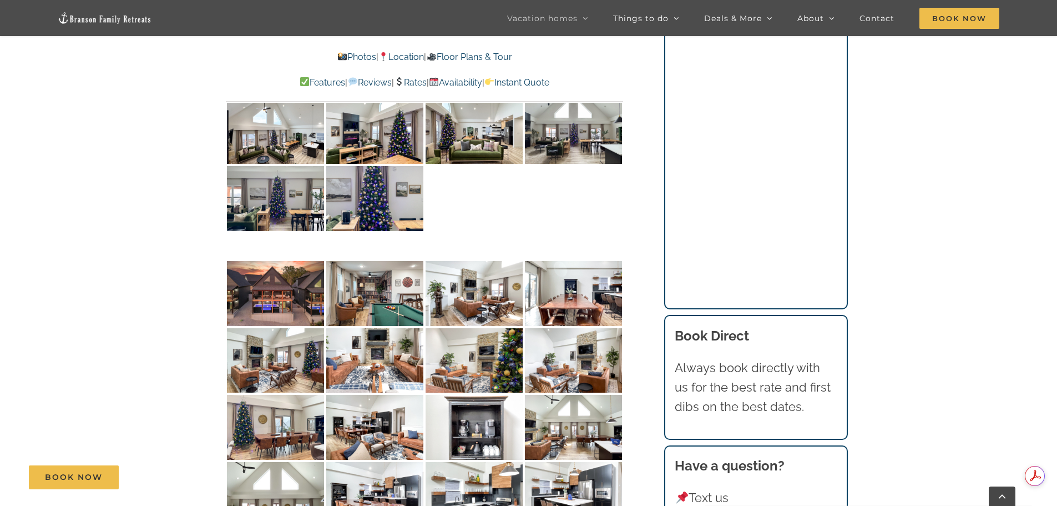
scroll to position [4677, 0]
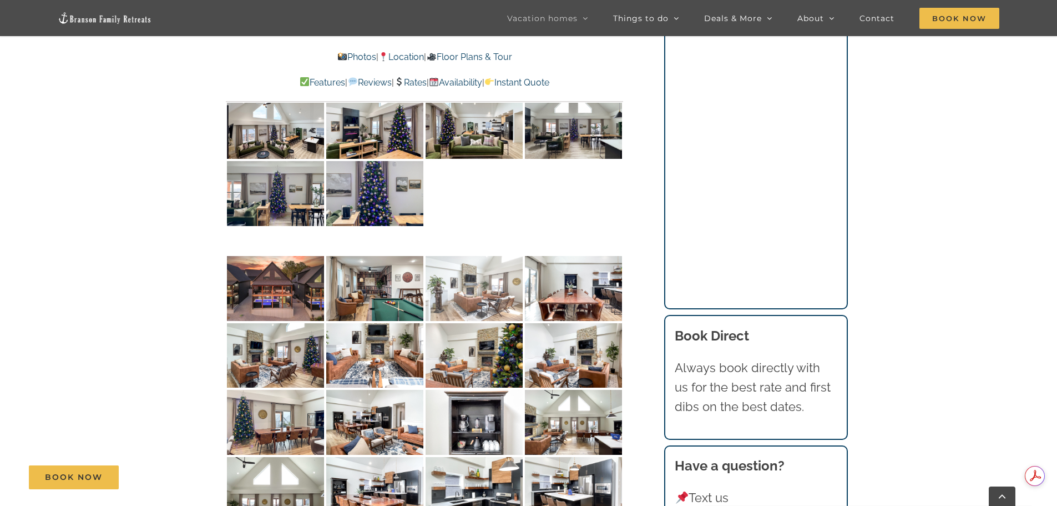
click at [473, 256] on img at bounding box center [474, 288] width 97 height 65
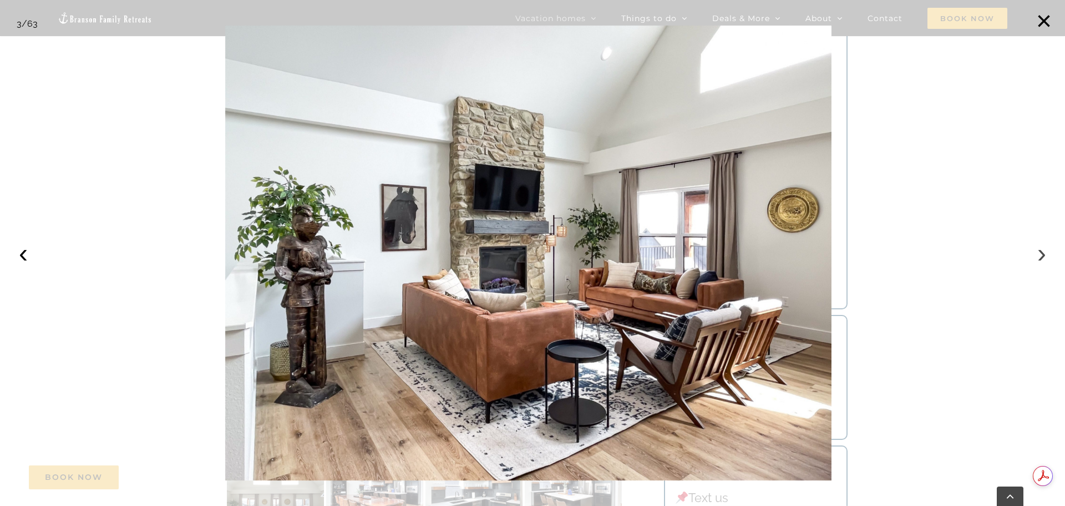
click at [1033, 255] on button "›" at bounding box center [1042, 253] width 24 height 24
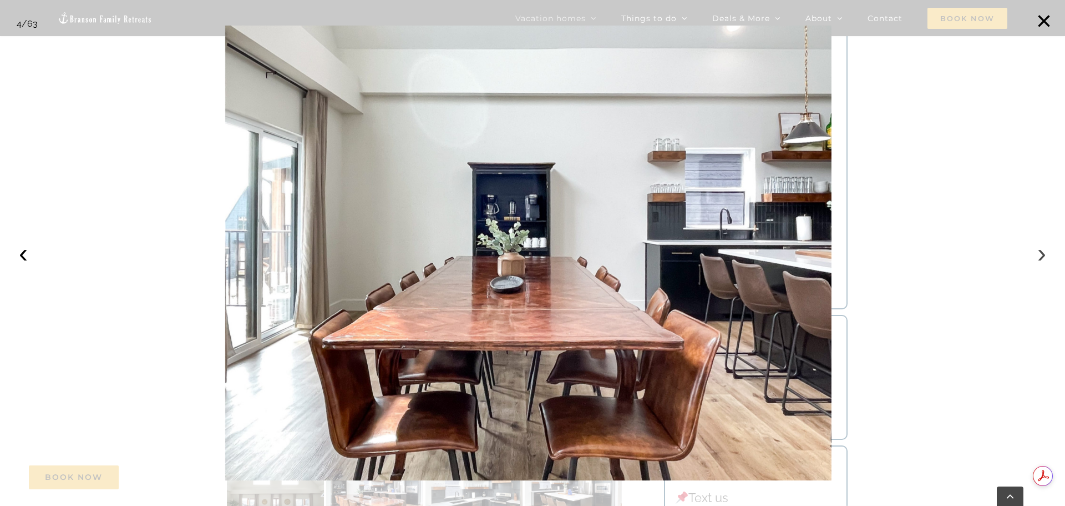
click at [1033, 255] on button "›" at bounding box center [1042, 253] width 24 height 24
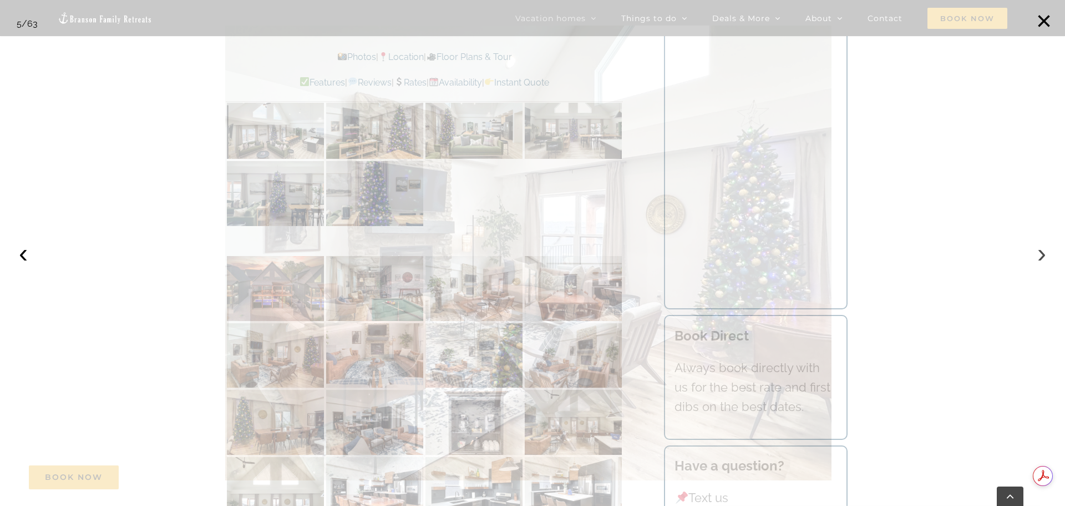
click at [1033, 255] on button "›" at bounding box center [1042, 253] width 24 height 24
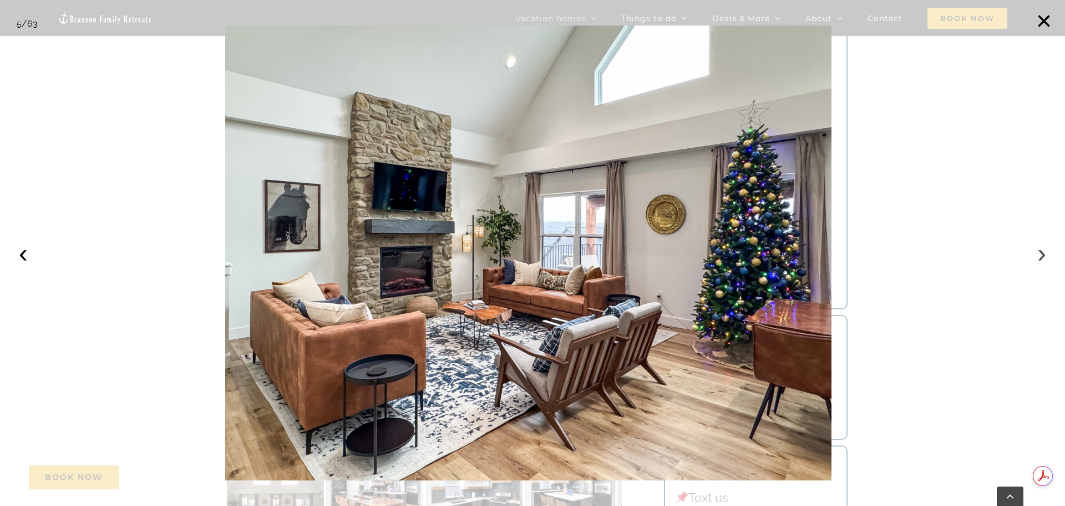
click at [1033, 255] on button "›" at bounding box center [1042, 253] width 24 height 24
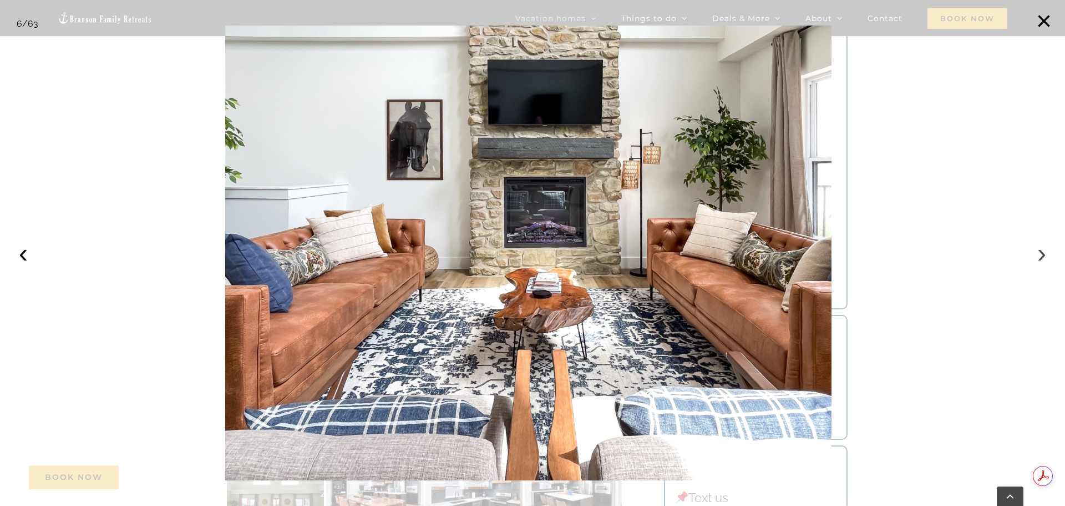
click at [1033, 255] on button "›" at bounding box center [1042, 253] width 24 height 24
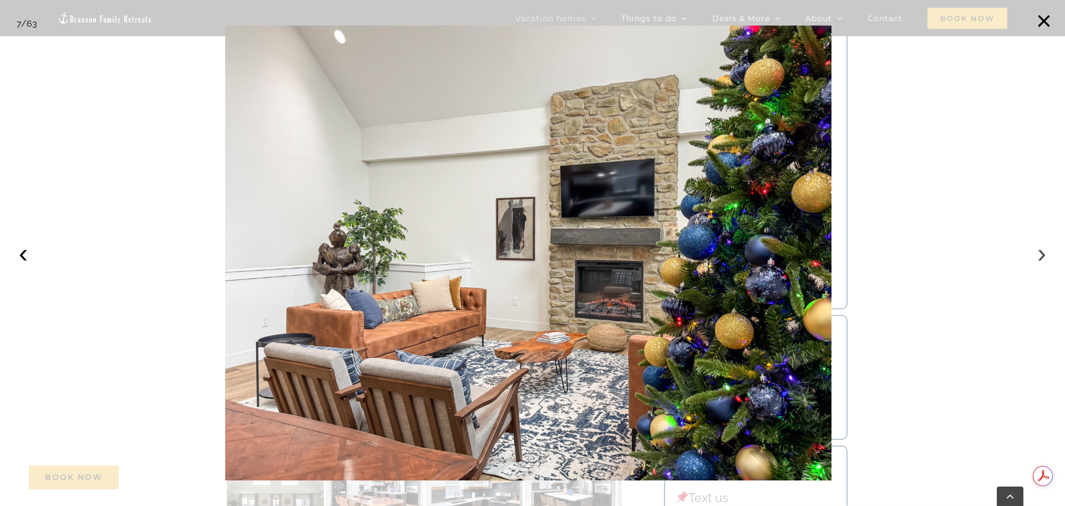
click at [1033, 255] on button "›" at bounding box center [1042, 253] width 24 height 24
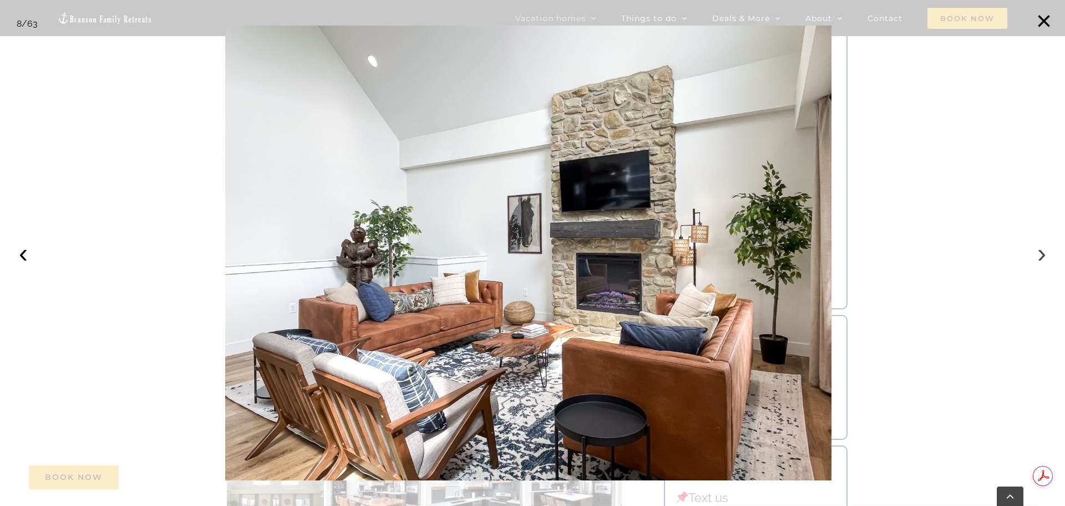
click at [1033, 255] on button "›" at bounding box center [1042, 253] width 24 height 24
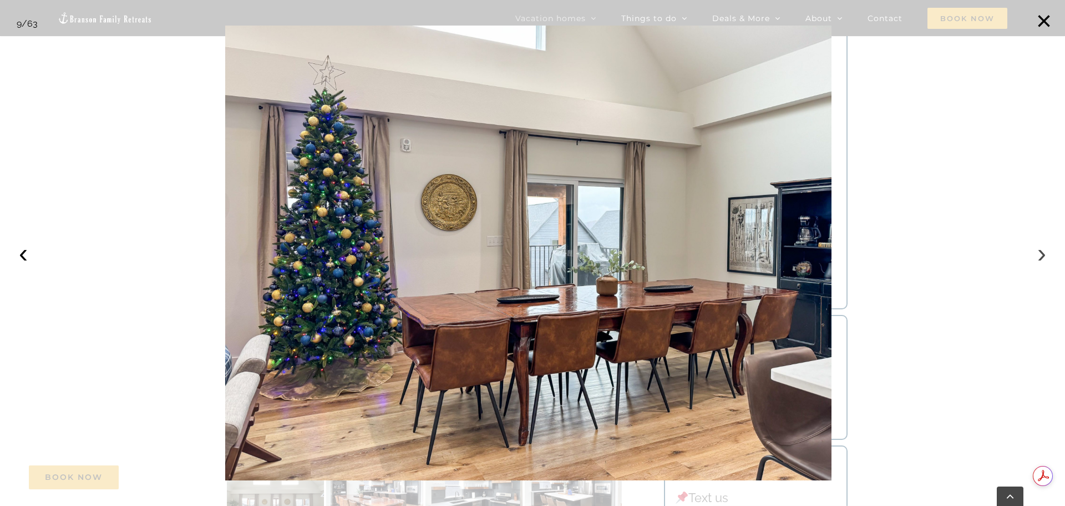
click at [1033, 255] on button "›" at bounding box center [1042, 253] width 24 height 24
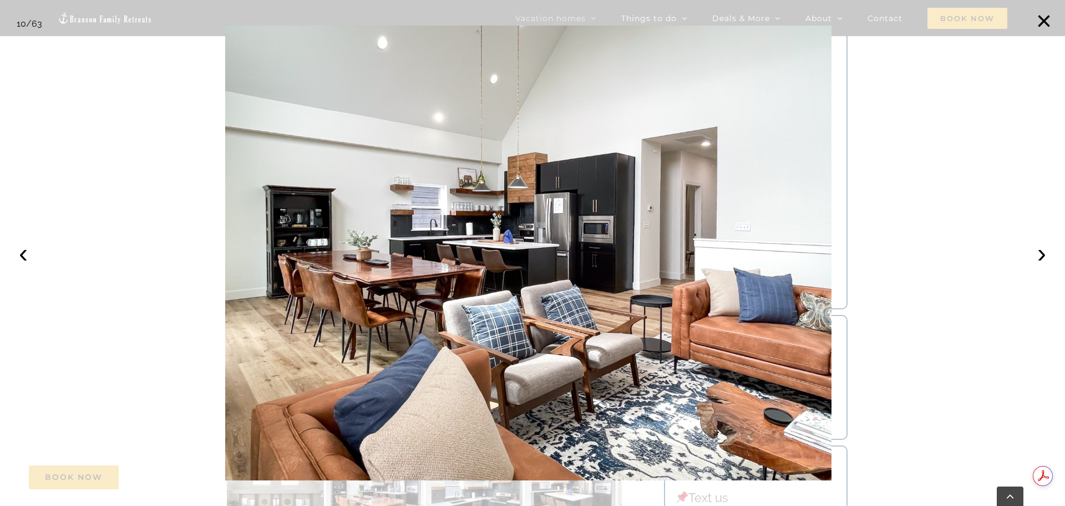
click at [979, 260] on div at bounding box center [532, 253] width 1065 height 506
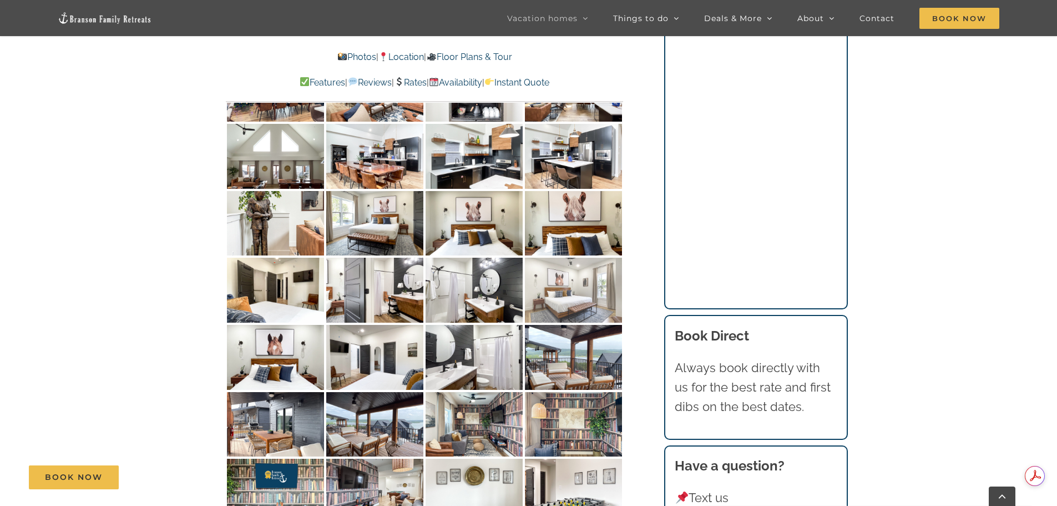
scroll to position [5066, 0]
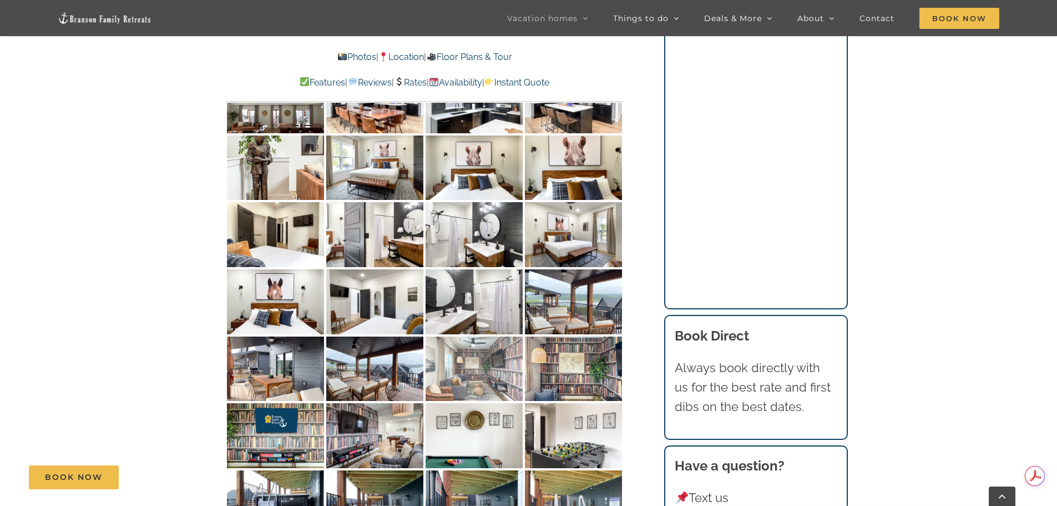
click at [491, 336] on img at bounding box center [474, 368] width 97 height 65
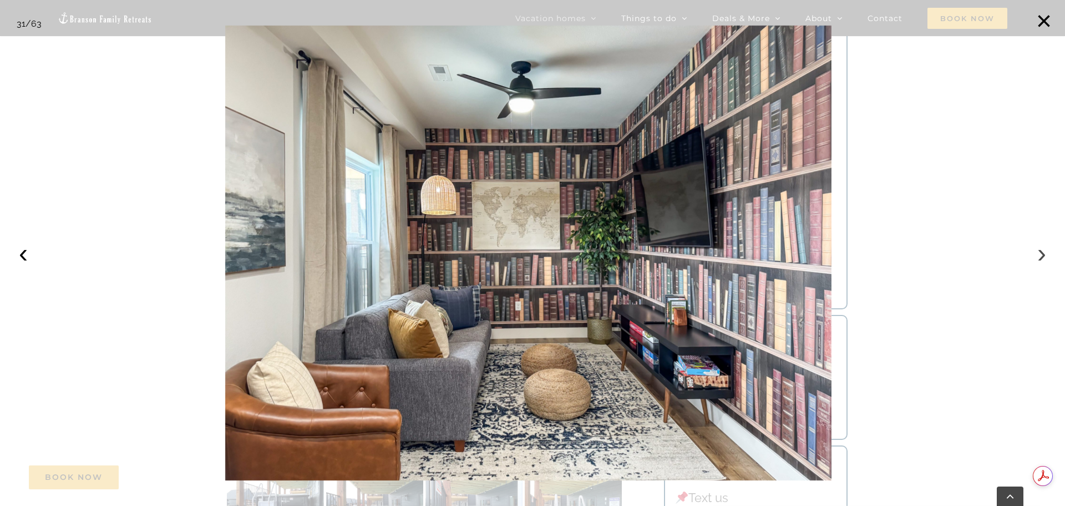
click at [1037, 254] on button "›" at bounding box center [1042, 253] width 24 height 24
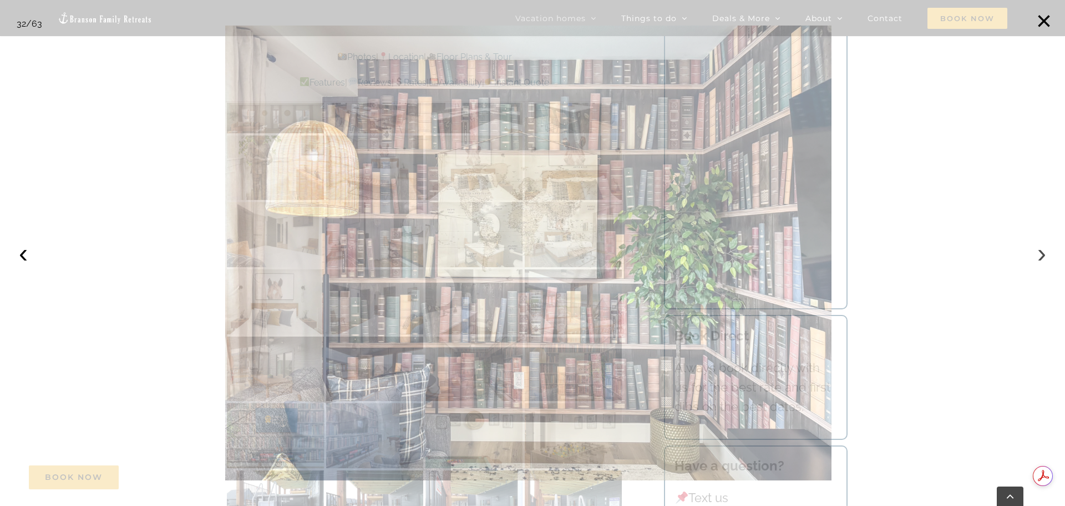
click at [1037, 254] on button "›" at bounding box center [1042, 253] width 24 height 24
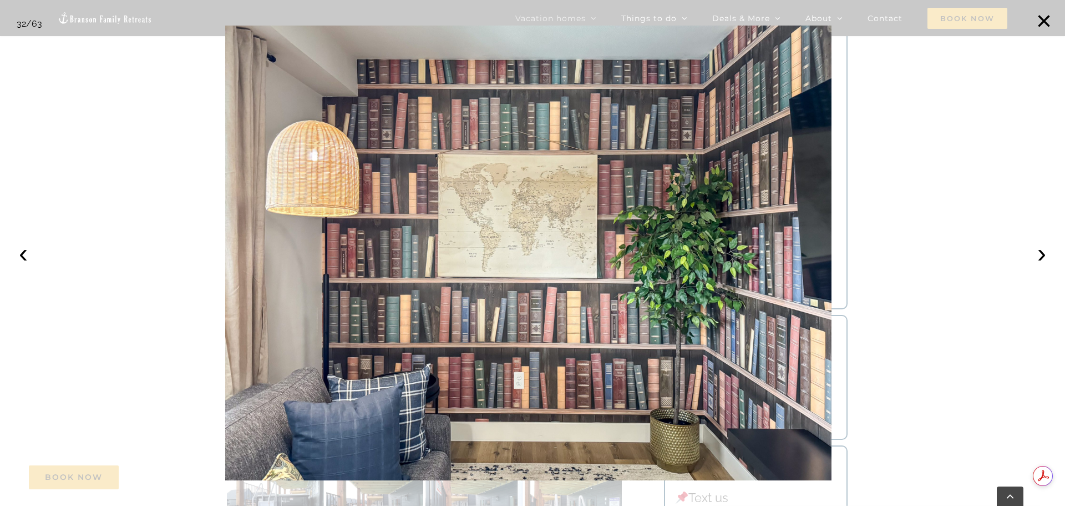
click at [980, 251] on div at bounding box center [532, 253] width 1065 height 506
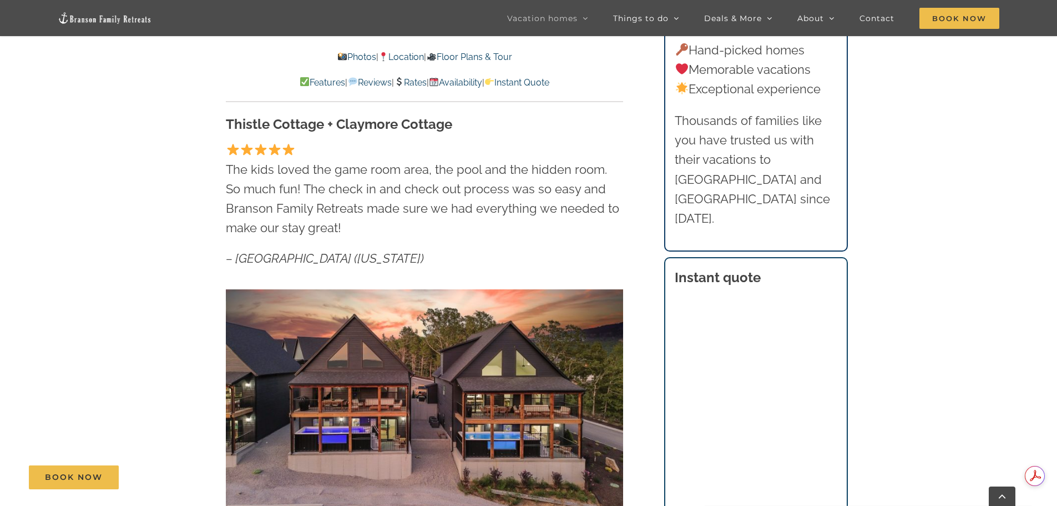
scroll to position [555, 0]
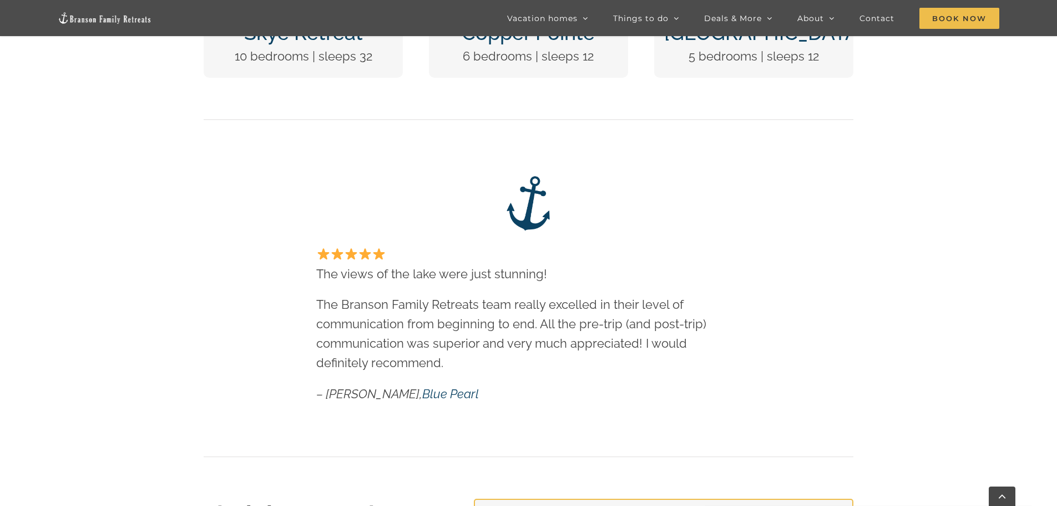
scroll to position [832, 0]
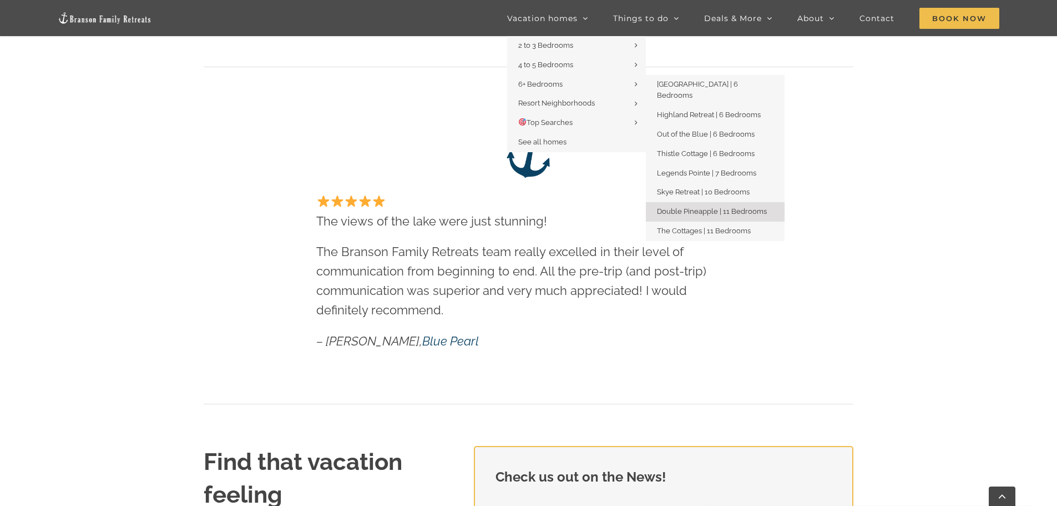
click at [698, 207] on span "Double Pineapple | 11 Bedrooms" at bounding box center [712, 211] width 110 height 8
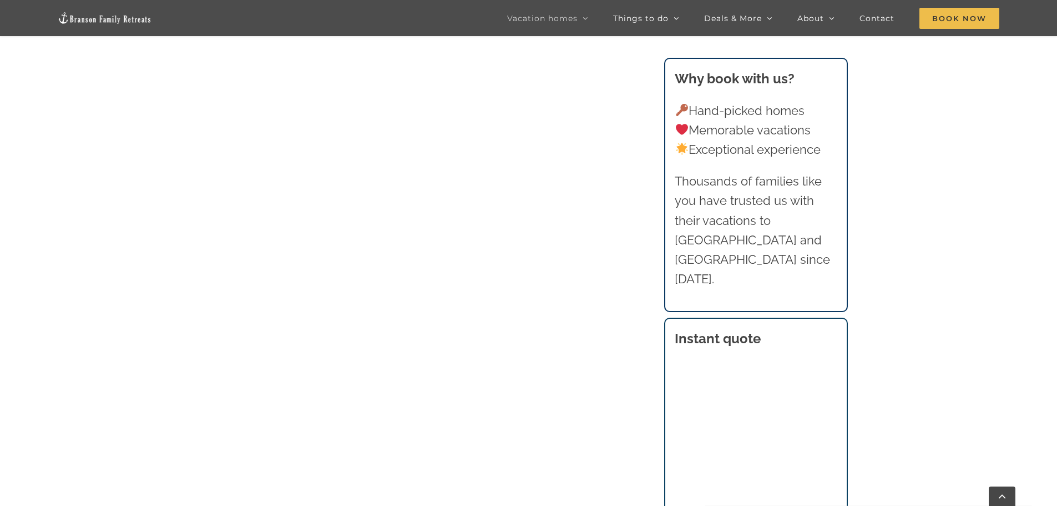
scroll to position [721, 0]
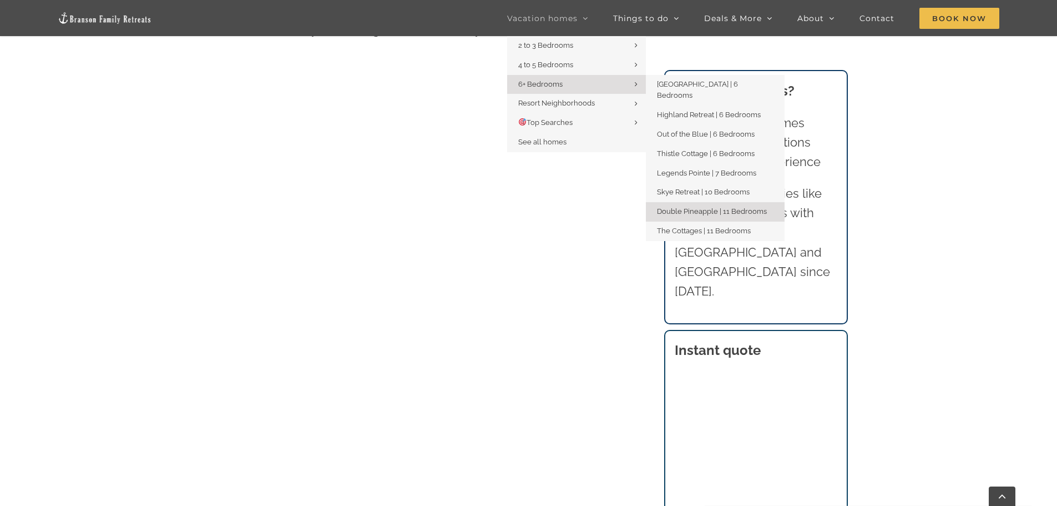
click at [714, 207] on span "Double Pineapple | 11 Bedrooms" at bounding box center [712, 211] width 110 height 8
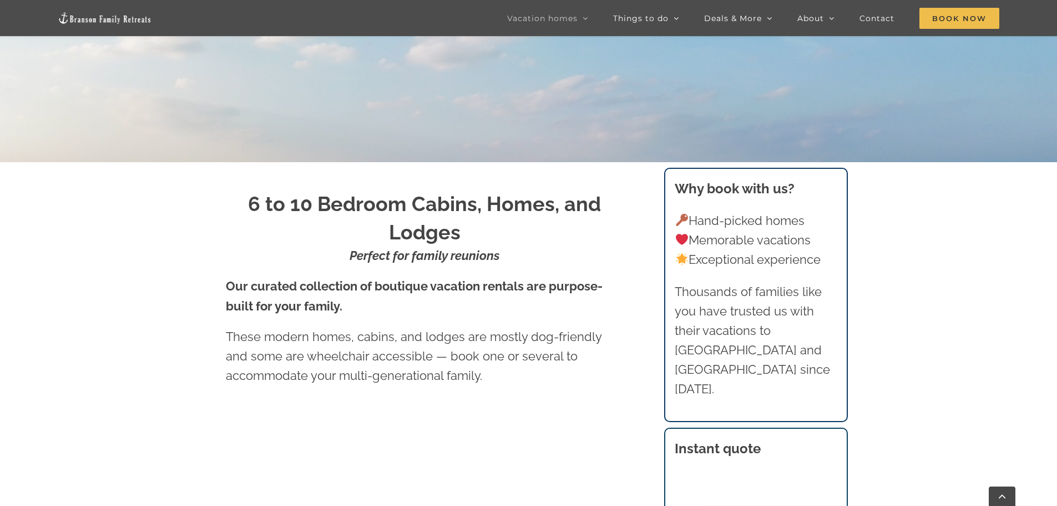
scroll to position [444, 0]
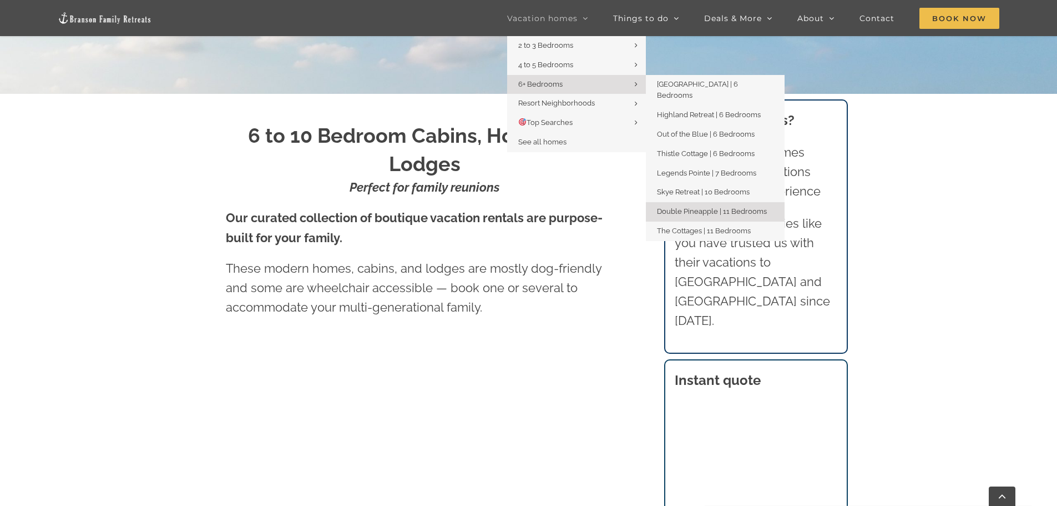
click at [692, 202] on link "Double Pineapple | 11 Bedrooms" at bounding box center [715, 211] width 139 height 19
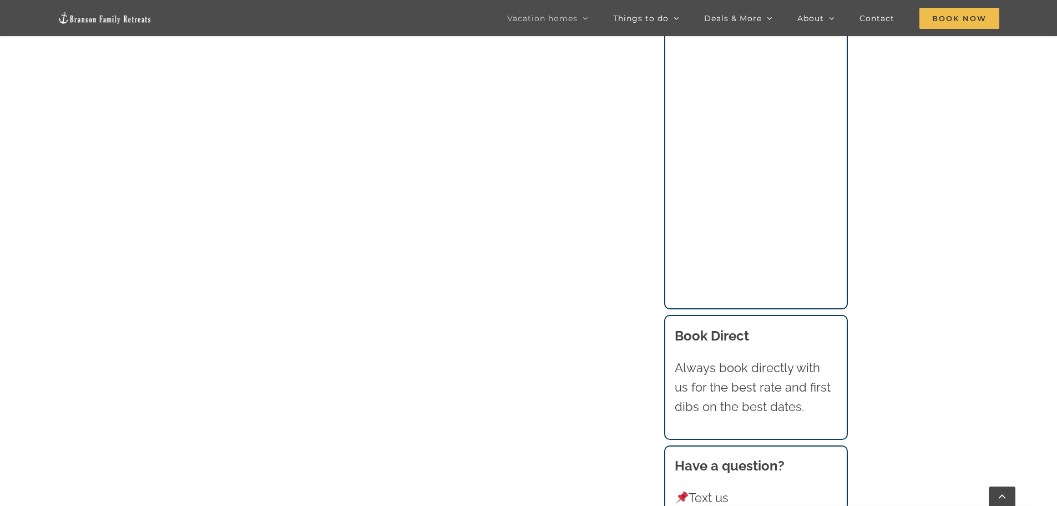
scroll to position [1110, 0]
